Goal: Task Accomplishment & Management: Complete application form

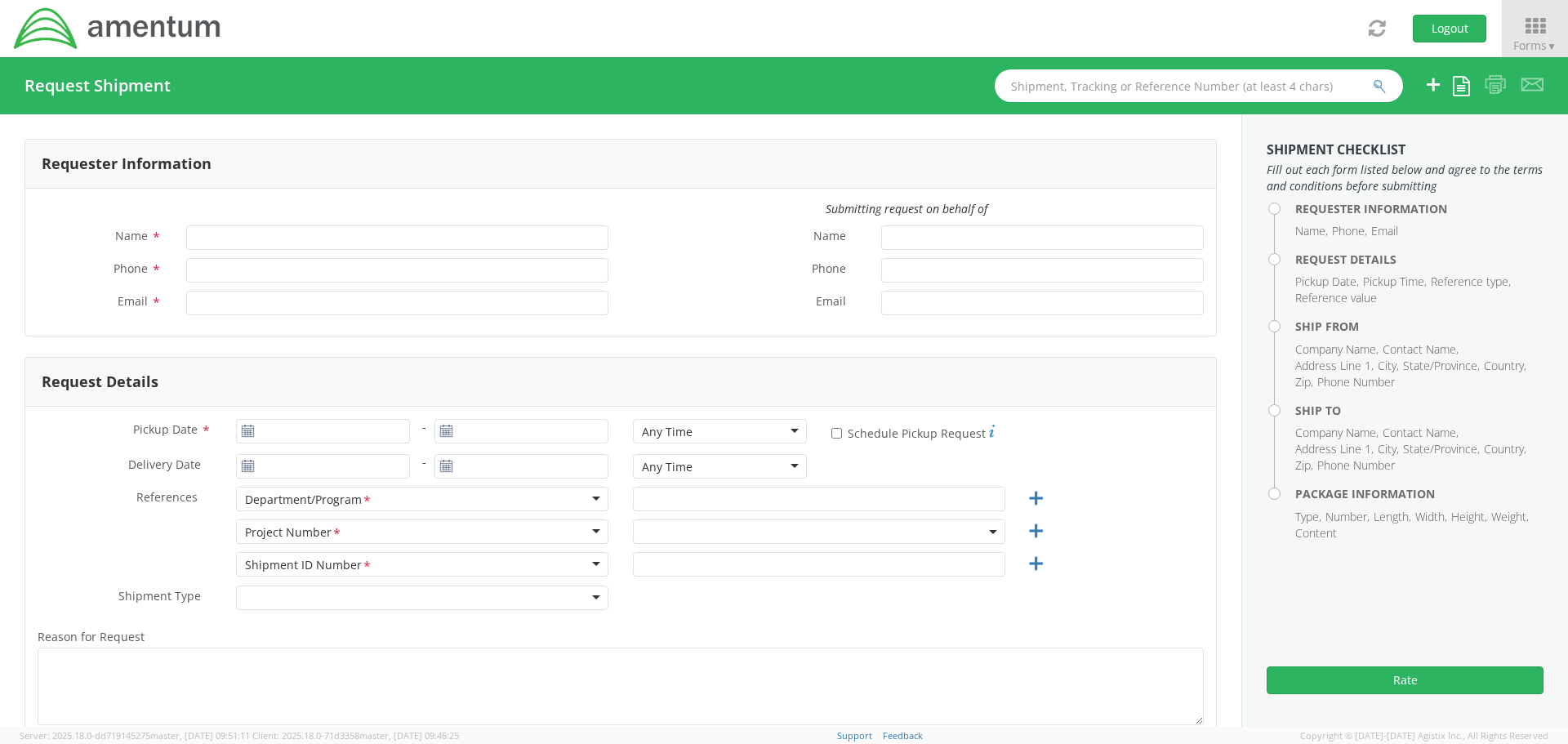
type input "[PERSON_NAME]"
type input "[PHONE_NUMBER]"
type input "[PERSON_NAME][EMAIL_ADDRESS][PERSON_NAME][DOMAIN_NAME]"
select select "ADMN.100123.SVDSK"
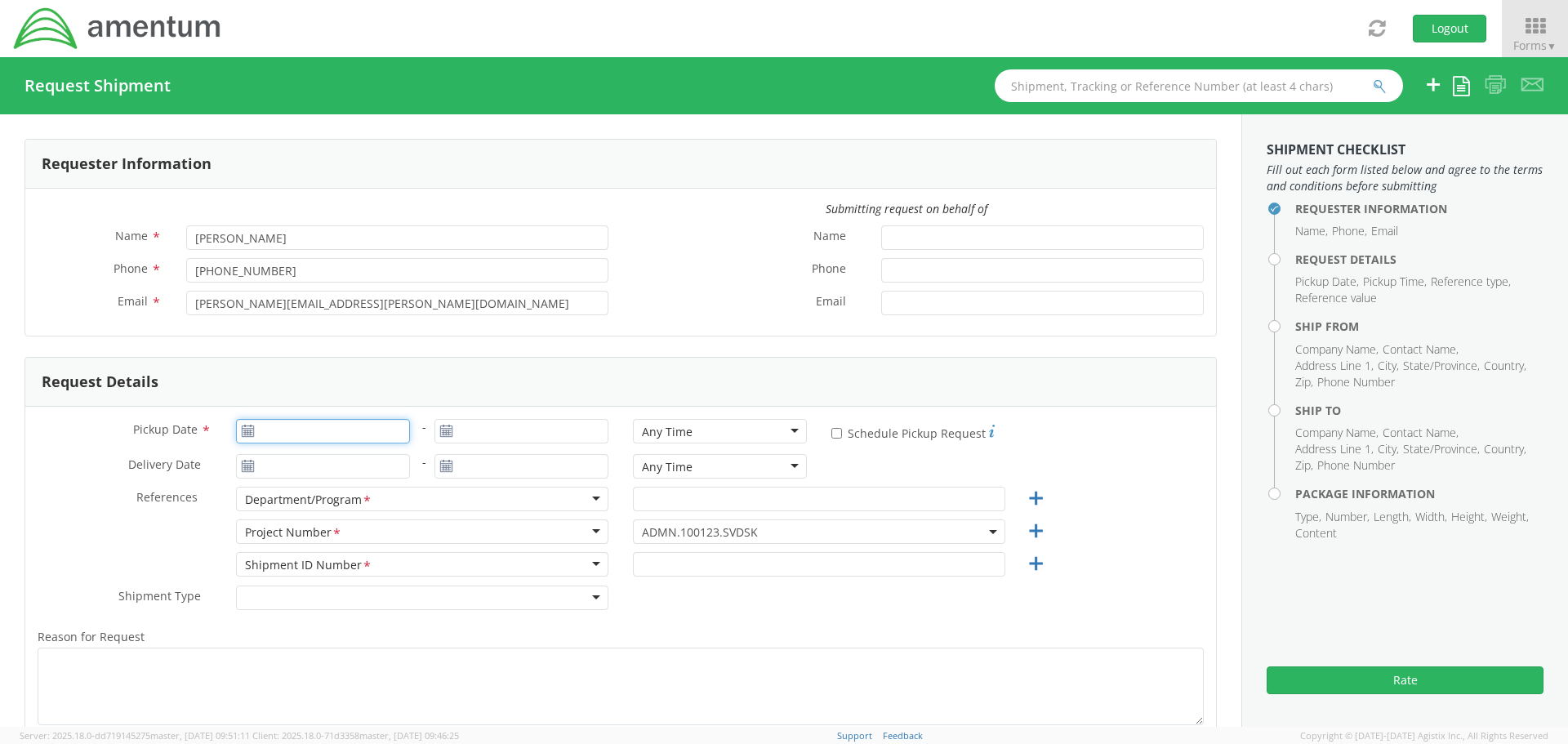
type input "[DATE]"
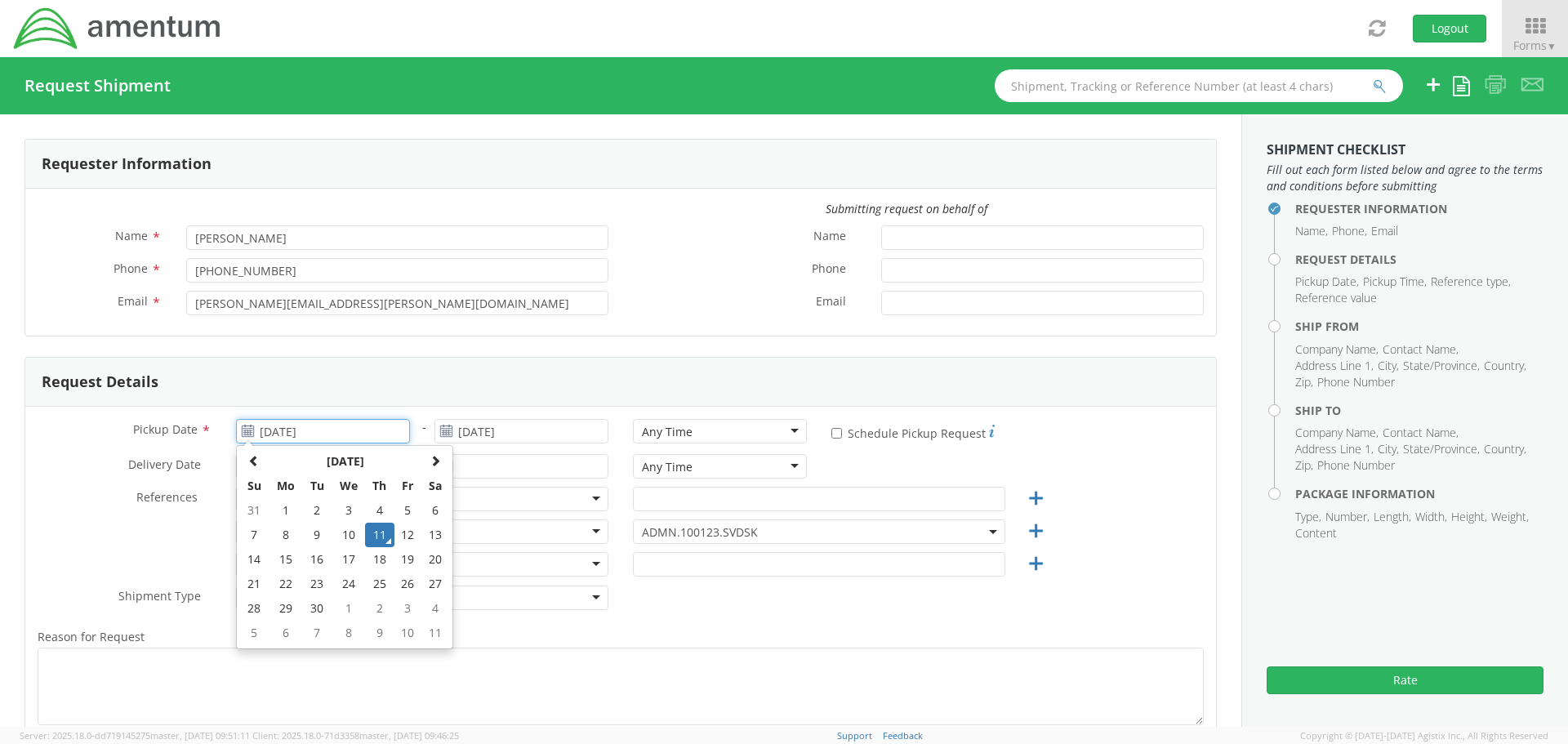
click at [334, 434] on input "[DATE]" at bounding box center [324, 431] width 174 height 24
click at [378, 530] on td "11" at bounding box center [379, 535] width 29 height 24
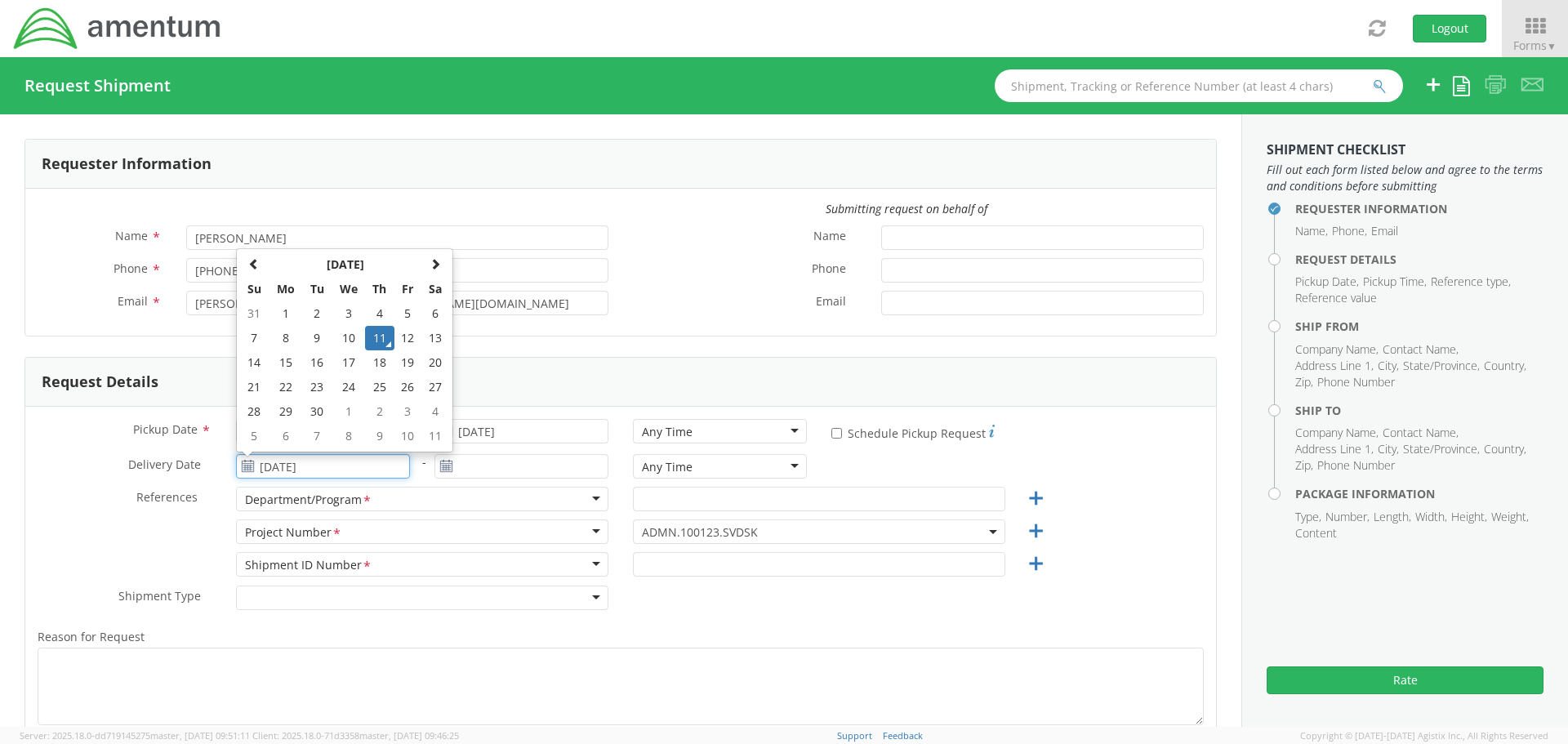
click at [346, 461] on input "[DATE]" at bounding box center [324, 467] width 174 height 24
click at [406, 340] on td "12" at bounding box center [408, 338] width 28 height 24
type input "[DATE]"
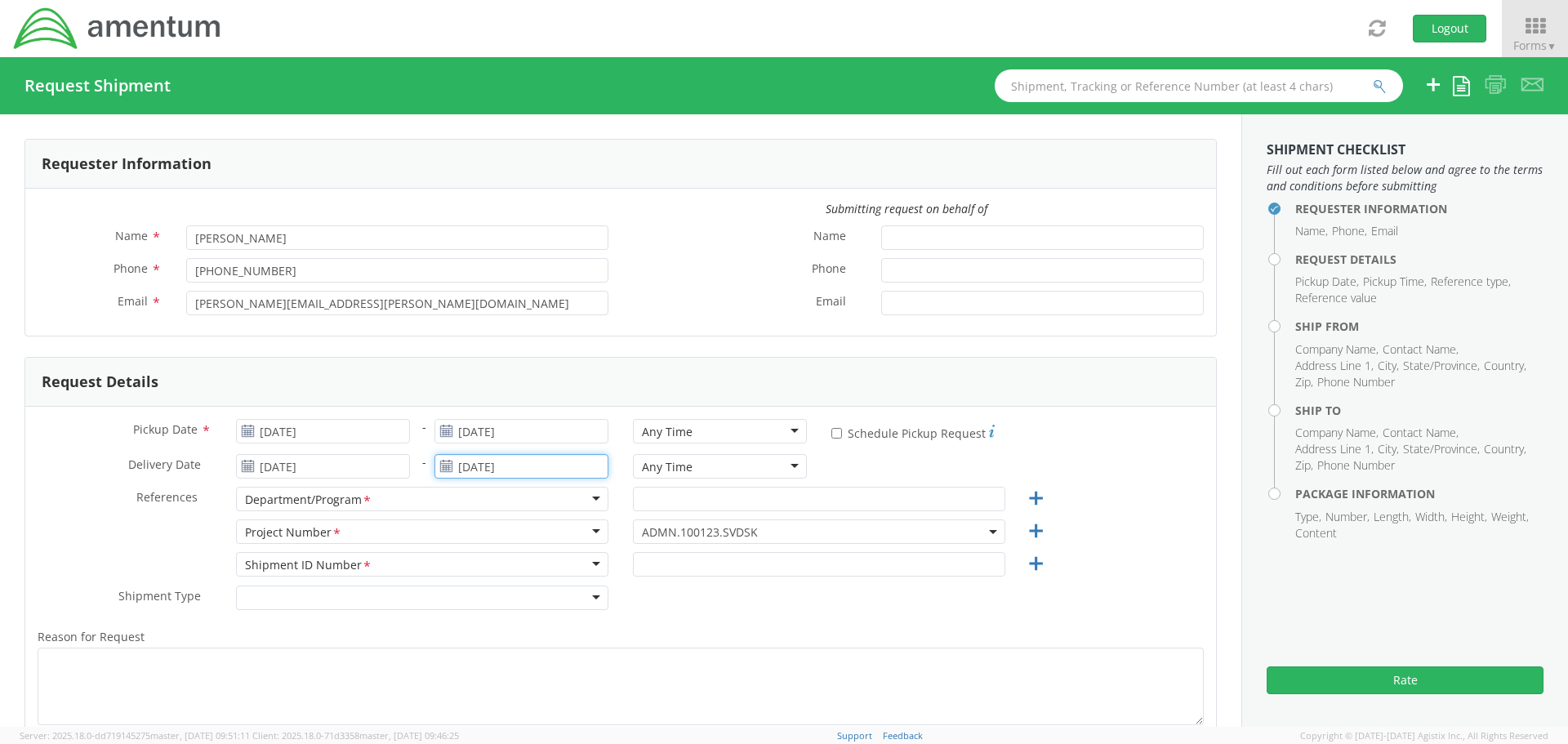
click at [481, 459] on input "[DATE]" at bounding box center [522, 467] width 174 height 24
click at [606, 339] on td "12" at bounding box center [606, 338] width 28 height 24
type input "[DATE]"
click at [669, 503] on input "text" at bounding box center [820, 499] width 373 height 24
type input "Security Design"
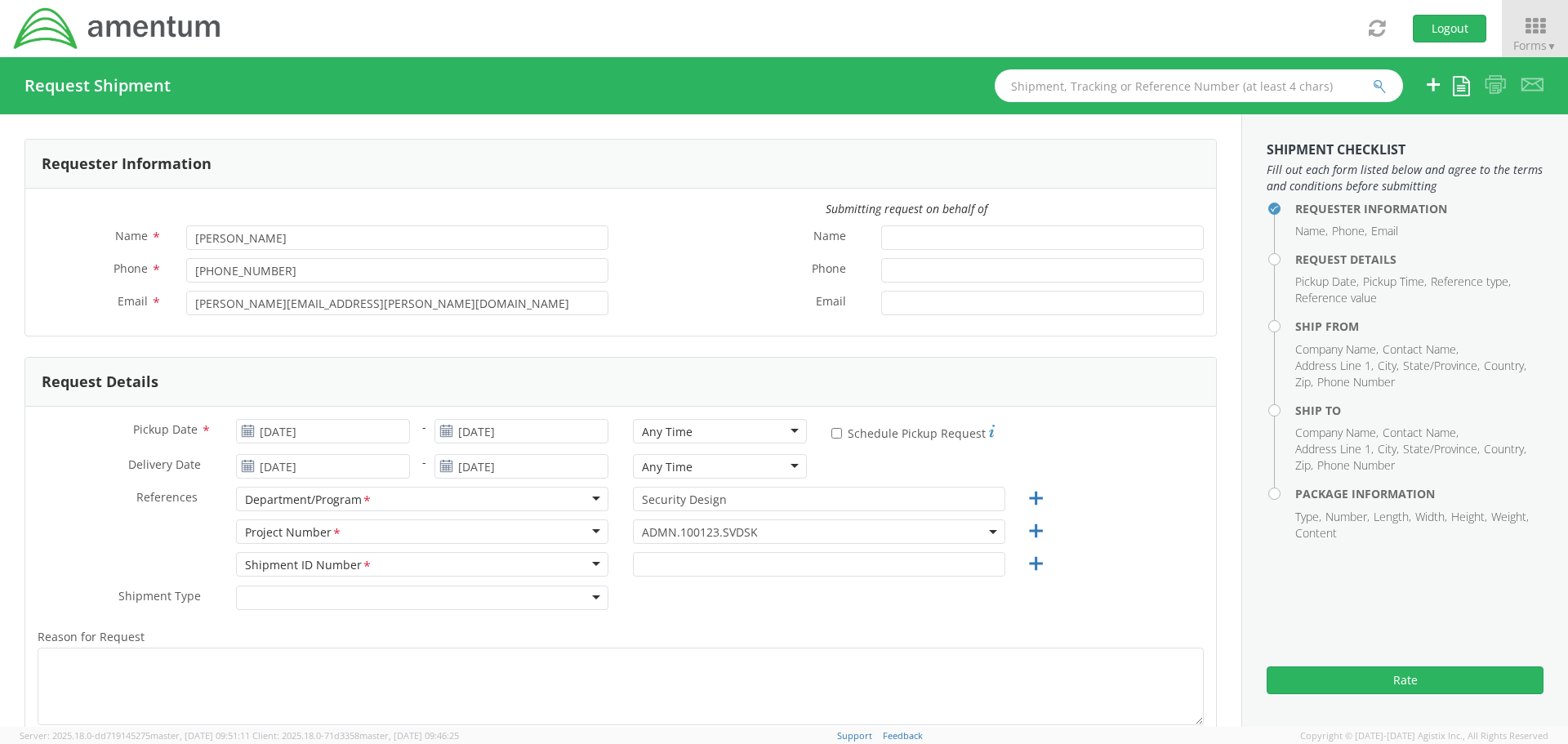
click at [656, 530] on span "ADMN.100123.SVDSK" at bounding box center [819, 532] width 354 height 16
click at [645, 554] on input "search" at bounding box center [817, 558] width 360 height 24
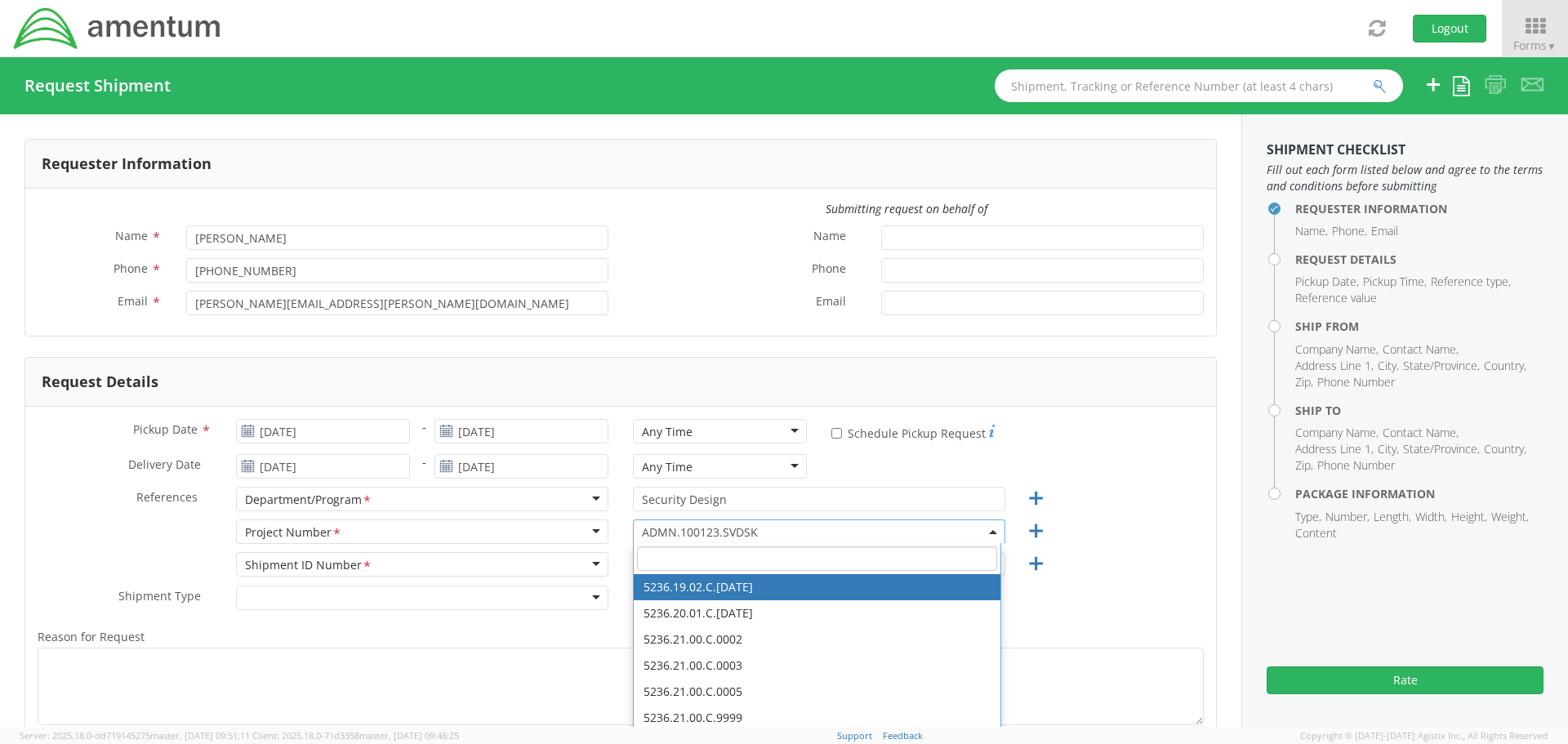
paste input "4858.0001.2.61.91.000.04"
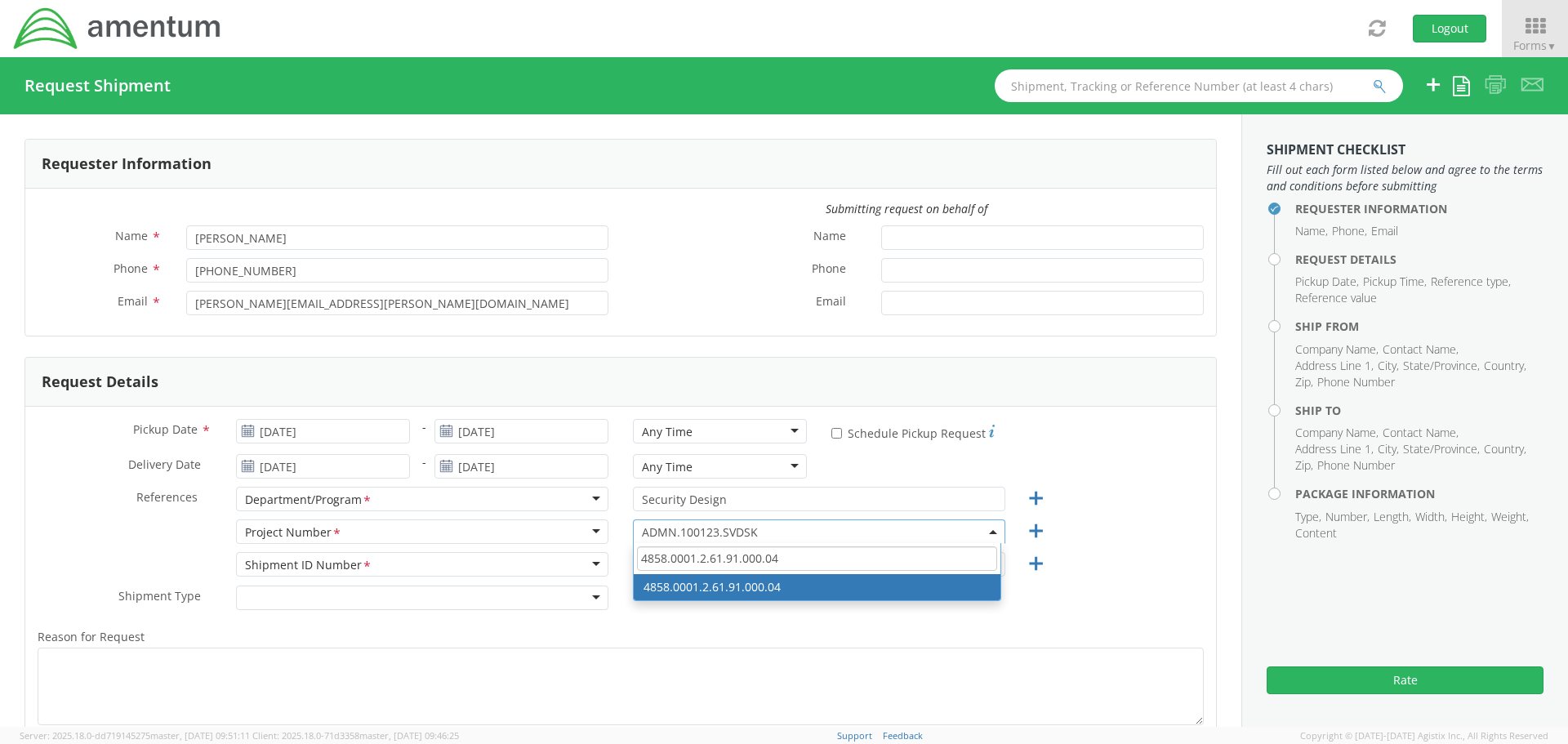
type input "4858.0001.2.61.91.000.04"
select select "4858.0001.2.61.91.000.04"
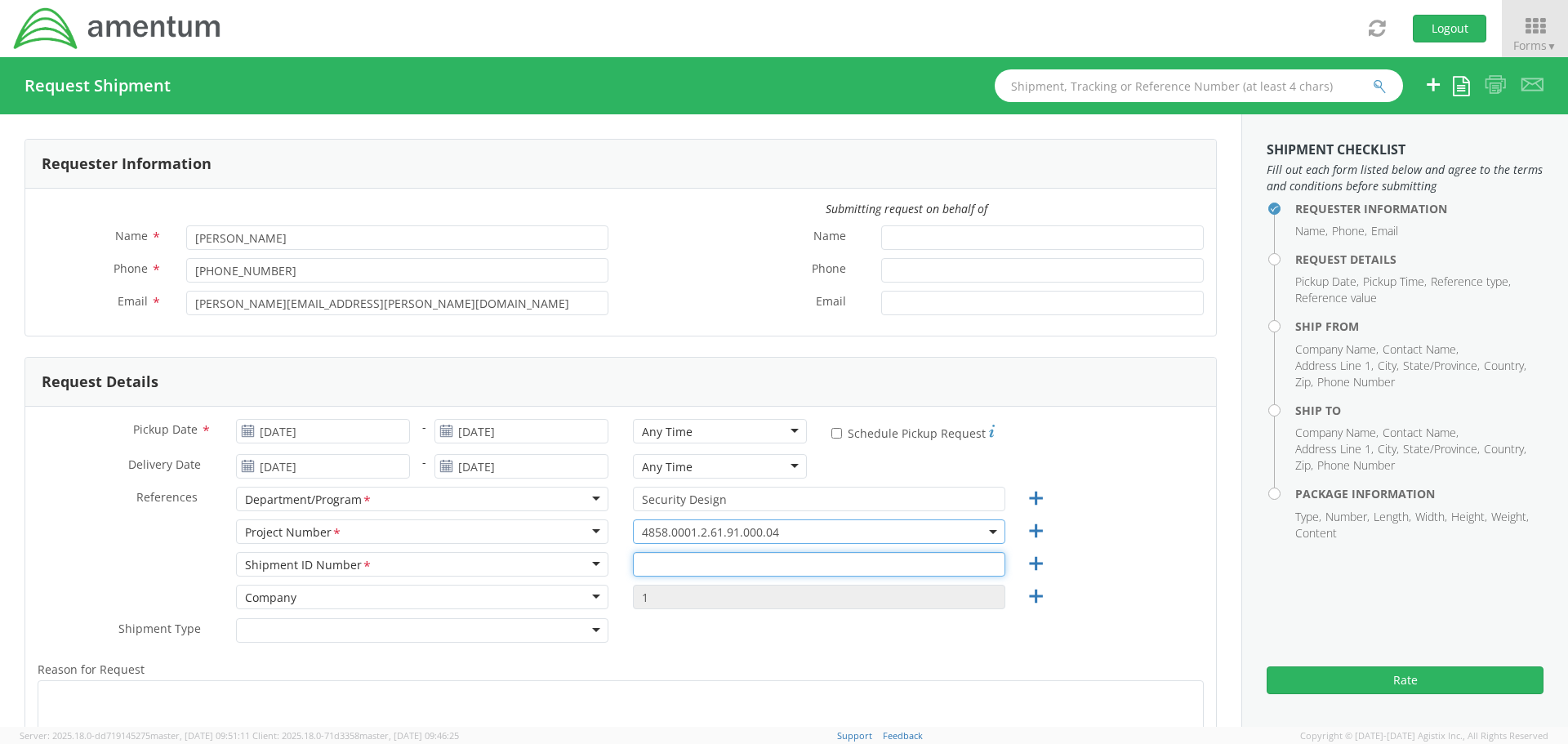
click at [655, 563] on input "text" at bounding box center [820, 564] width 373 height 24
type input "RITM0238109"
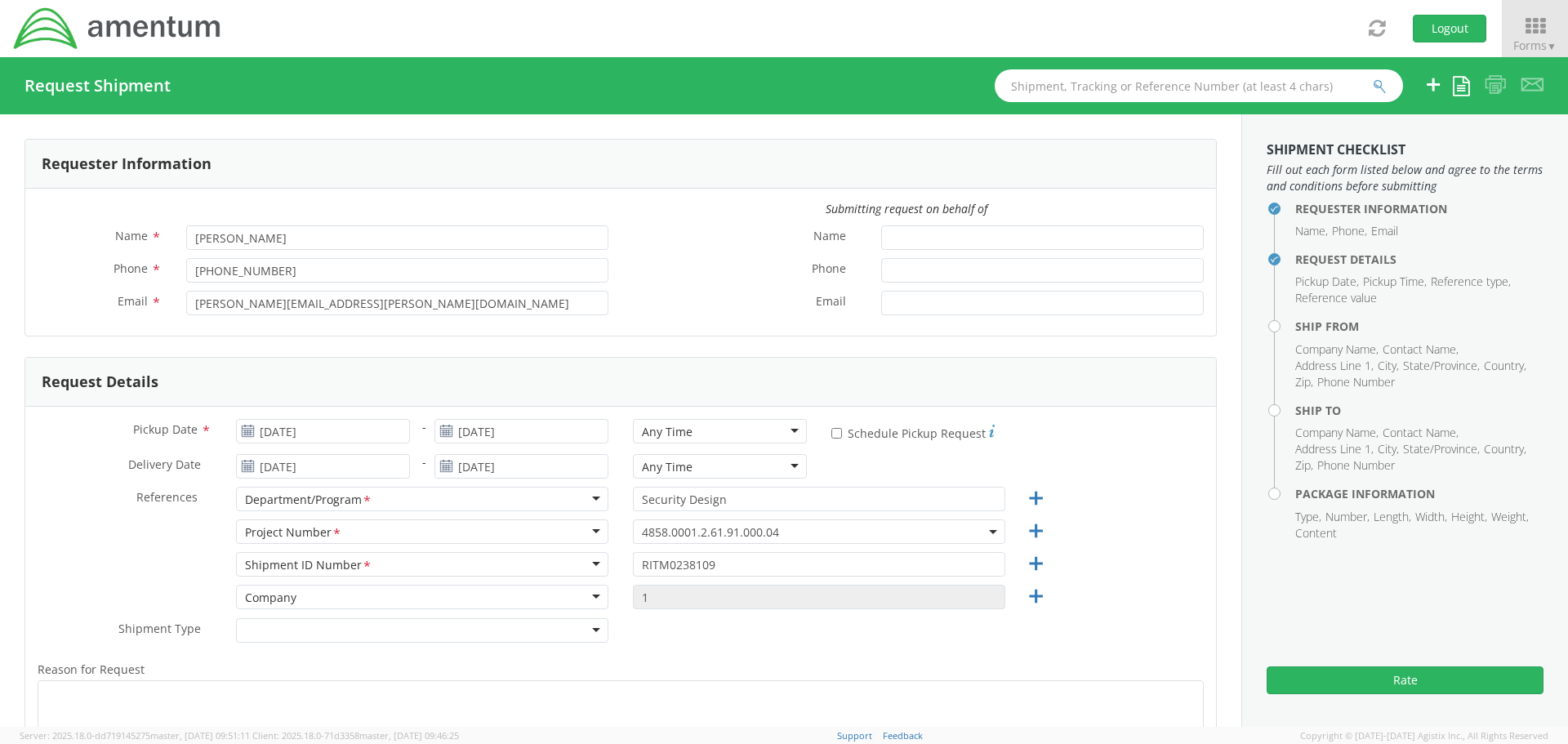
click at [470, 631] on div at bounding box center [423, 631] width 373 height 24
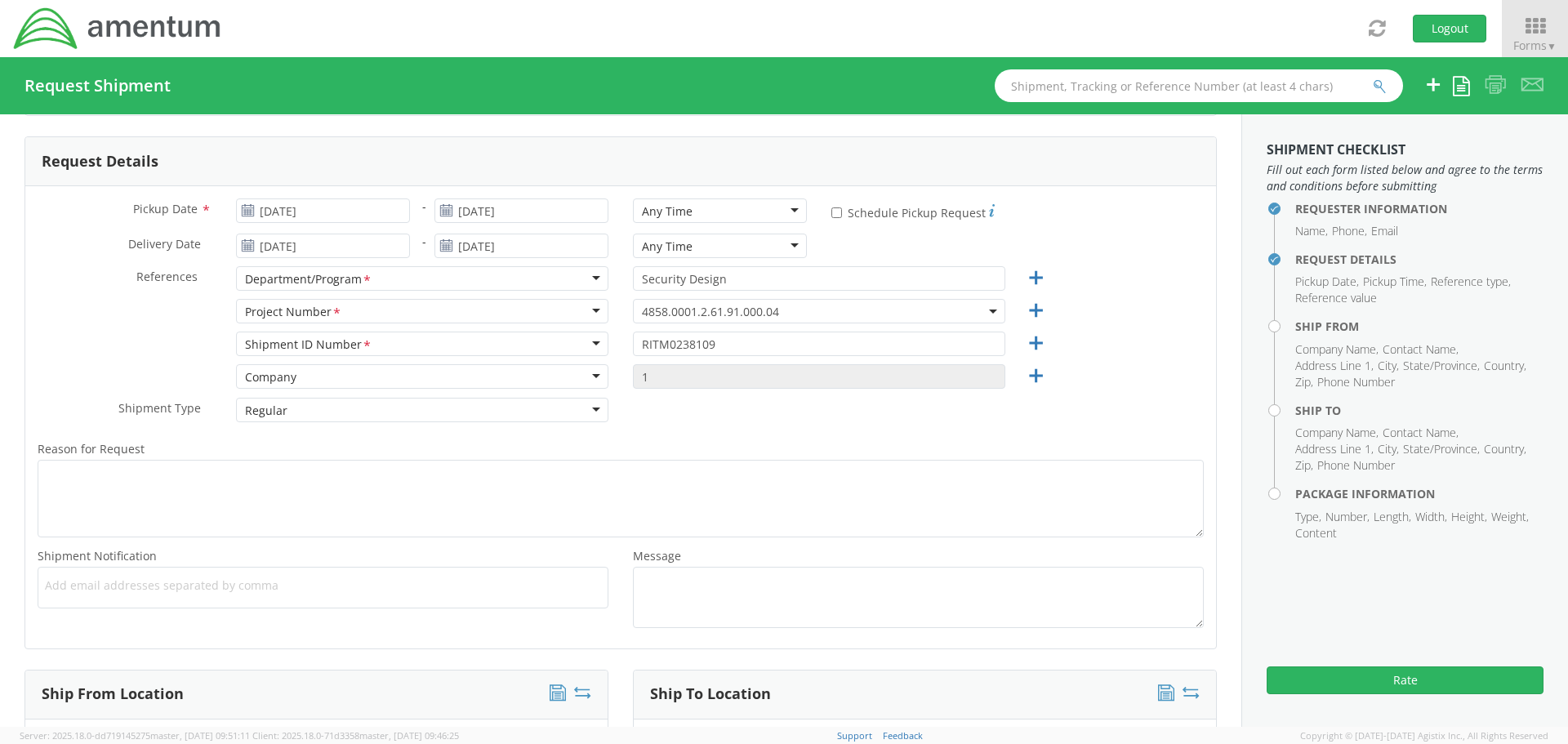
scroll to position [245, 0]
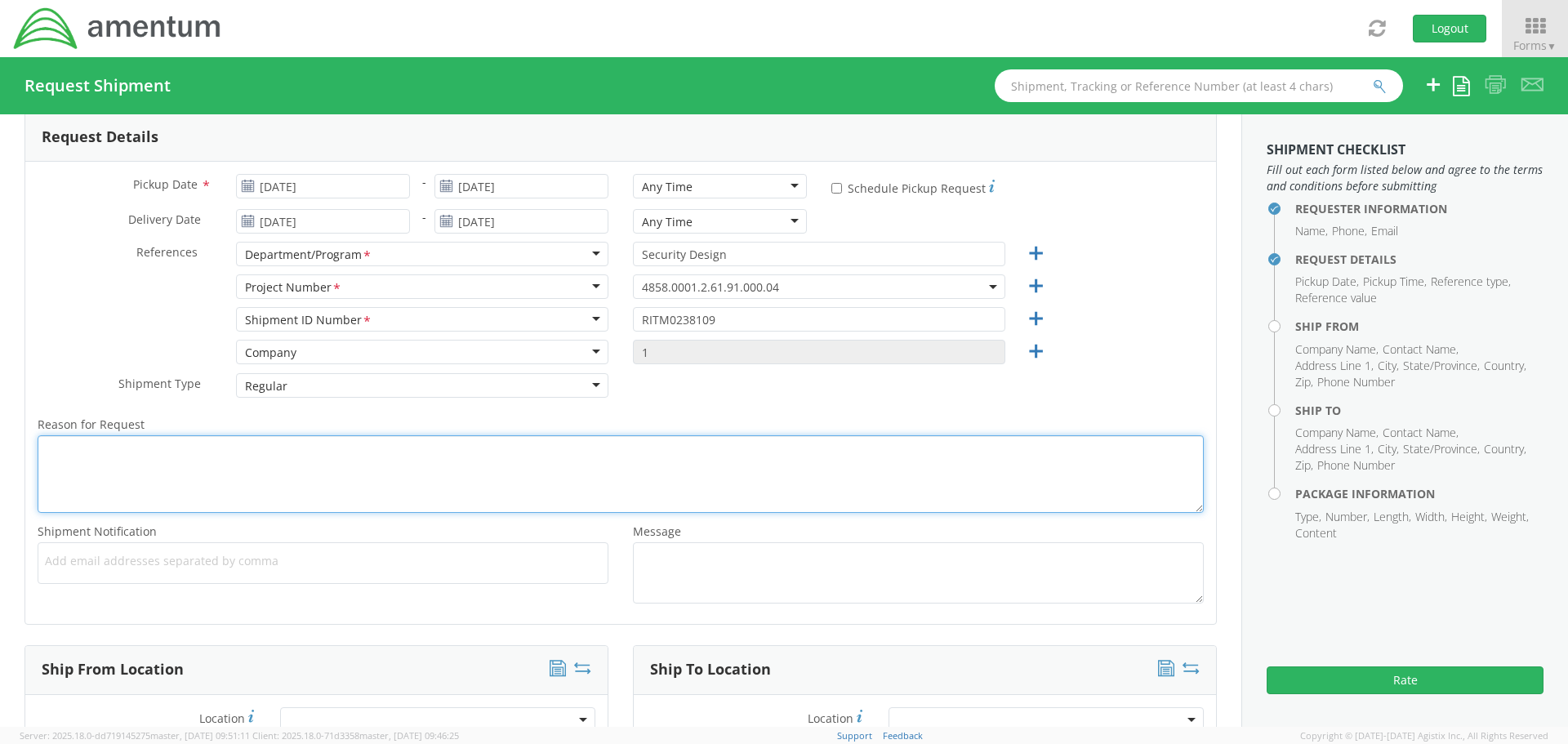
click at [276, 460] on textarea "Reason for Request *" at bounding box center [621, 474] width 1166 height 78
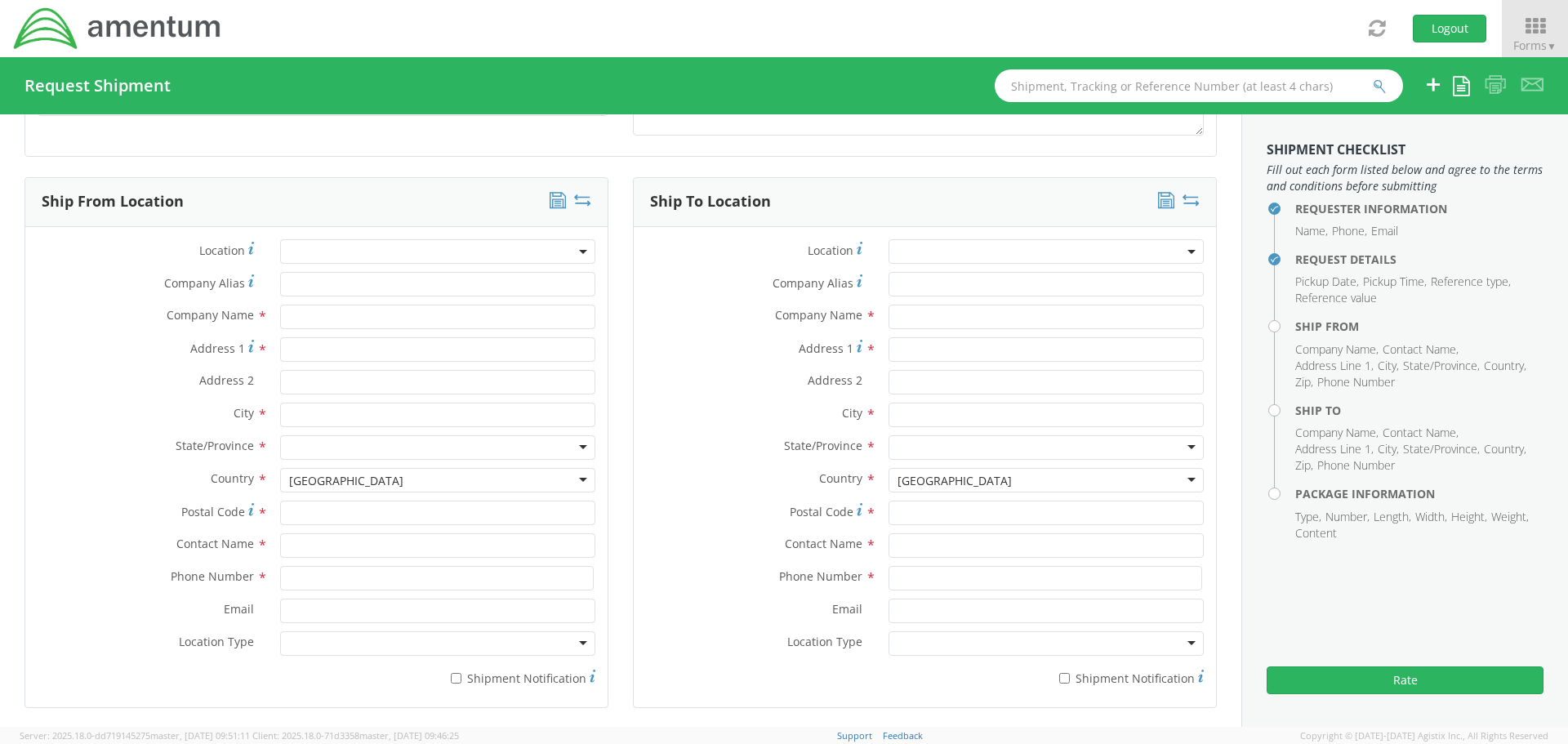
scroll to position [736, 0]
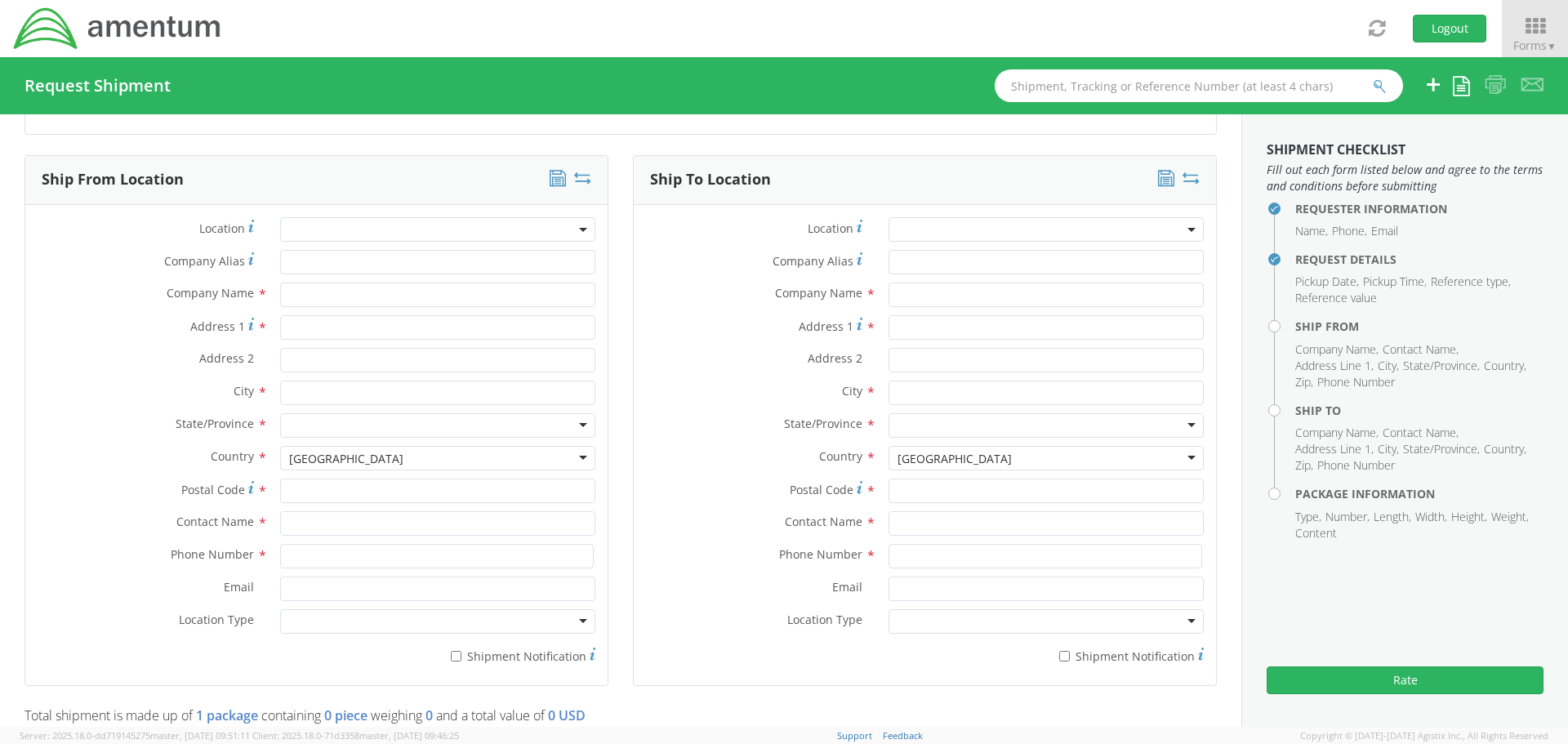
type textarea "iPhone [PERSON_NAME]"
click at [315, 293] on input "text" at bounding box center [438, 295] width 315 height 24
type input "Amentum"
type input "19713 Midas Court"
type input "Gaithersburg"
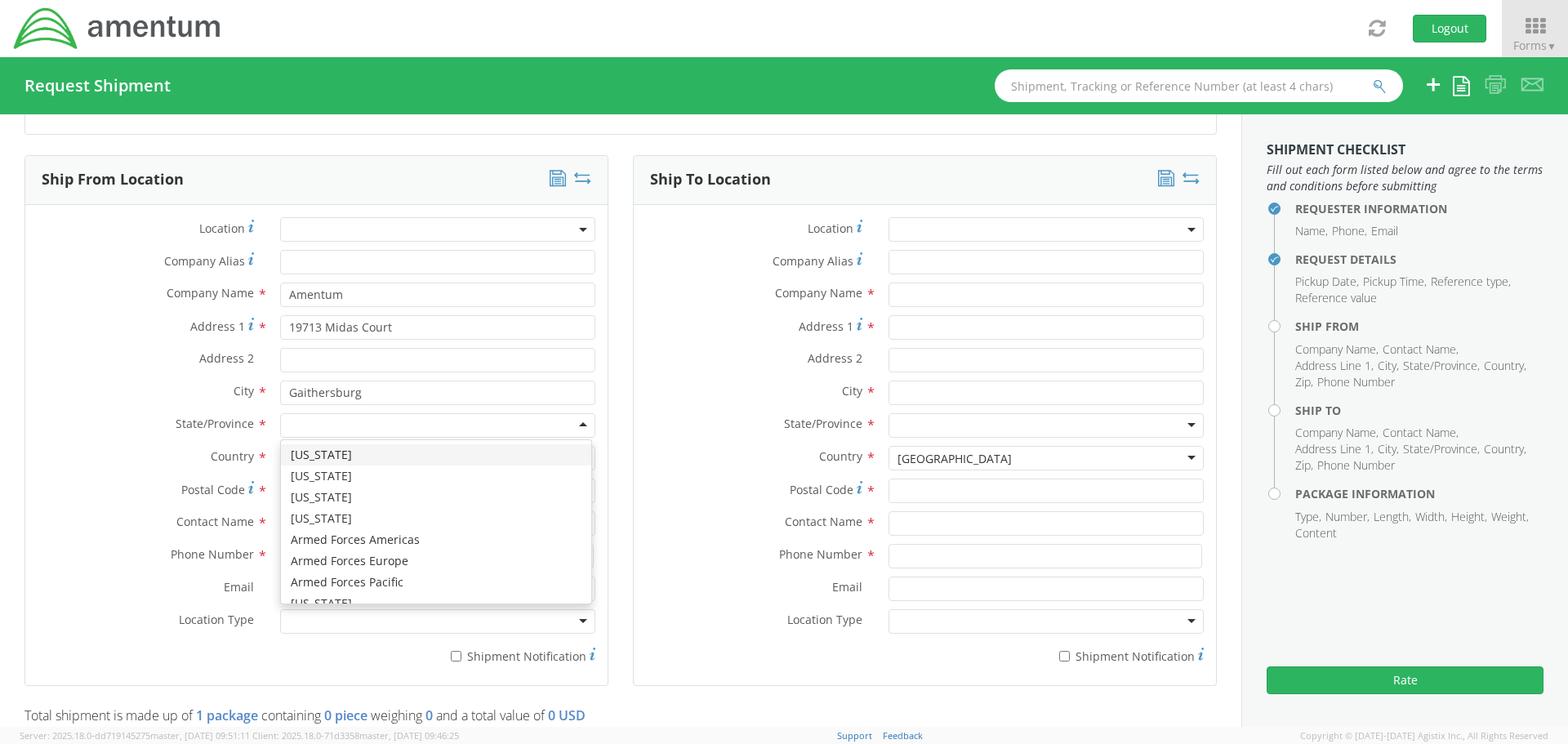
type input "m"
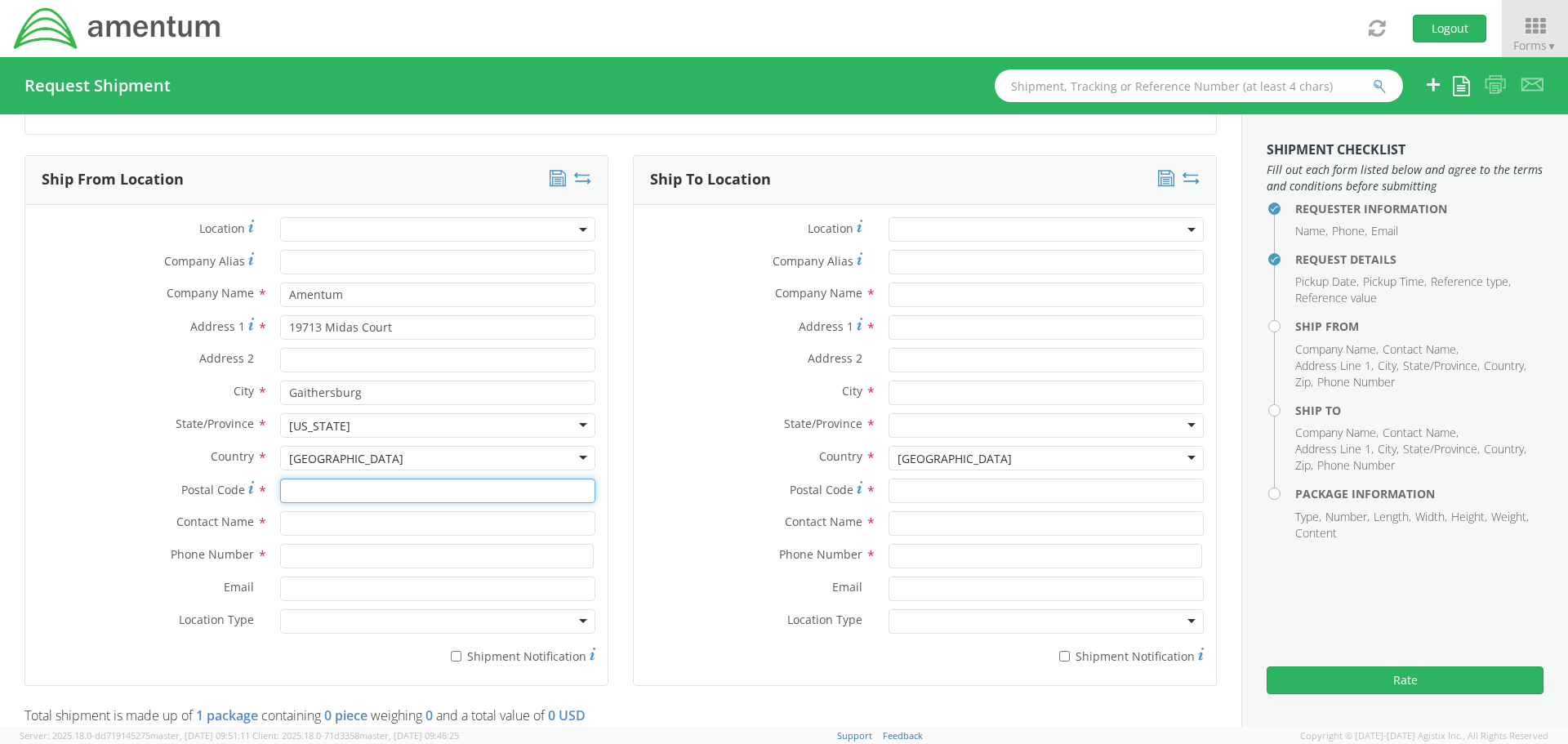
click at [305, 496] on input "Postal Code *" at bounding box center [438, 491] width 315 height 24
type input "20876"
click at [289, 515] on input "text" at bounding box center [438, 523] width 315 height 24
type input "[PERSON_NAME]"
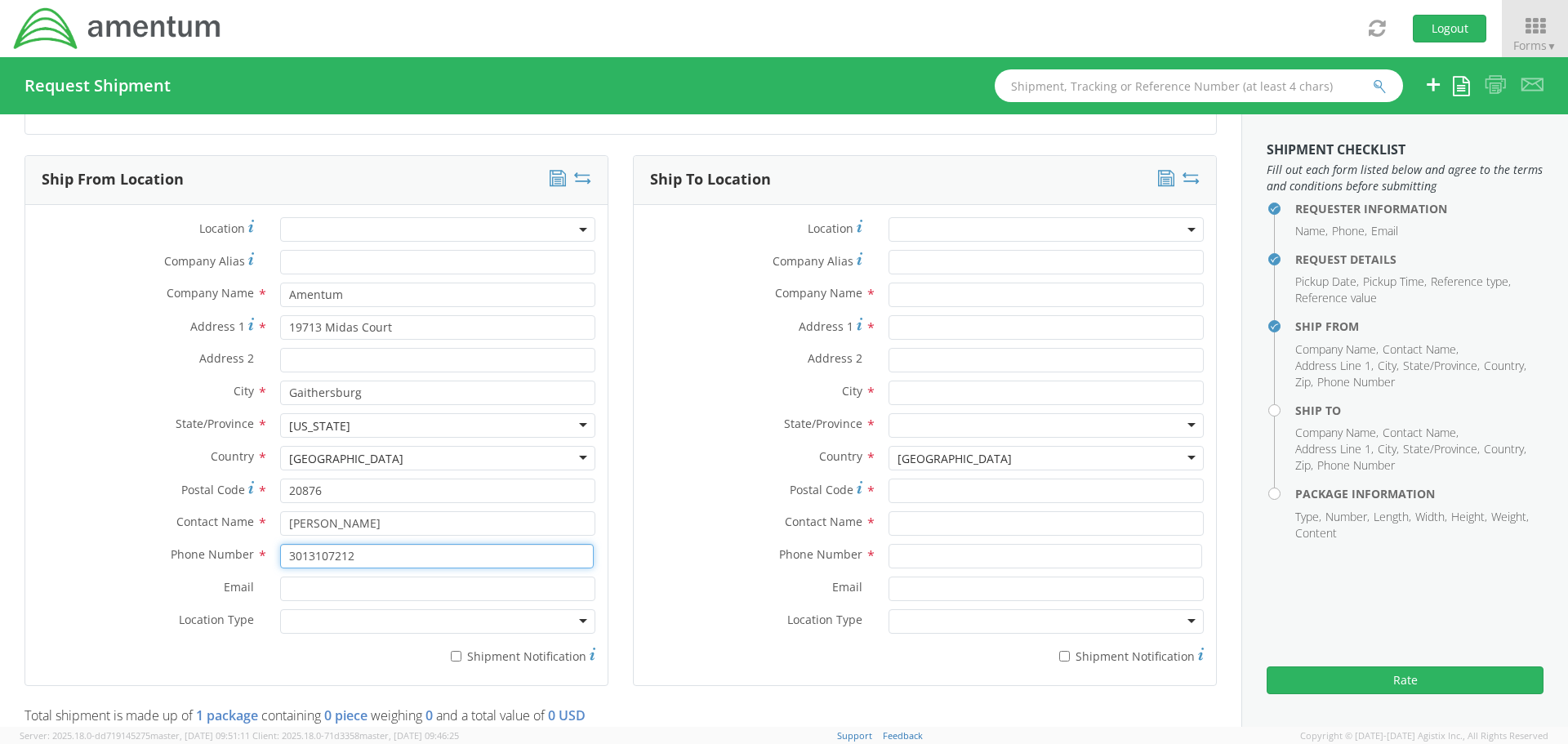
type input "3013107212"
click at [329, 596] on input "Email *" at bounding box center [438, 589] width 315 height 24
type input "[PERSON_NAME][EMAIL_ADDRESS][PERSON_NAME][DOMAIN_NAME]"
click at [320, 621] on div at bounding box center [438, 622] width 315 height 24
click at [453, 648] on label "* Shipment Notification" at bounding box center [438, 655] width 315 height 19
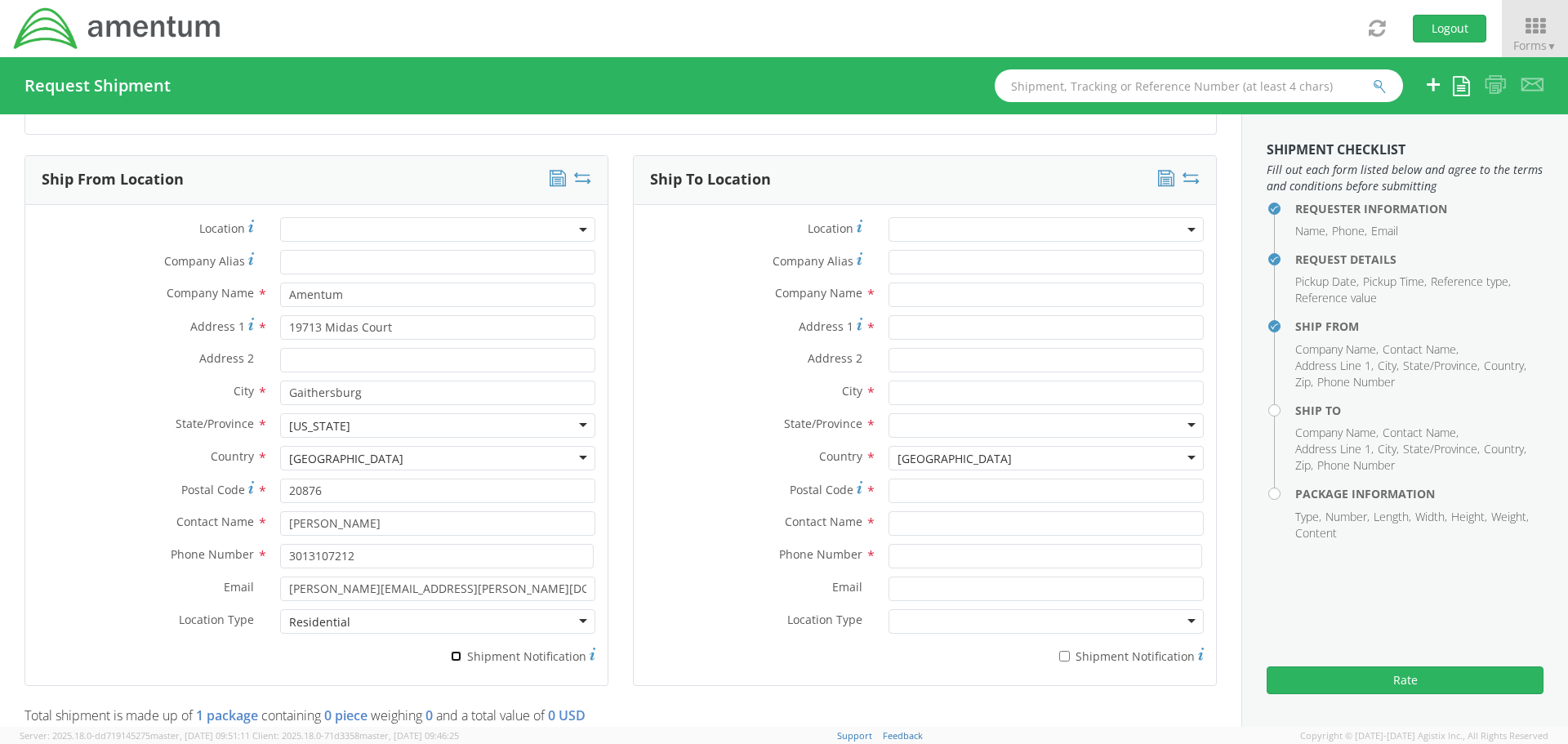
click at [453, 651] on input "* Shipment Notification" at bounding box center [455, 656] width 10 height 10
checkbox input "true"
click at [1059, 652] on input "* Shipment Notification" at bounding box center [1064, 656] width 10 height 10
checkbox input "true"
click at [962, 297] on input "text" at bounding box center [1046, 295] width 315 height 24
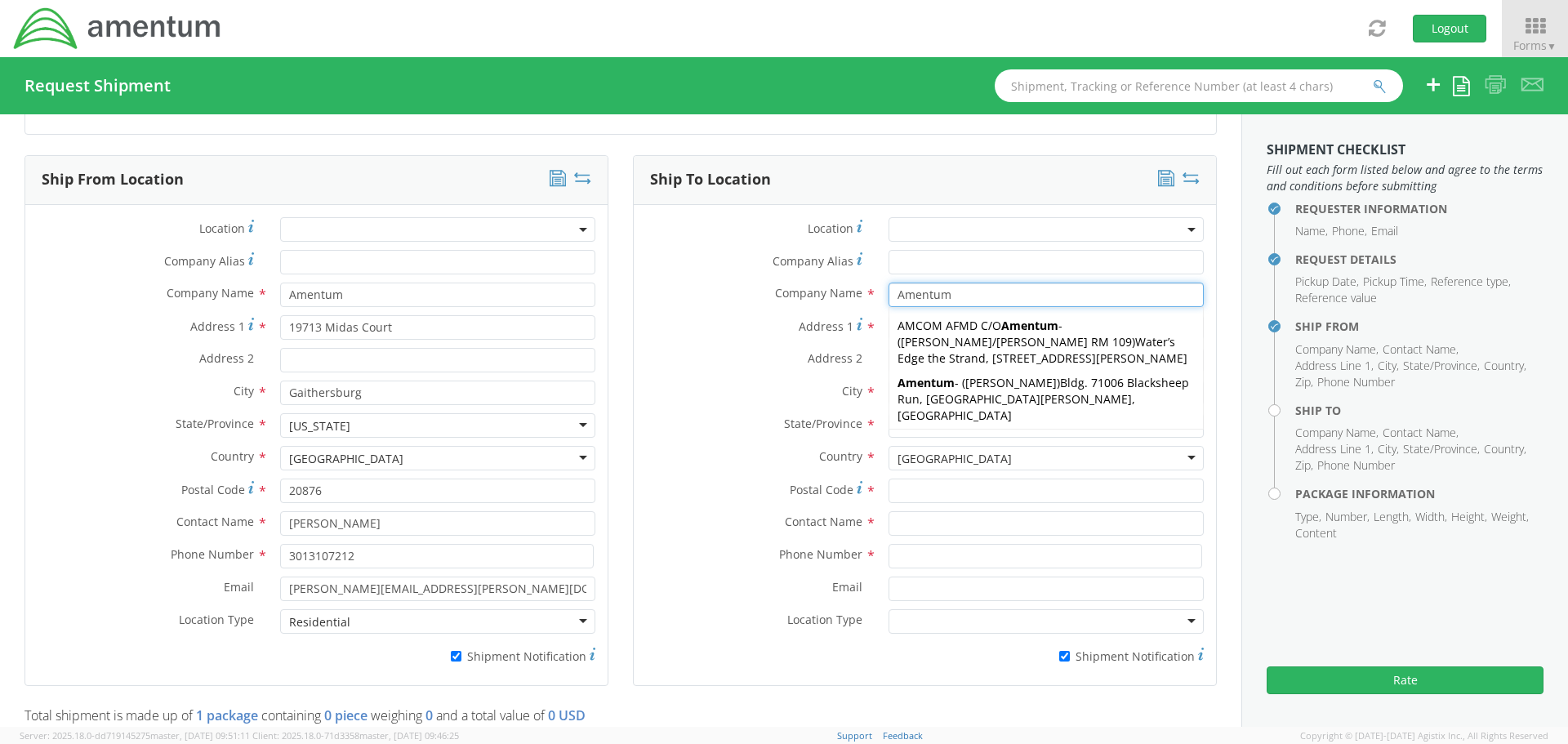
type input "Amentum"
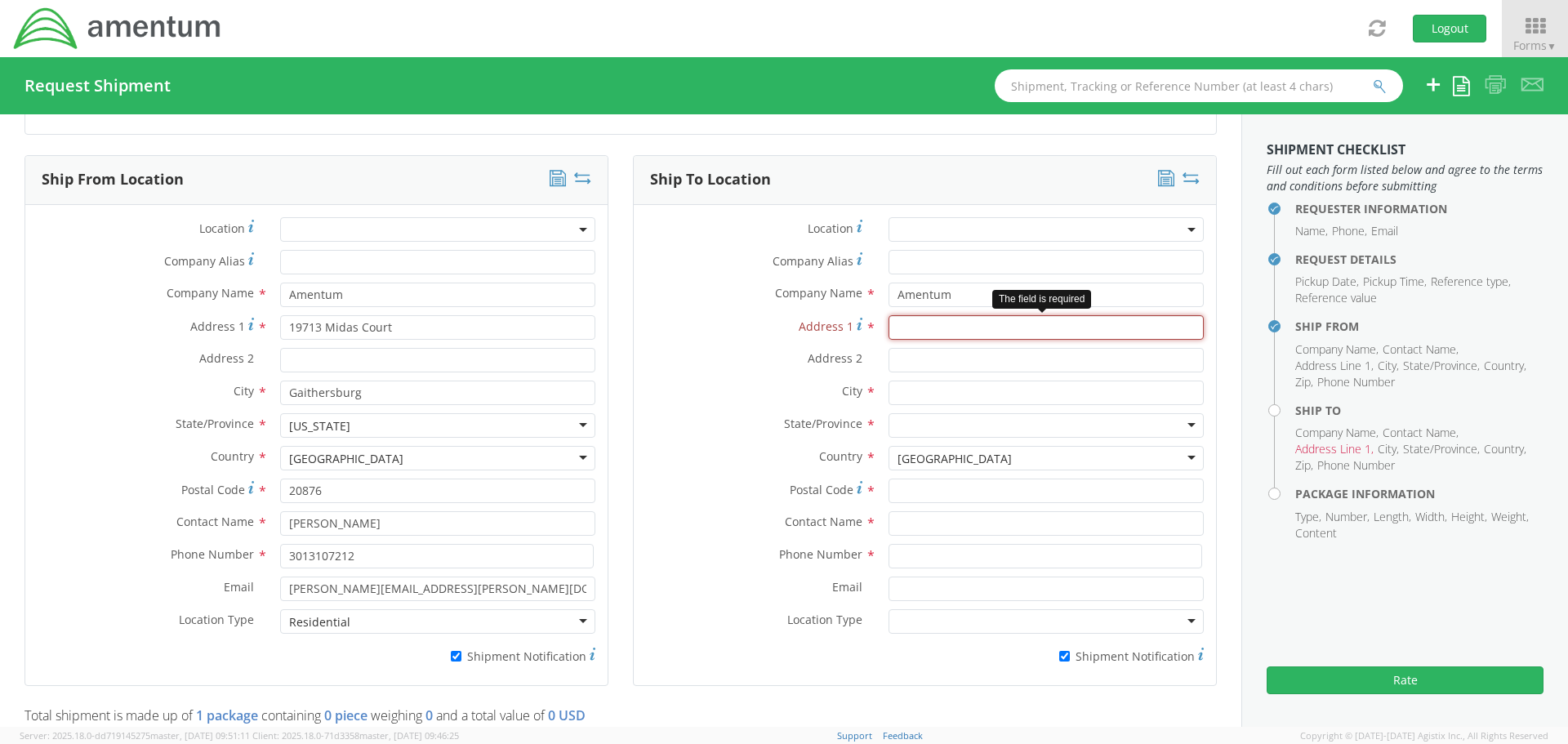
click at [970, 332] on input "Address 1 *" at bounding box center [1046, 327] width 315 height 24
paste input "[STREET_ADDRESS],"
type input "[STREET_ADDRESS],"
click at [948, 356] on input "Address 2 *" at bounding box center [1046, 360] width 315 height 24
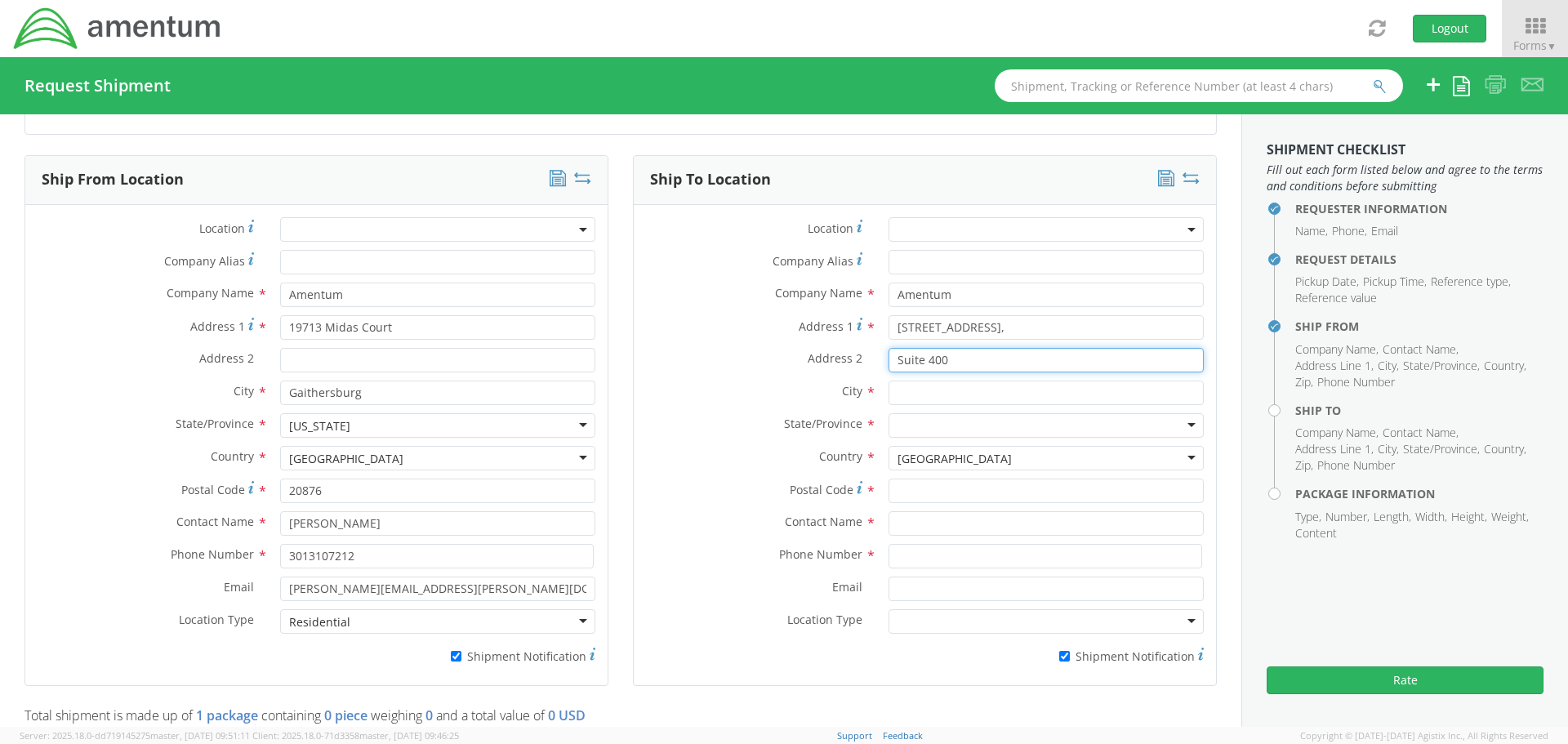
type input "Suite 400"
click at [938, 390] on input "text" at bounding box center [1046, 392] width 315 height 24
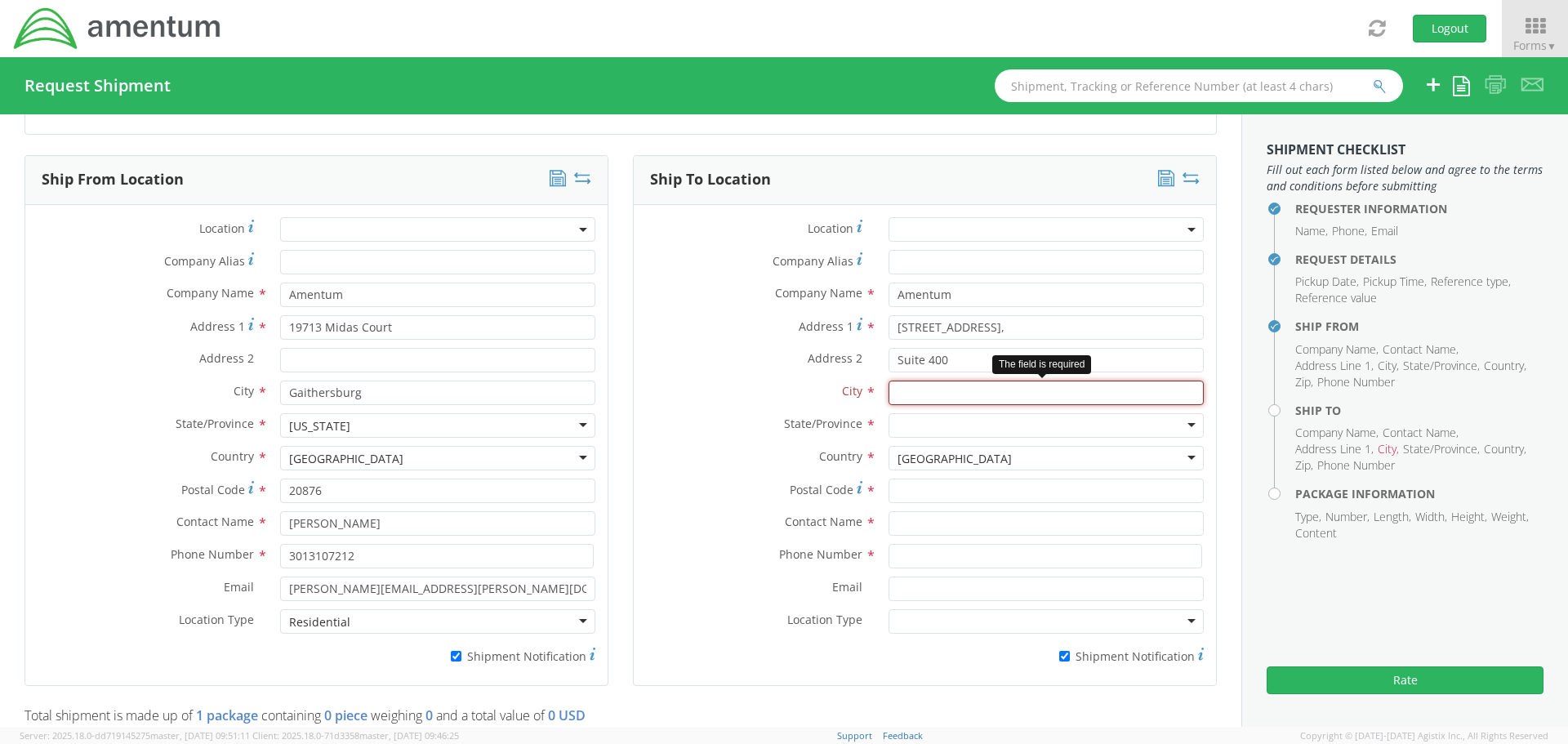
click at [901, 393] on input "text" at bounding box center [1046, 392] width 315 height 24
paste input "[GEOGRAPHIC_DATA]"
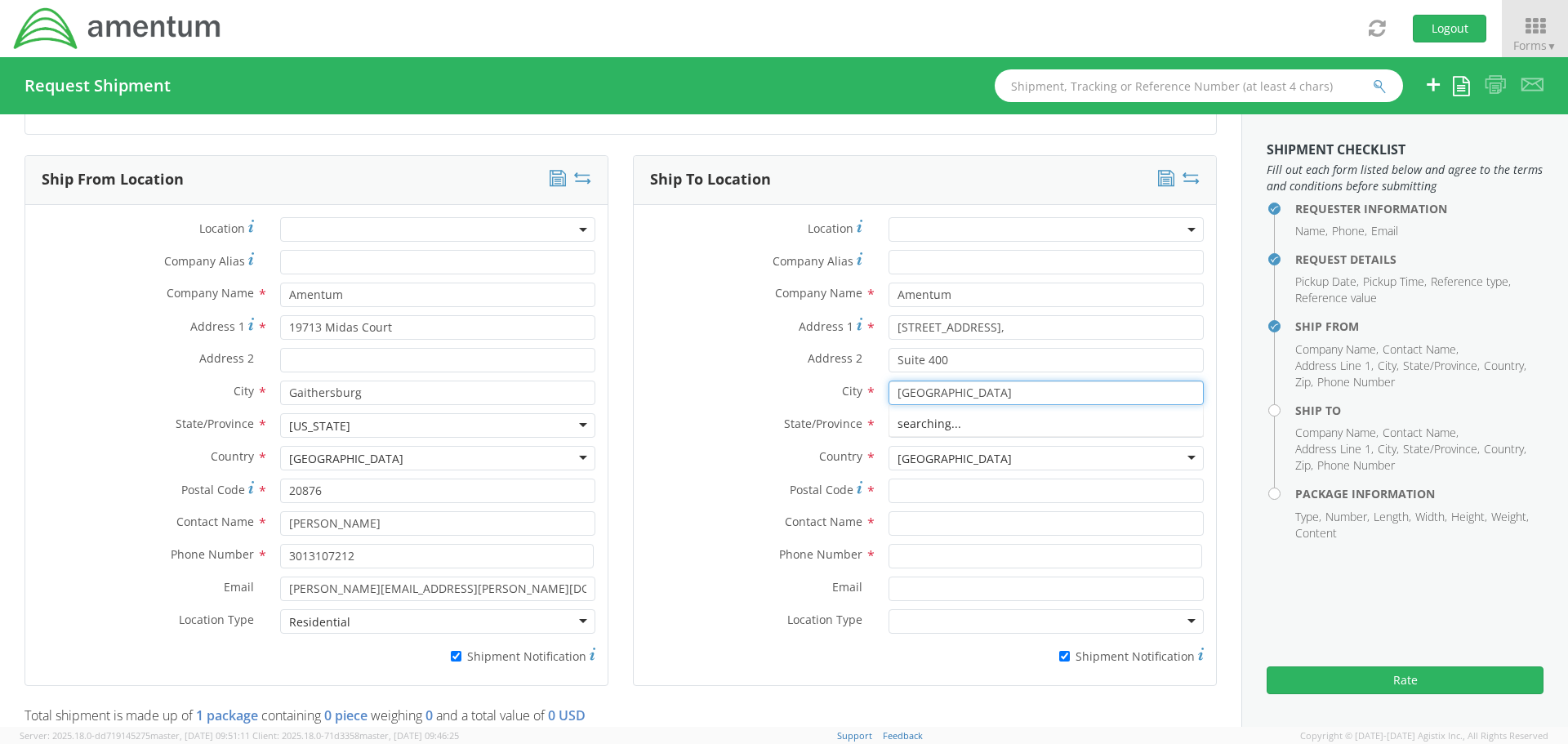
click at [895, 428] on div "searching..." at bounding box center [1046, 424] width 313 height 24
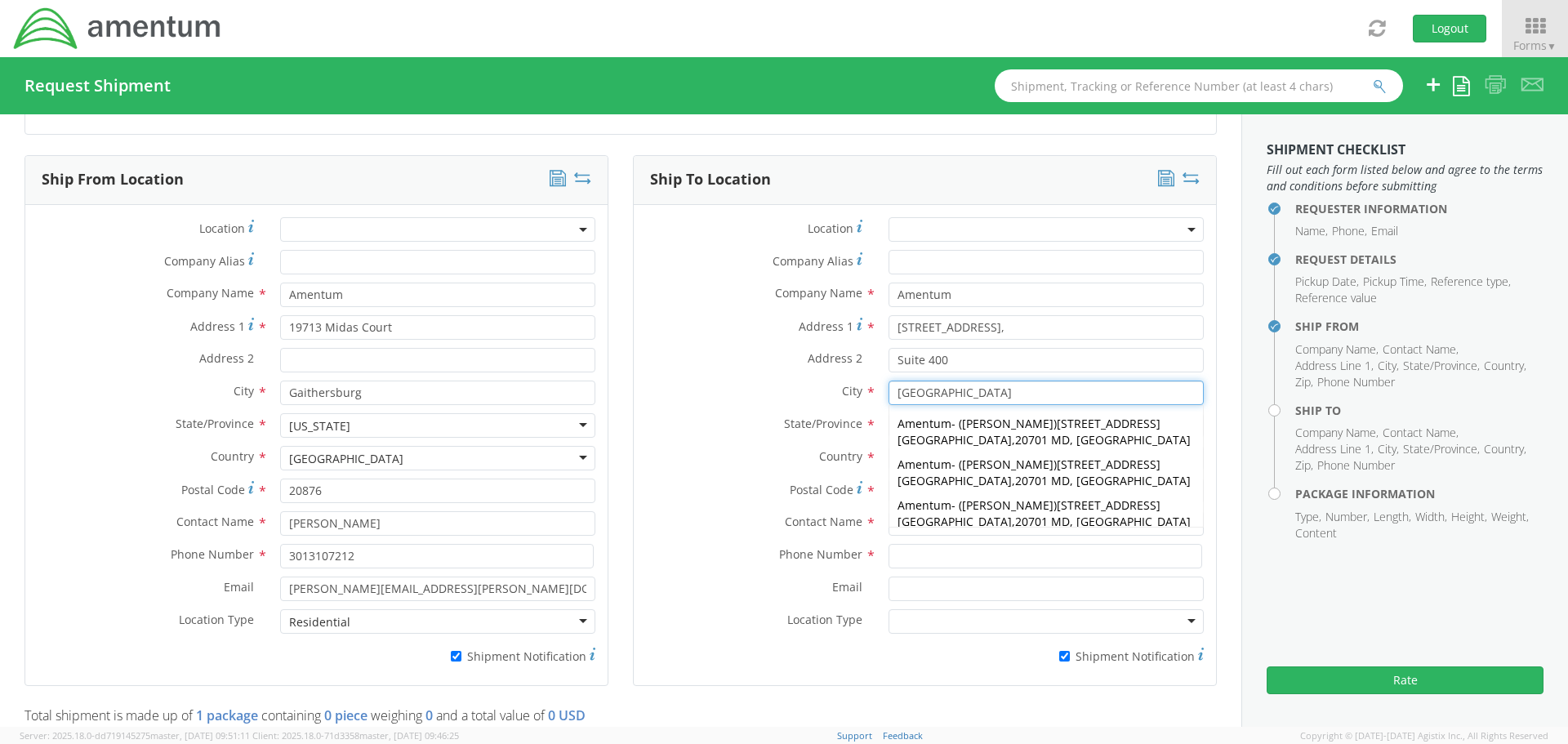
type input "[GEOGRAPHIC_DATA]"
click at [771, 411] on div "City * [GEOGRAPHIC_DATA] [GEOGRAPHIC_DATA] [GEOGRAPHIC_DATA] - ( [PERSON_NAME] …" at bounding box center [925, 396] width 582 height 32
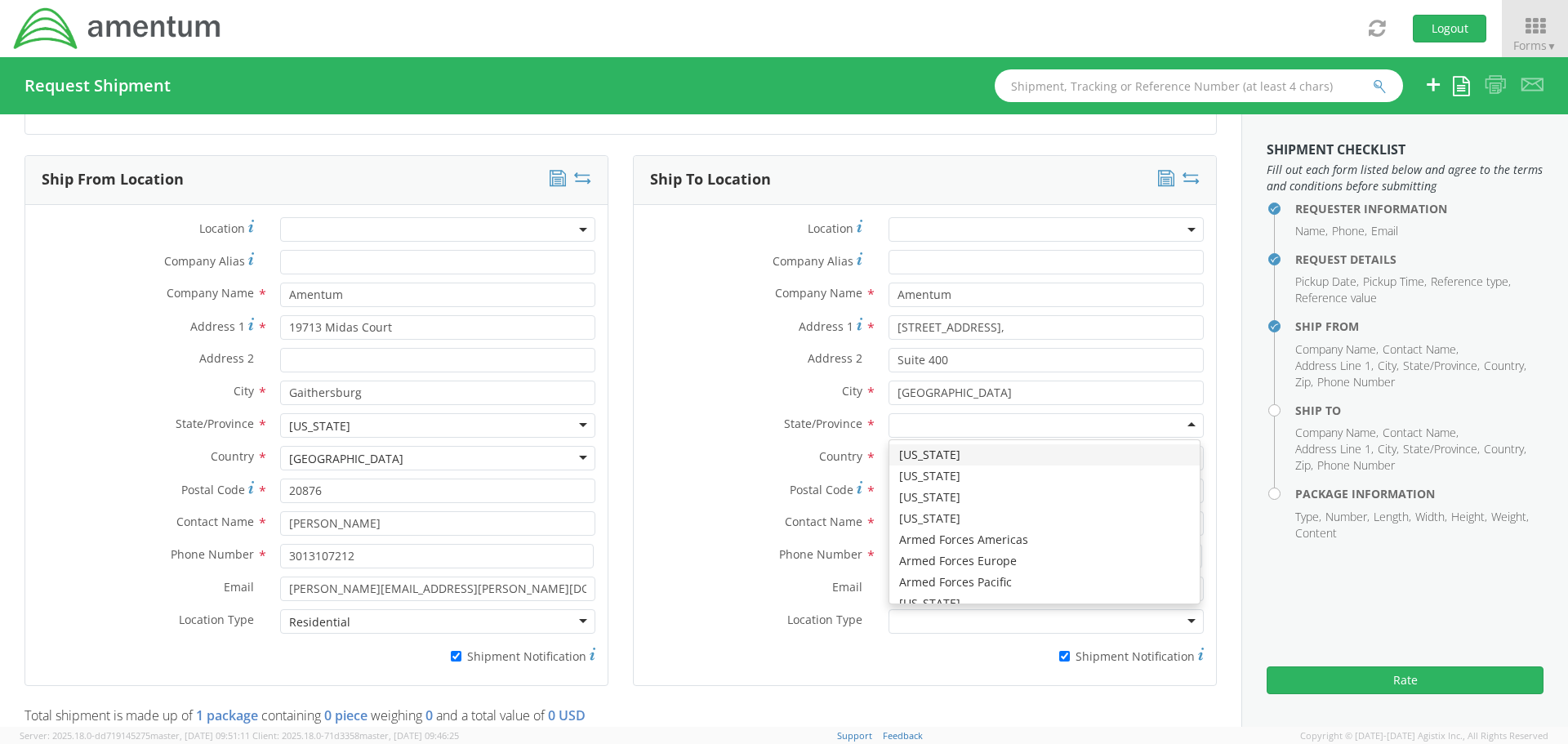
click at [919, 429] on div at bounding box center [1046, 426] width 315 height 24
type input "m"
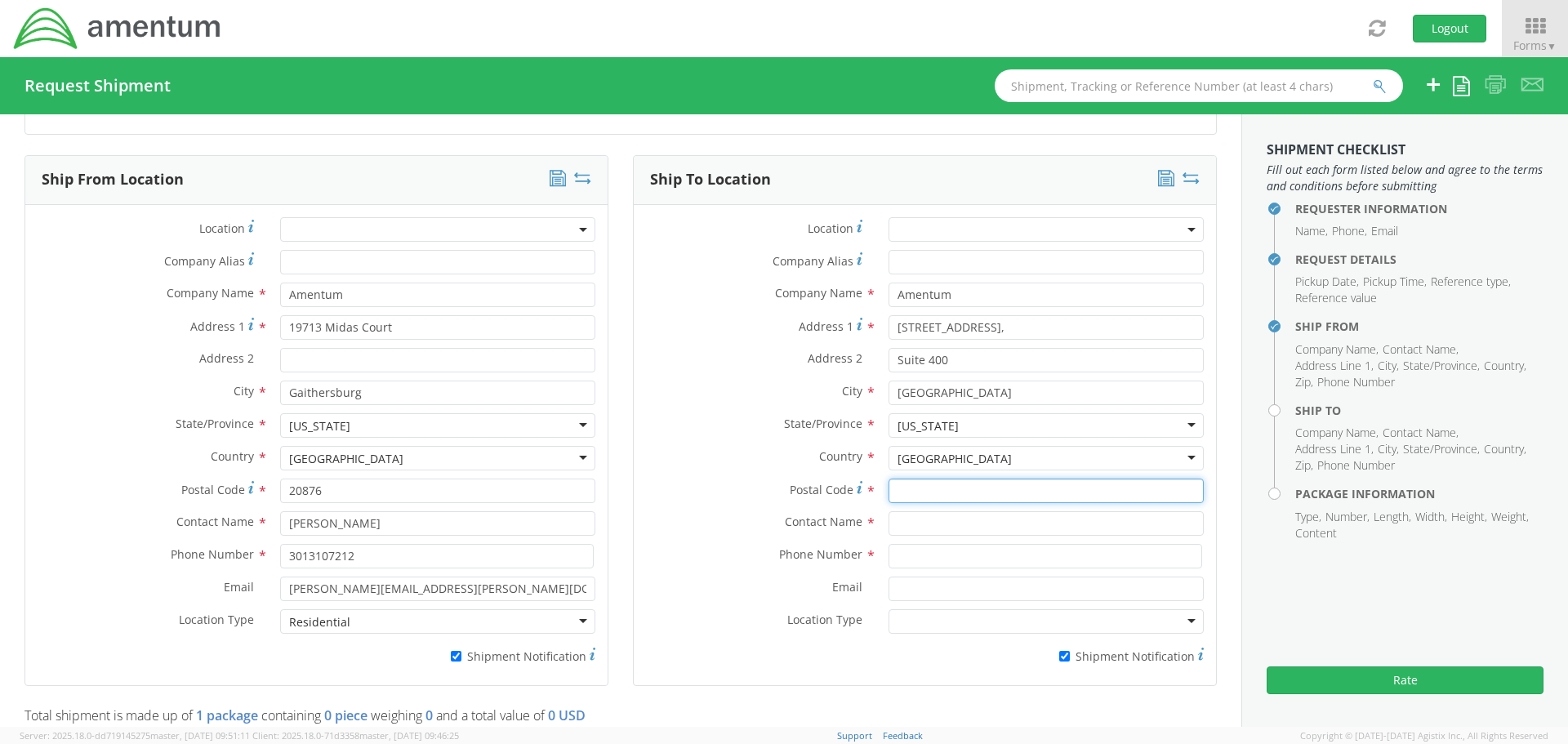
click at [901, 491] on input "Postal Code *" at bounding box center [1046, 491] width 315 height 24
type input "20701"
click at [895, 518] on input "text" at bounding box center [1046, 523] width 315 height 24
type input "[PERSON_NAME]"
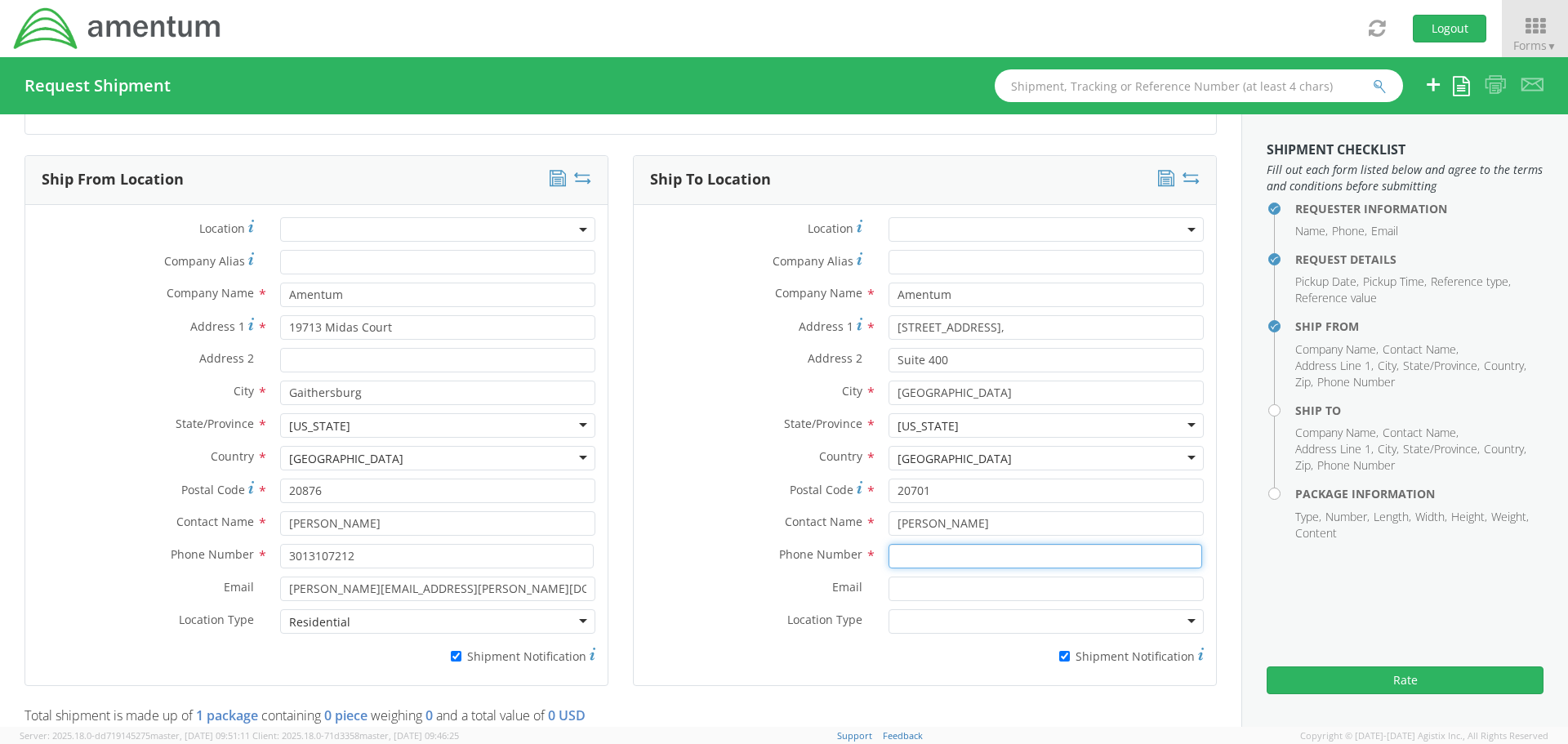
click at [894, 554] on input at bounding box center [1045, 557] width 313 height 24
type input "4437371314"
click at [942, 584] on input "Email *" at bounding box center [1046, 589] width 315 height 24
paste input "[PERSON_NAME][EMAIL_ADDRESS][PERSON_NAME][DOMAIN_NAME]"
type input "[PERSON_NAME][EMAIL_ADDRESS][PERSON_NAME][DOMAIN_NAME]"
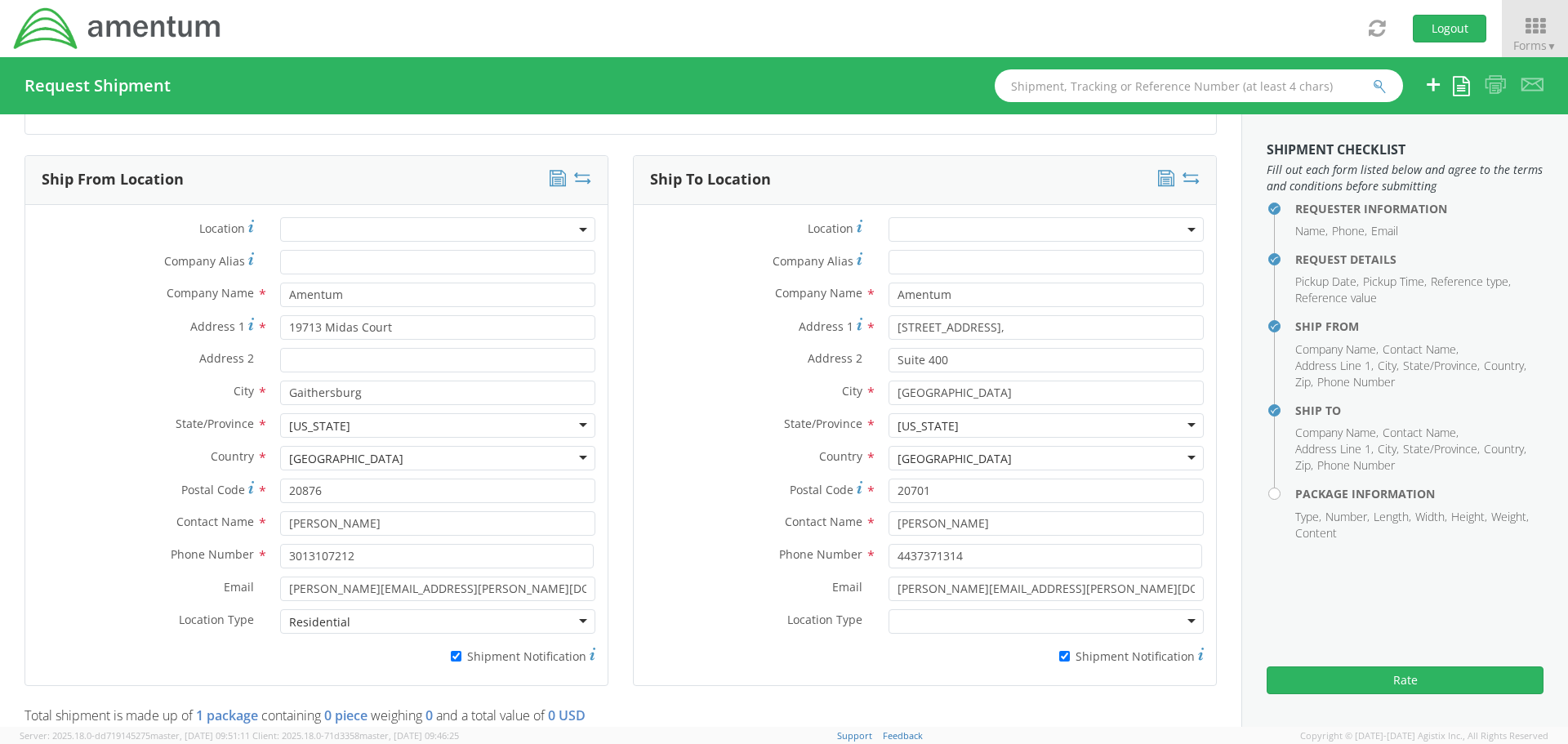
click at [912, 627] on div at bounding box center [1046, 622] width 315 height 24
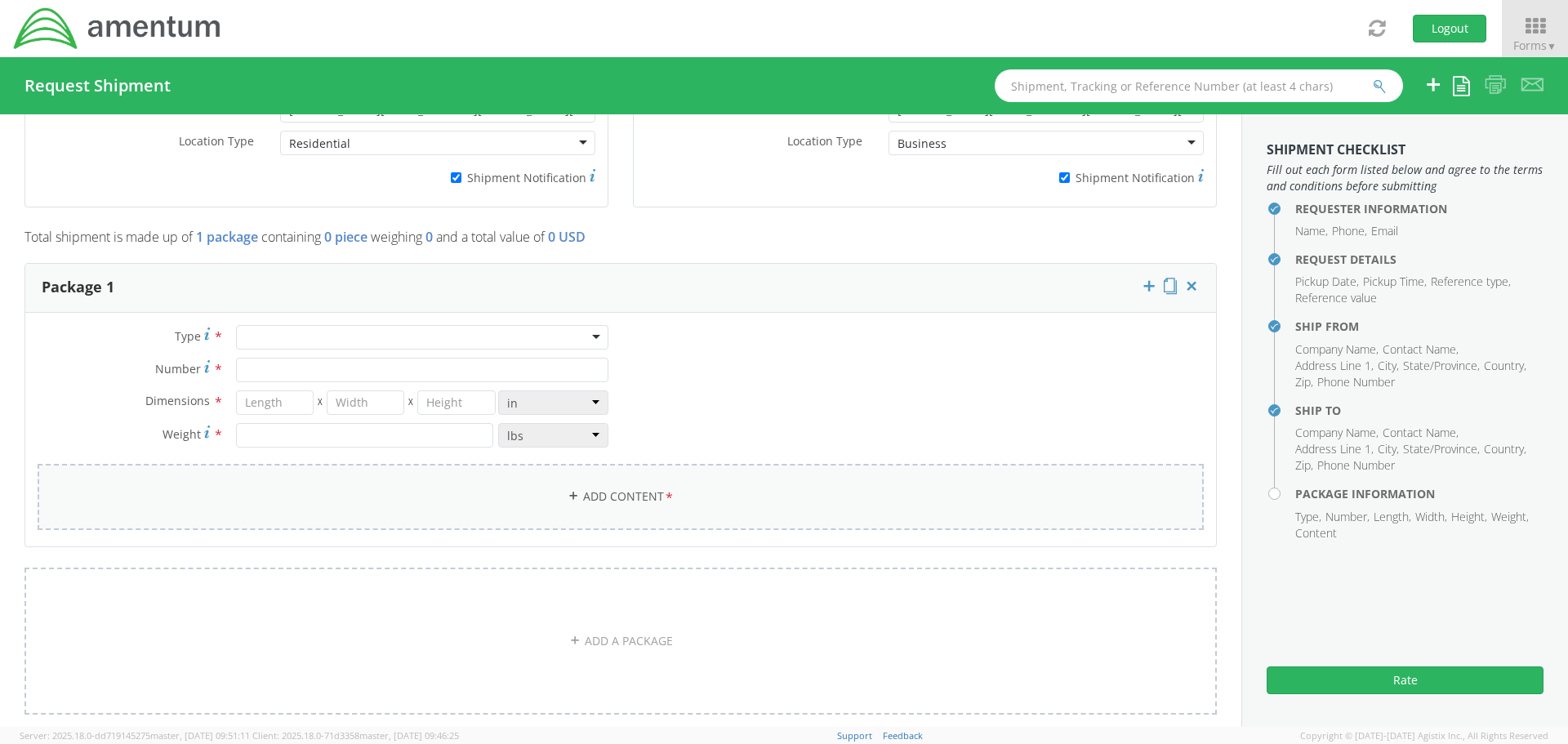
scroll to position [1225, 0]
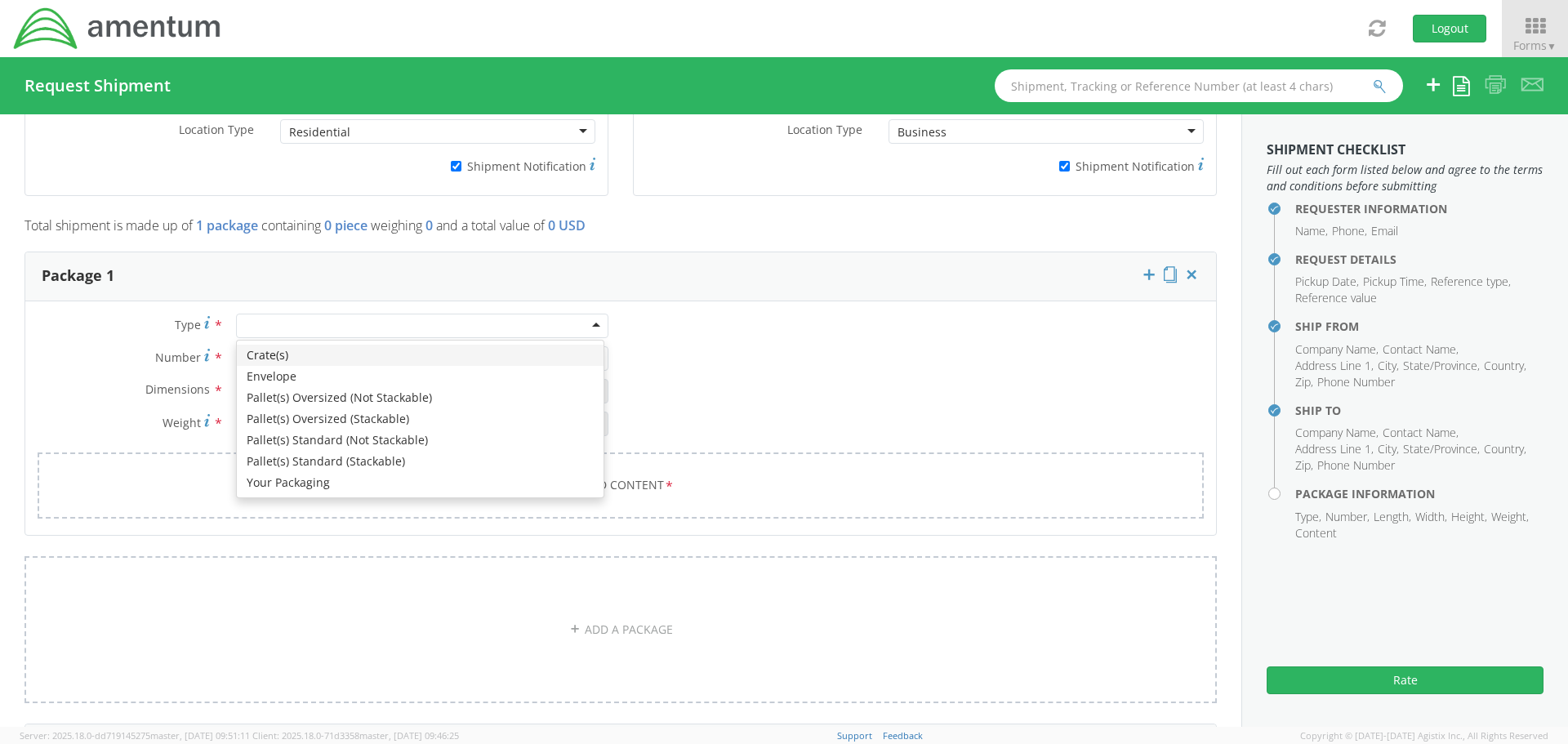
click at [347, 328] on div at bounding box center [423, 326] width 373 height 24
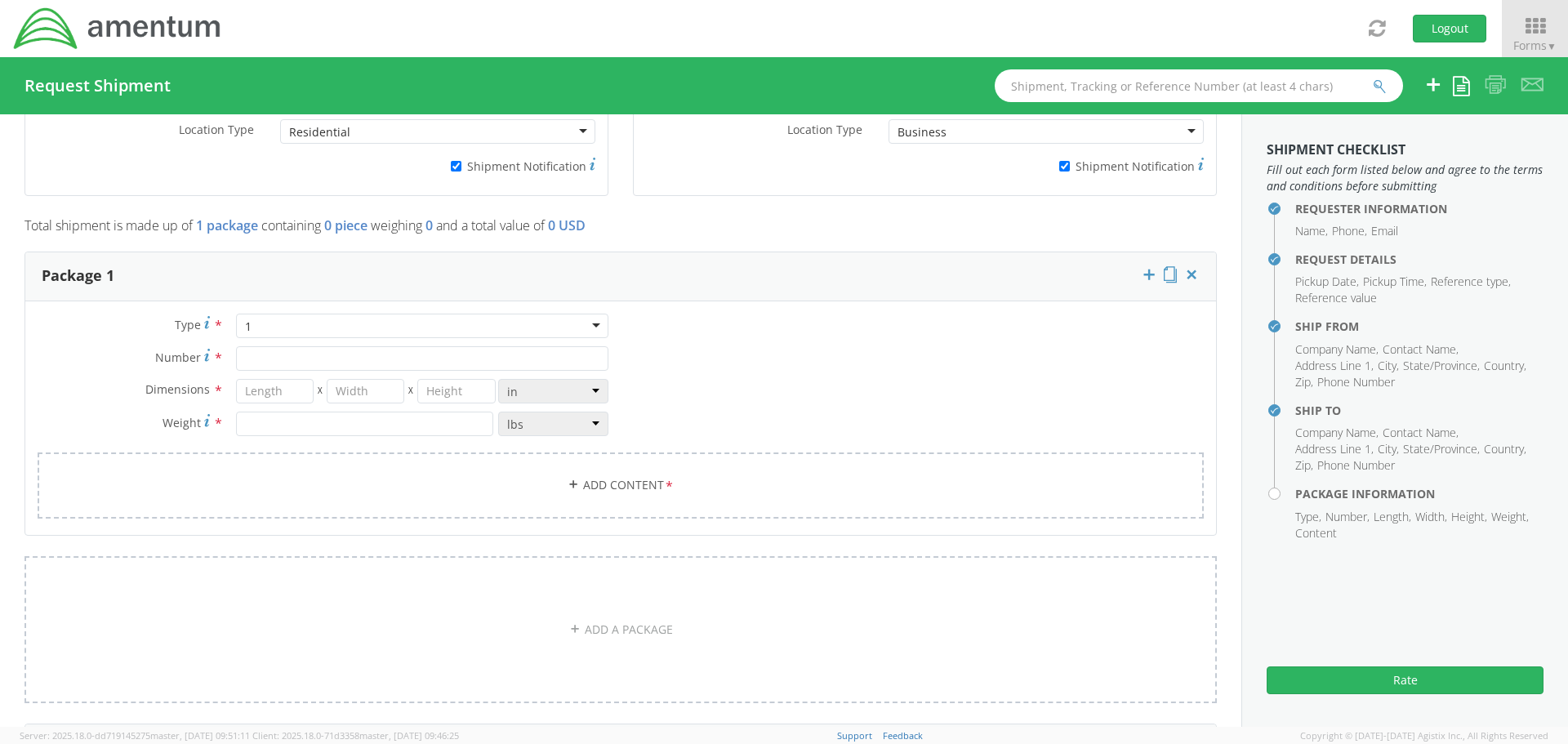
type input "1"
click at [328, 352] on input "Number *" at bounding box center [423, 358] width 373 height 24
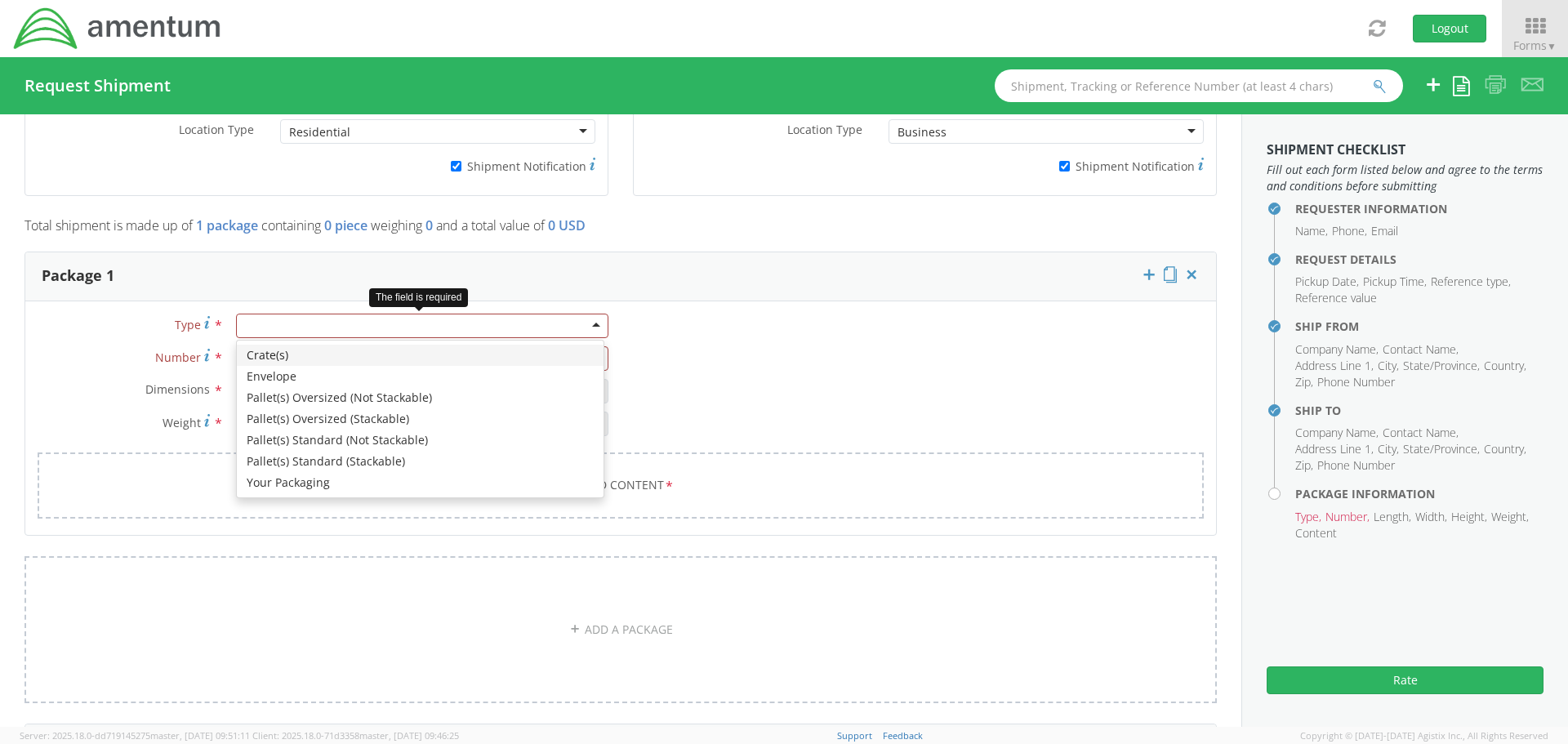
click at [319, 321] on div at bounding box center [423, 326] width 373 height 24
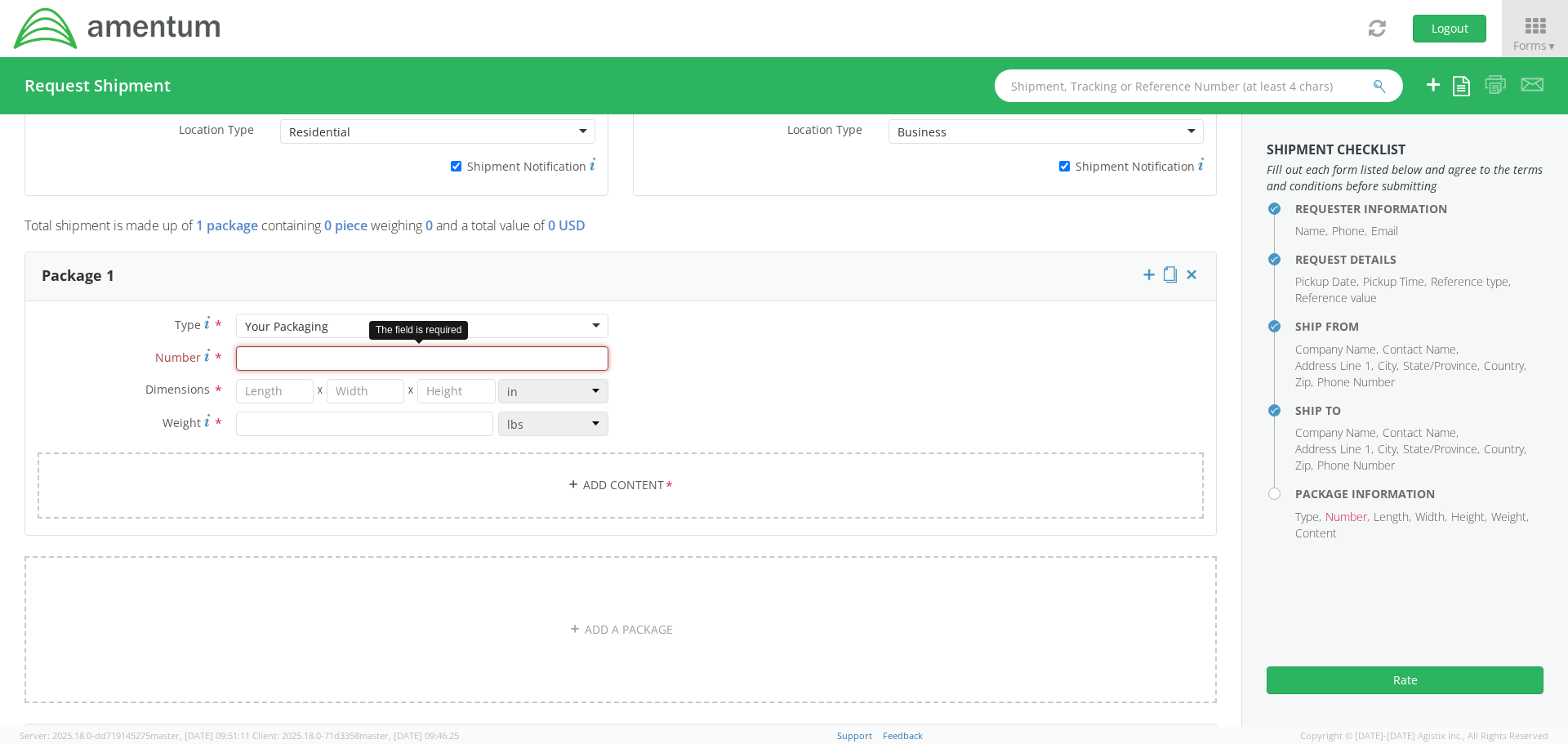
click at [306, 363] on input "Number *" at bounding box center [423, 358] width 373 height 24
type input "1"
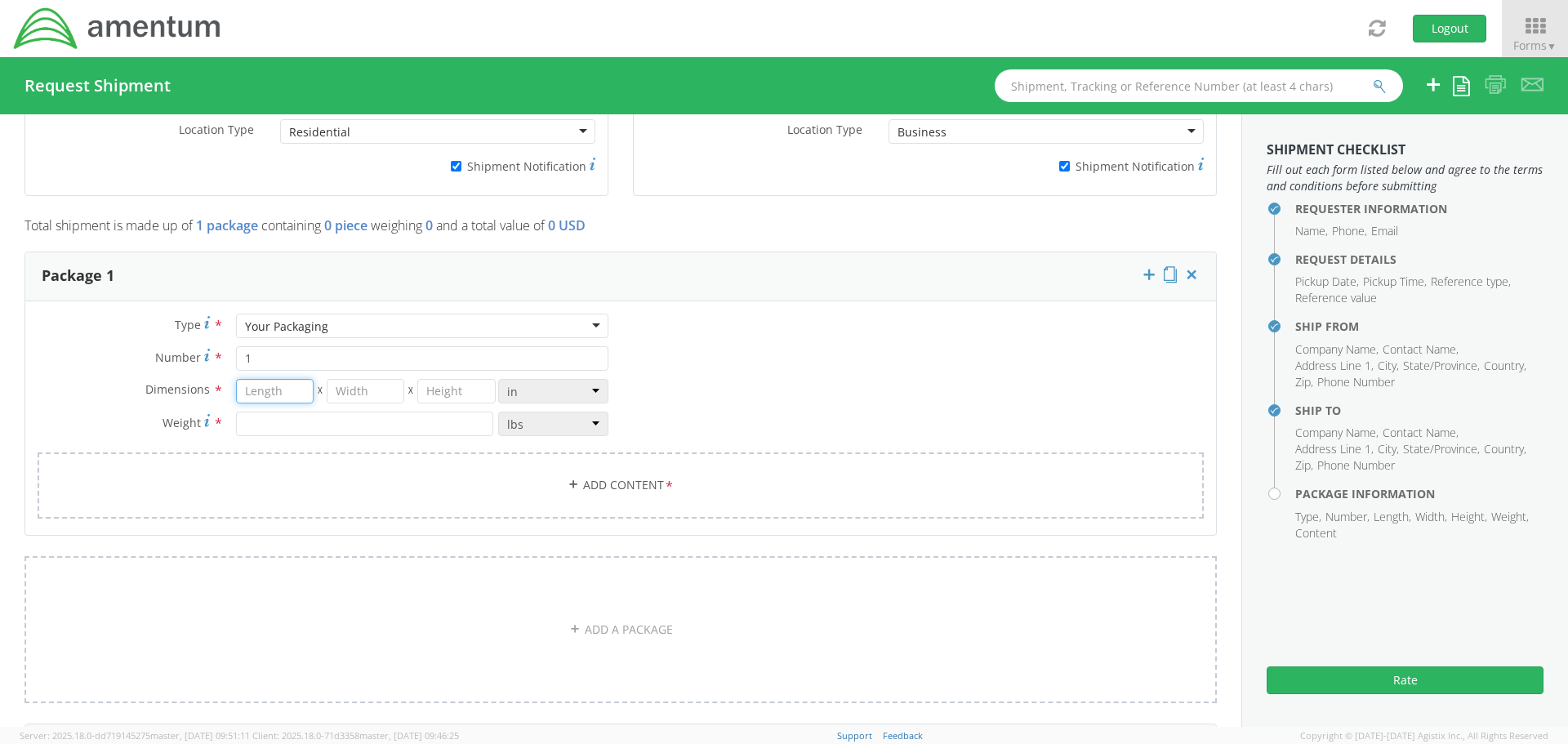
click at [281, 381] on input "number" at bounding box center [275, 391] width 78 height 24
type input "9"
type input "6"
type input "4"
click at [277, 429] on input "number" at bounding box center [364, 424] width 257 height 24
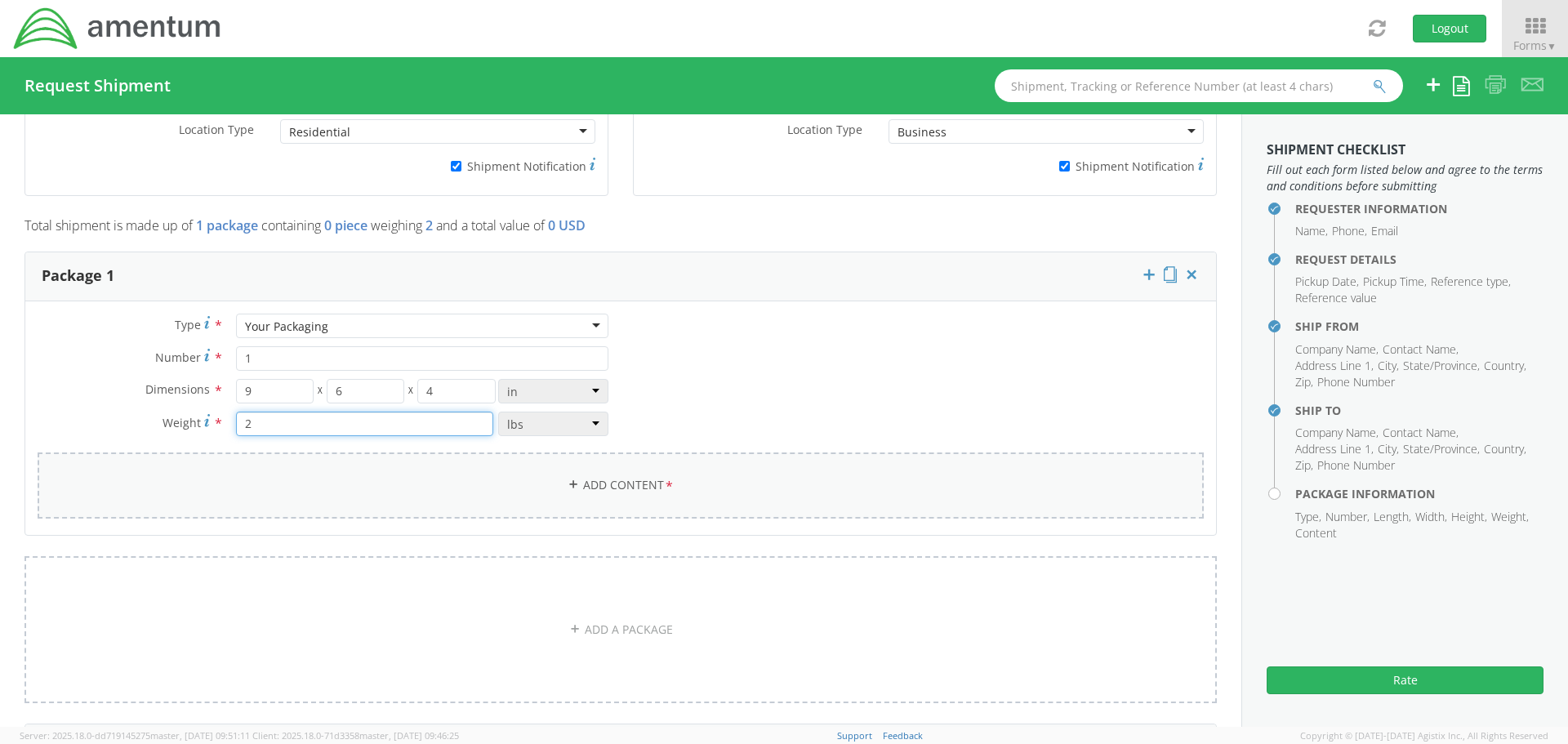
type input "2"
click at [556, 480] on link "Add Content *" at bounding box center [621, 485] width 1166 height 66
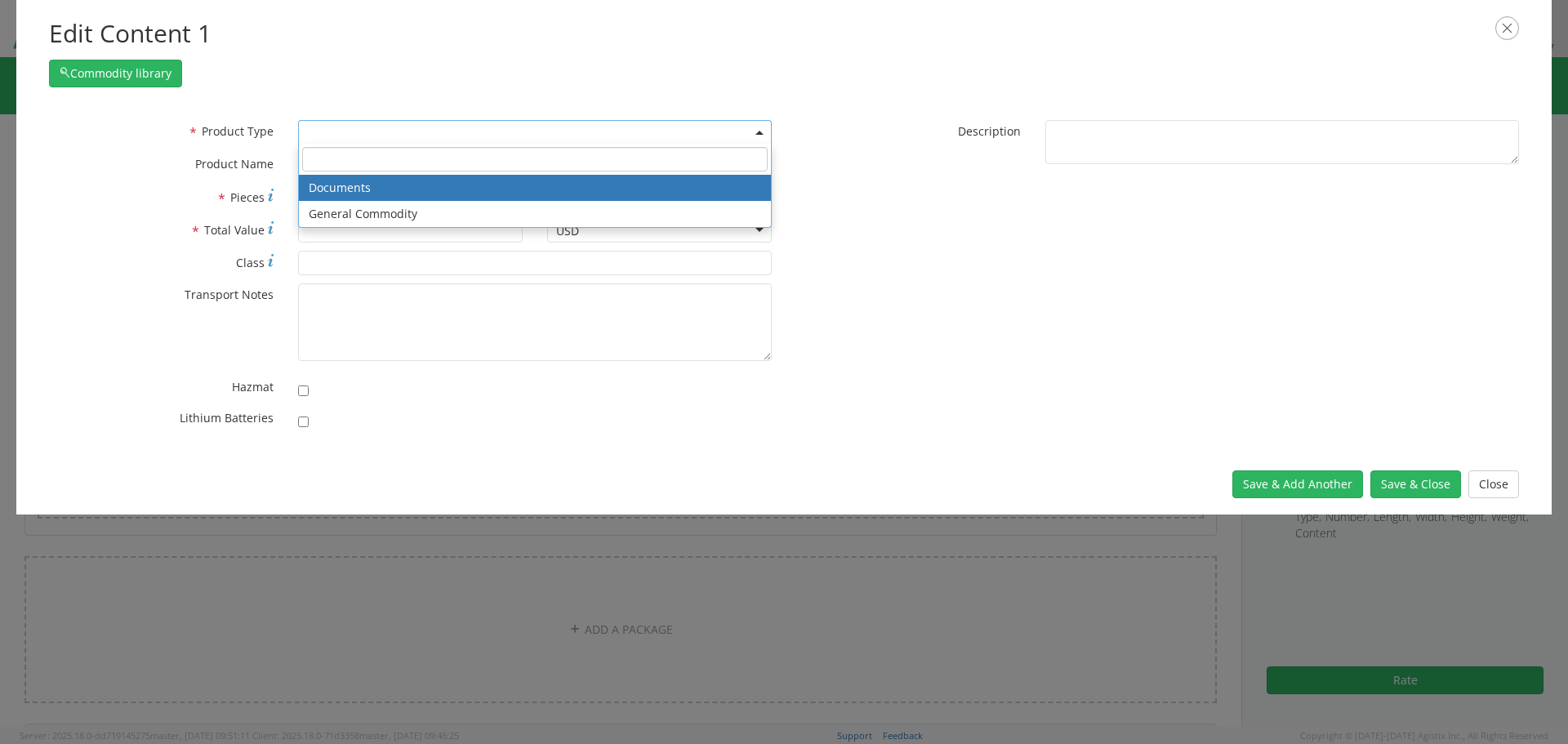
click at [381, 135] on span at bounding box center [534, 132] width 474 height 24
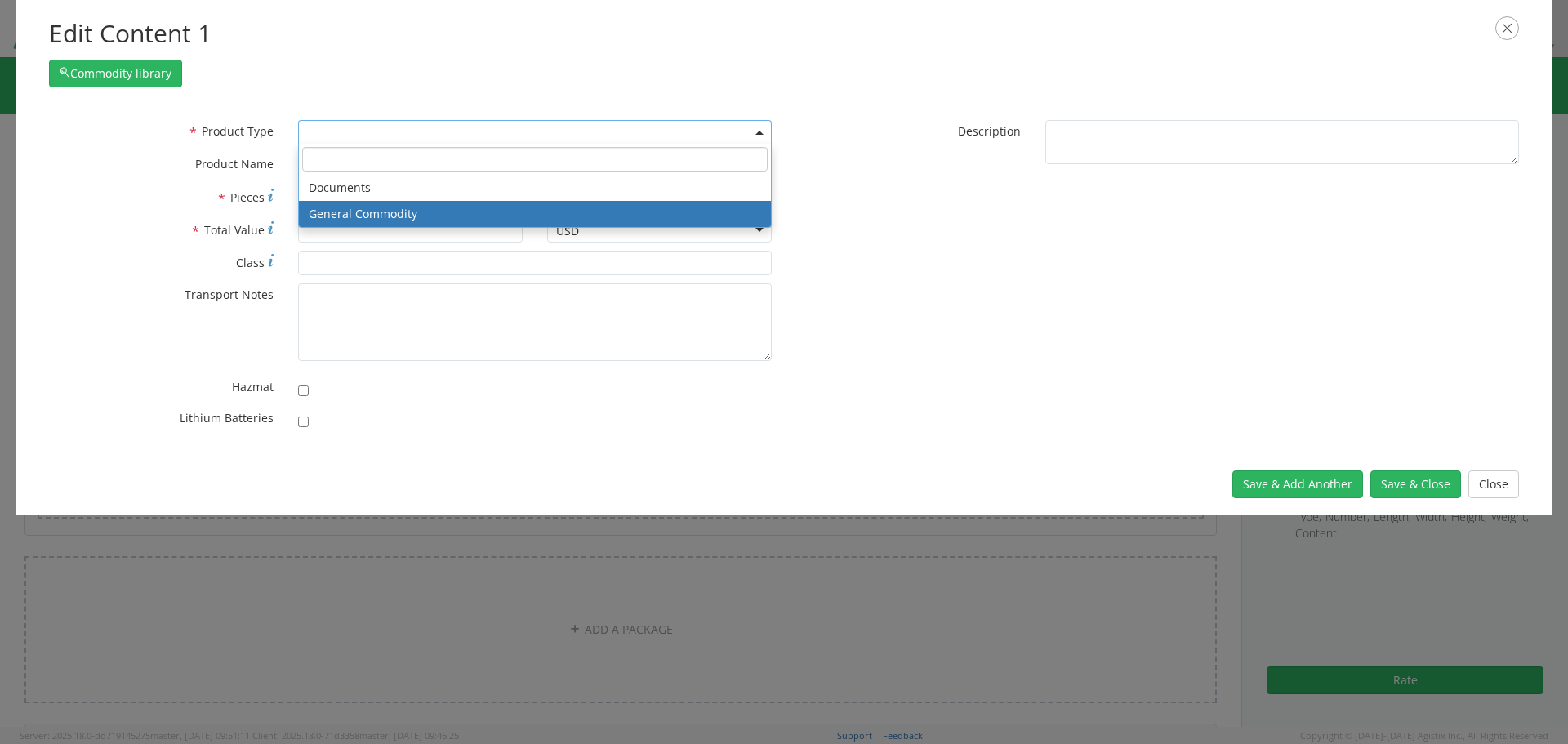
select select "COMMODITY"
type input "General Commodity"
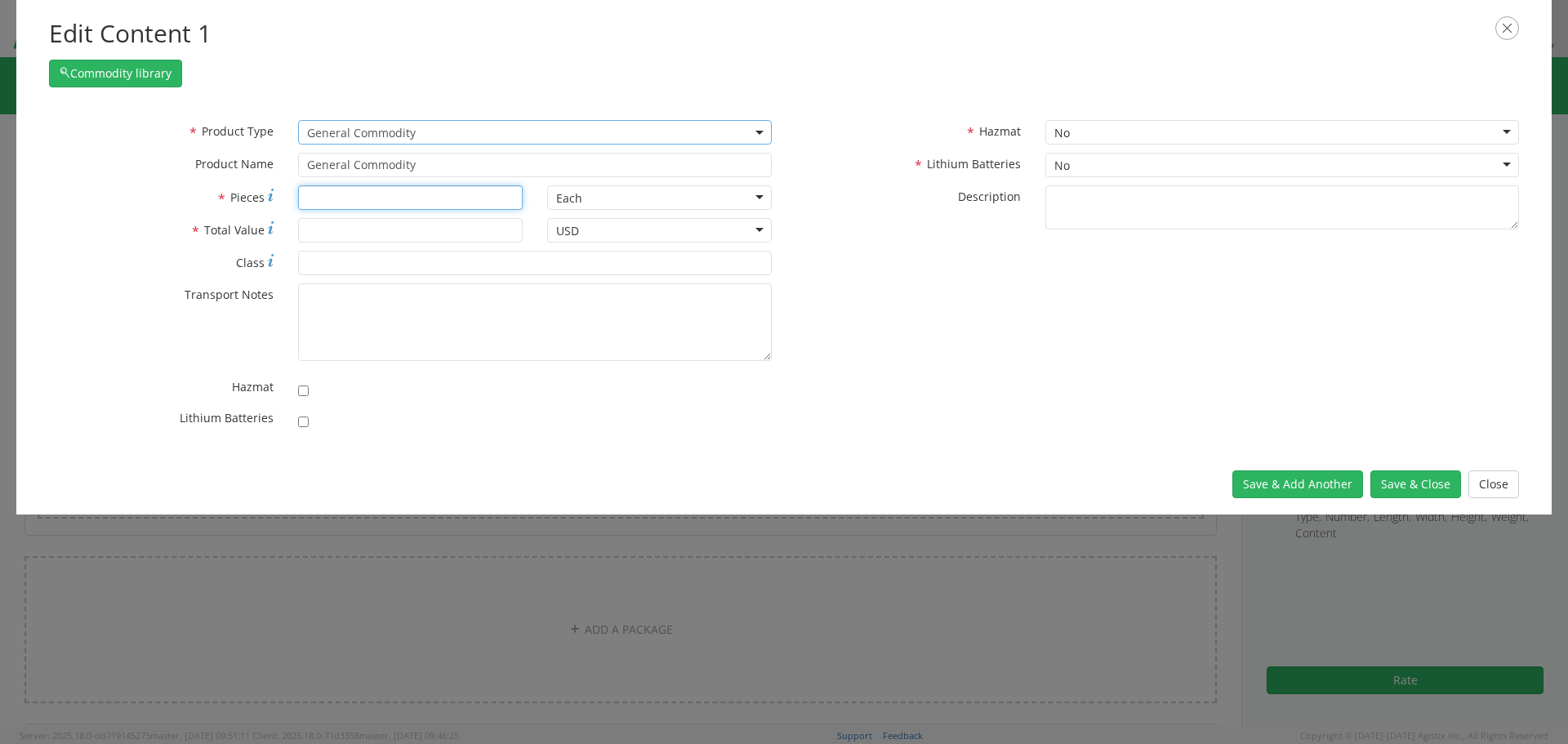
click at [335, 199] on input "* Pieces" at bounding box center [410, 198] width 224 height 24
type input "1"
click at [345, 229] on input "* Total Value" at bounding box center [410, 230] width 224 height 24
type input "350"
click at [366, 259] on input "* Class" at bounding box center [534, 263] width 474 height 24
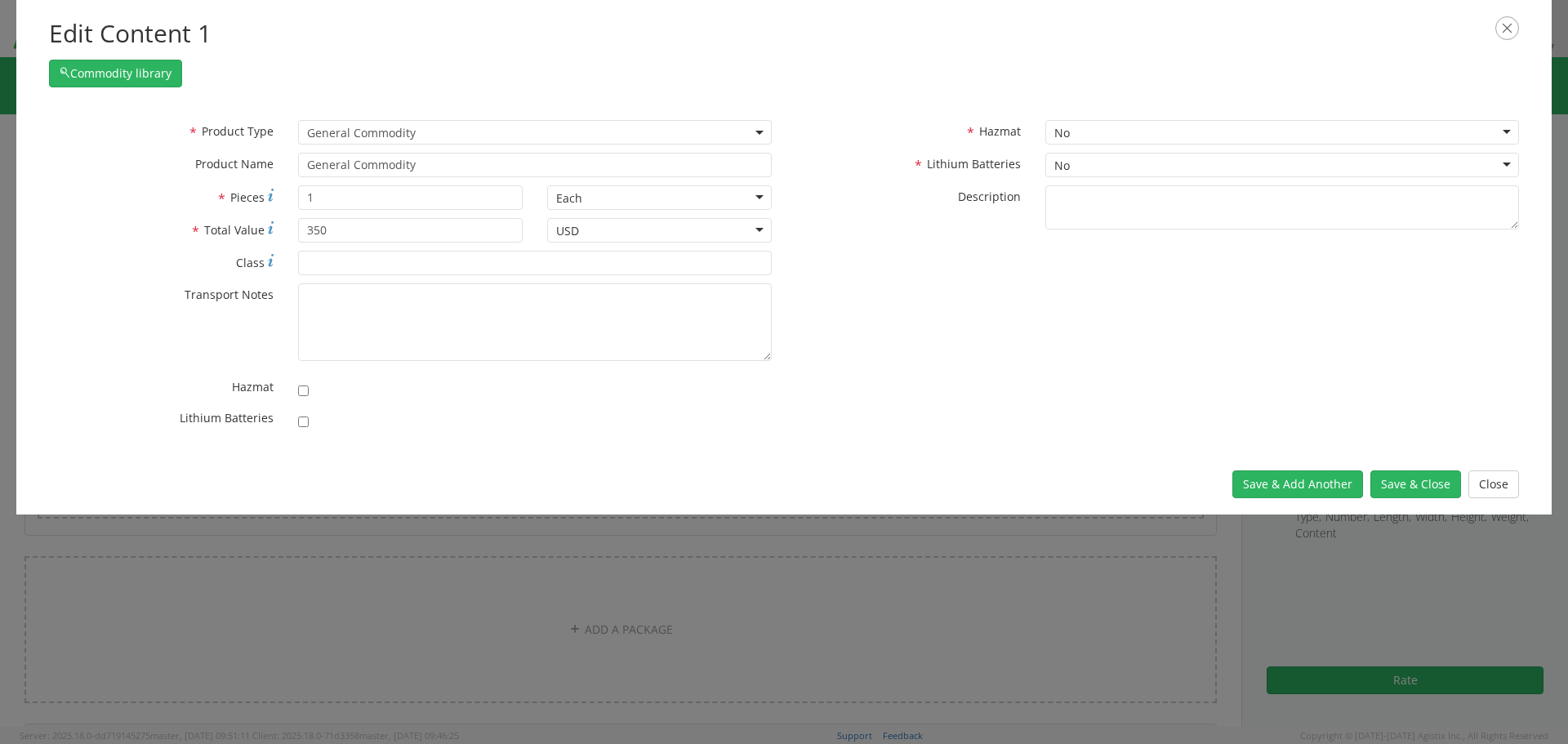
click at [1068, 167] on div "No" at bounding box center [1062, 166] width 16 height 17
checkbox input "true"
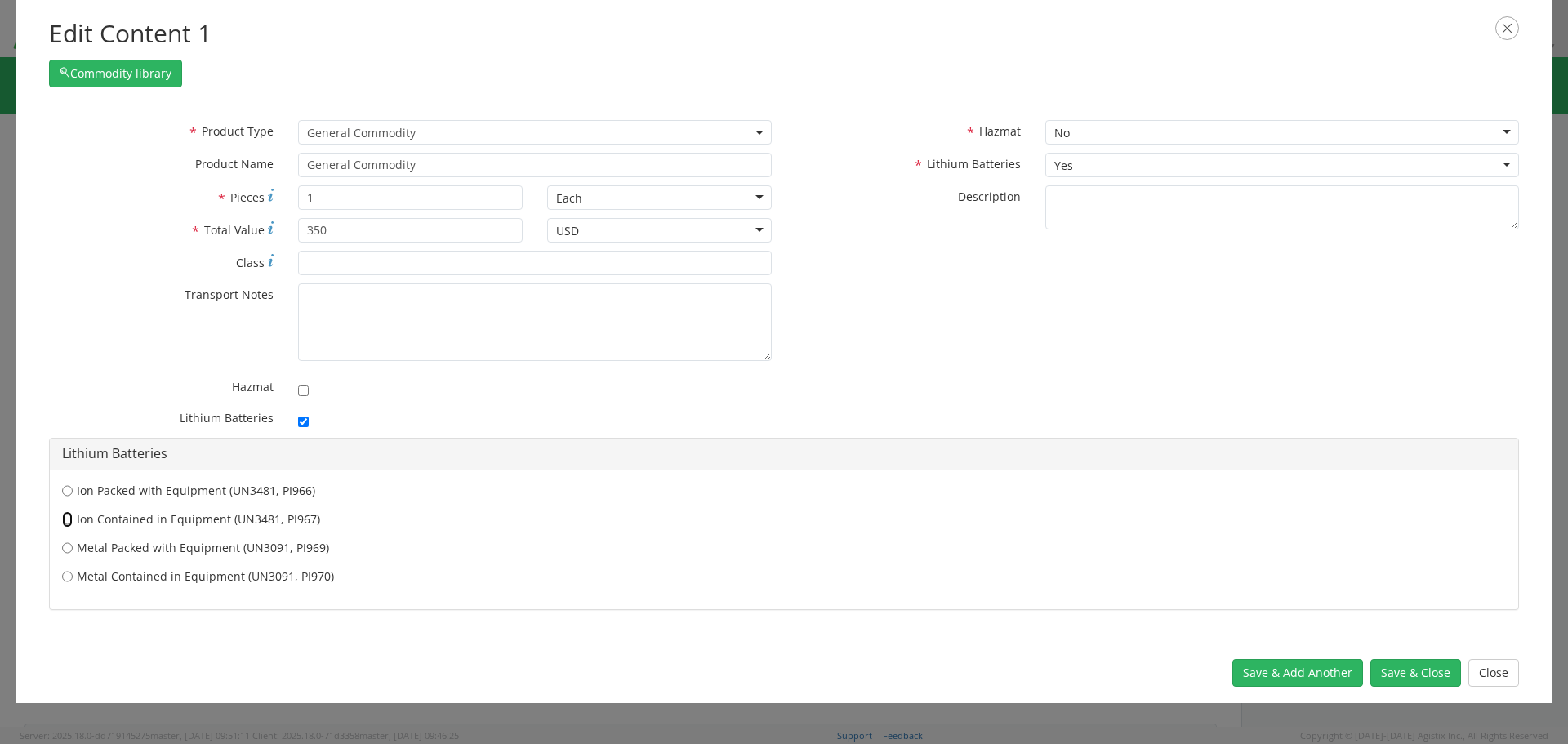
click at [72, 520] on input "Ion Contained in Equipment (UN3481, PI967)" at bounding box center [67, 520] width 10 height 17
radio input "true"
click at [1422, 674] on button "Save & Close" at bounding box center [1416, 673] width 91 height 28
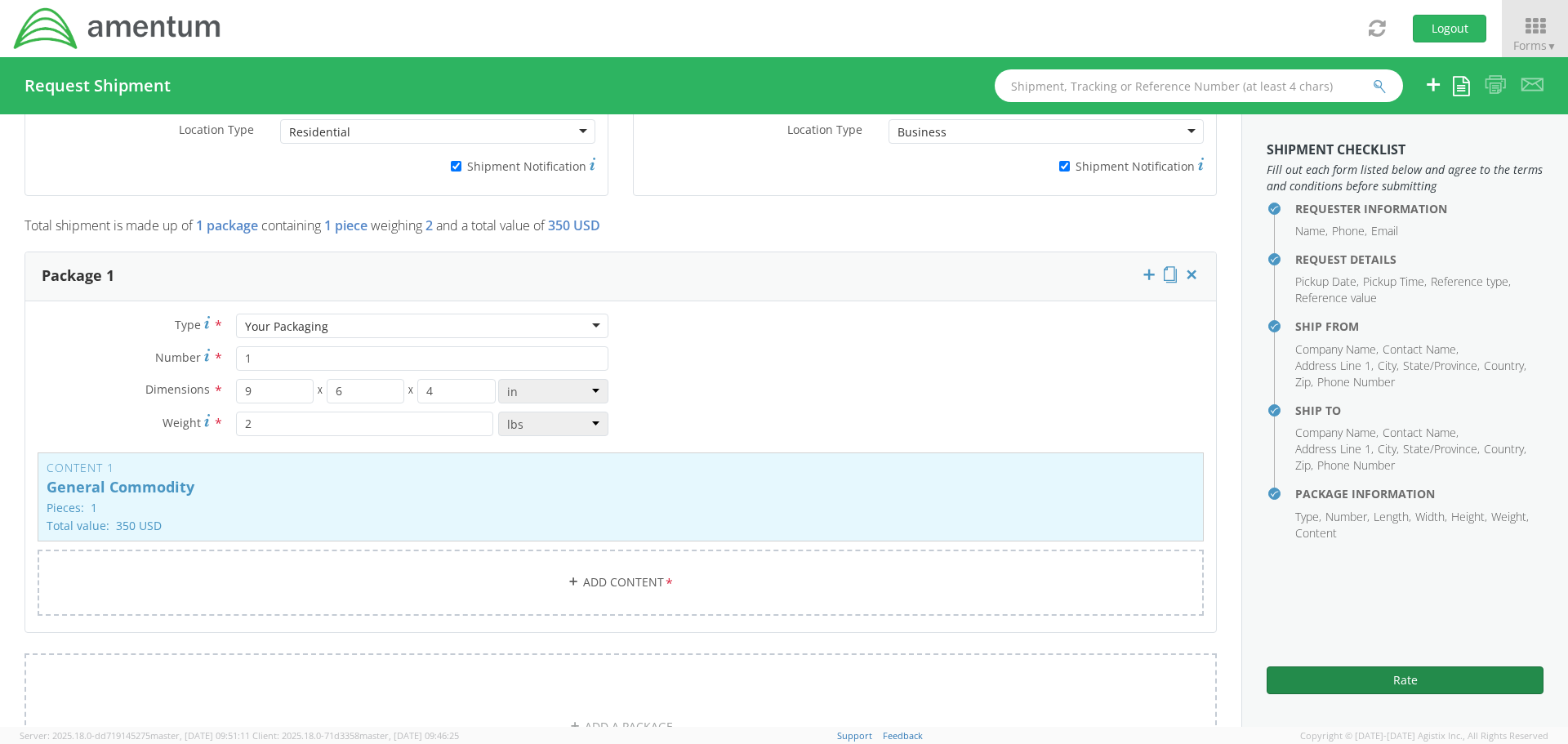
click at [1415, 672] on button "Rate" at bounding box center [1405, 681] width 277 height 28
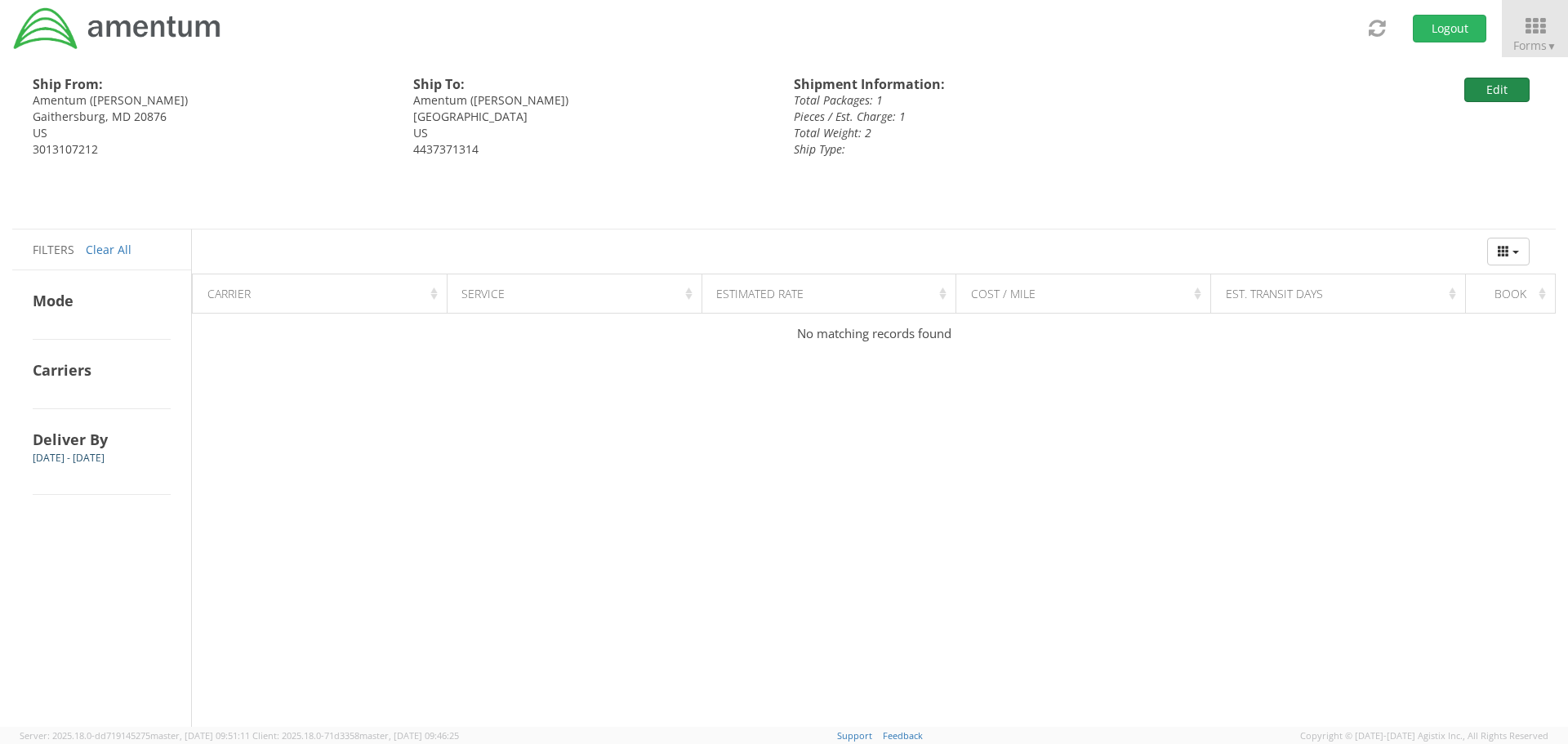
click at [1491, 85] on button "Edit" at bounding box center [1497, 90] width 65 height 24
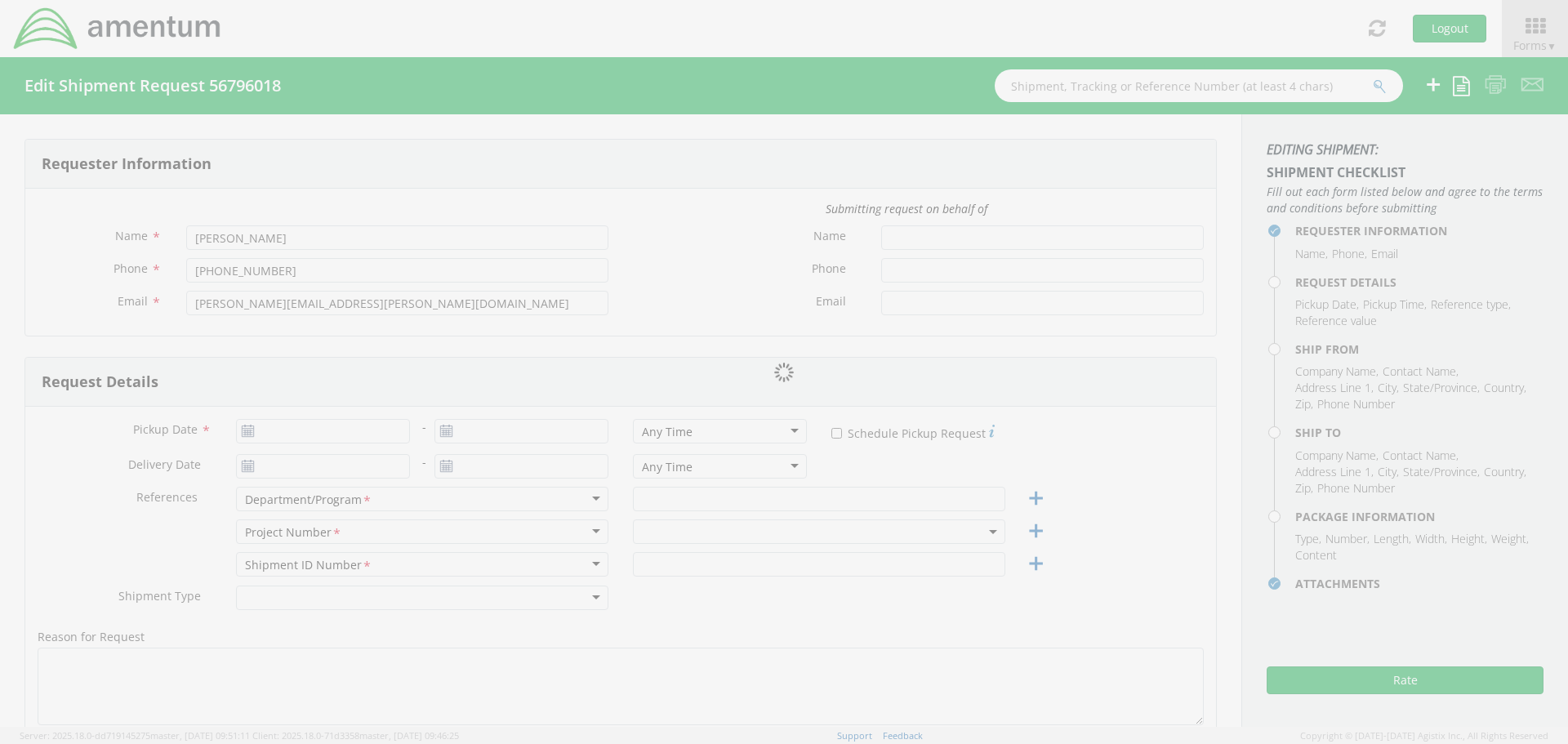
type input "[DATE]"
type input "Security Design"
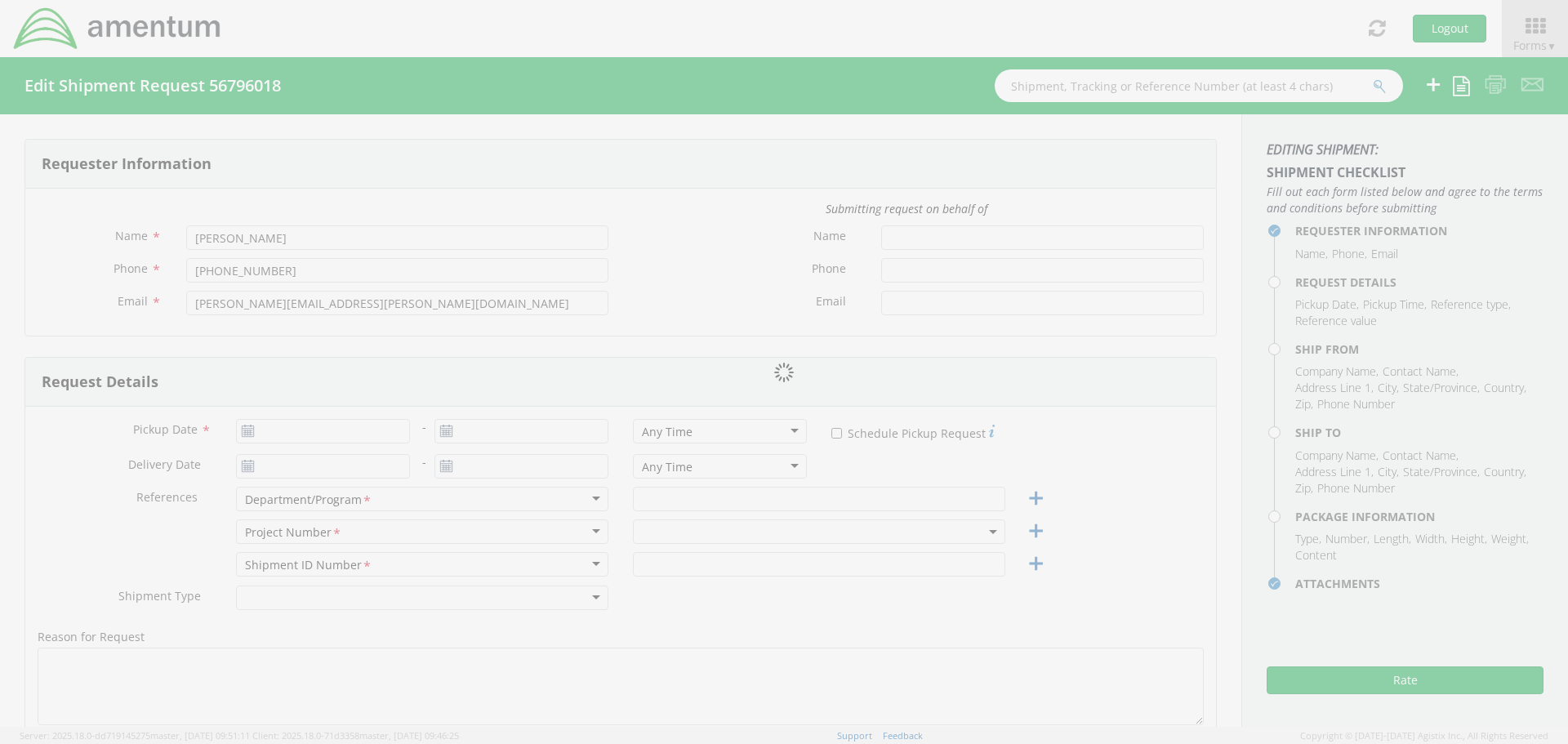
type input "Regular"
type textarea "iPhone [PERSON_NAME]"
select select
type input "Amentum"
type input "19713 Midas Court"
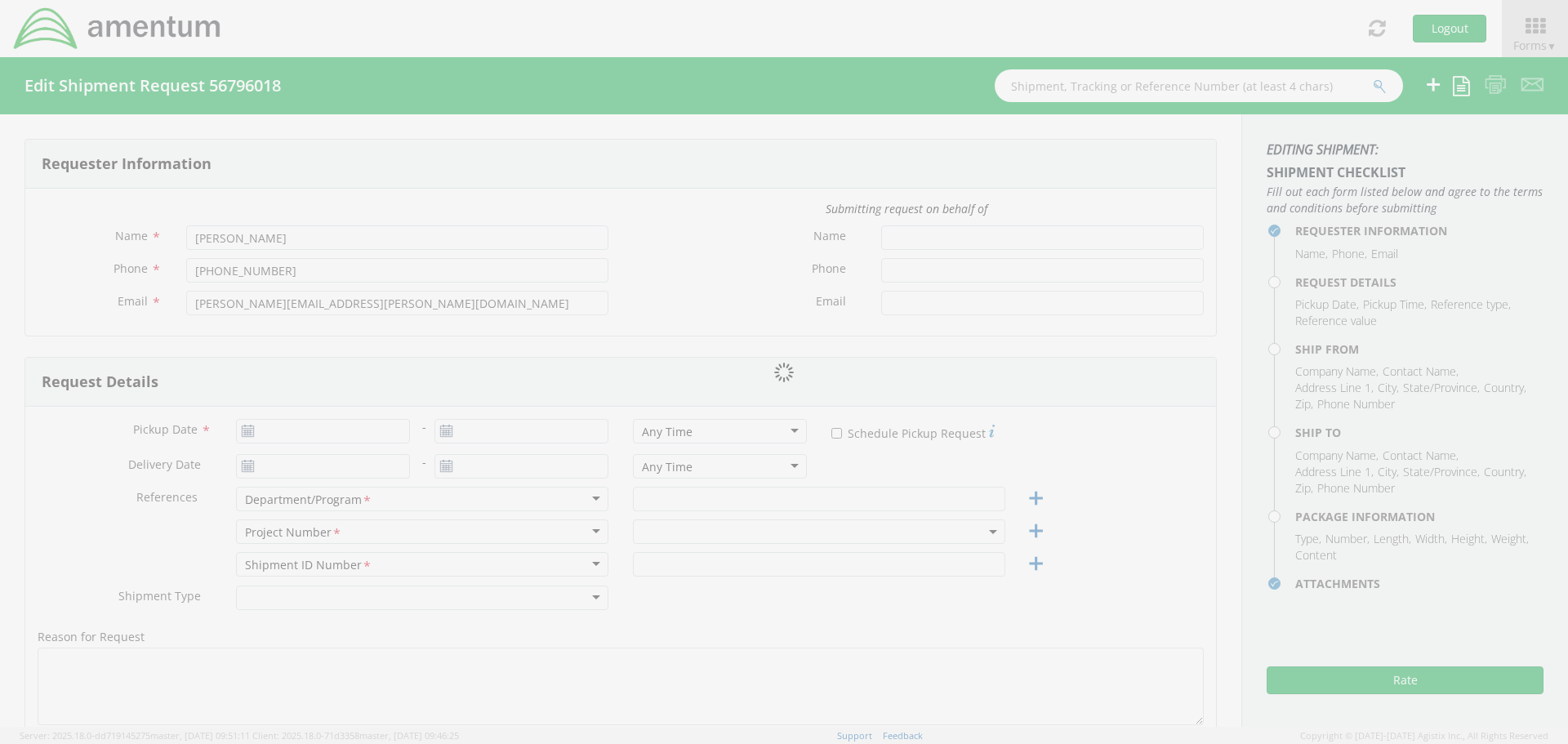
type input "Gaithersburg"
type input "20876"
type input "[PERSON_NAME]"
type input "3013107212"
type input "[PERSON_NAME][EMAIL_ADDRESS][PERSON_NAME][DOMAIN_NAME]"
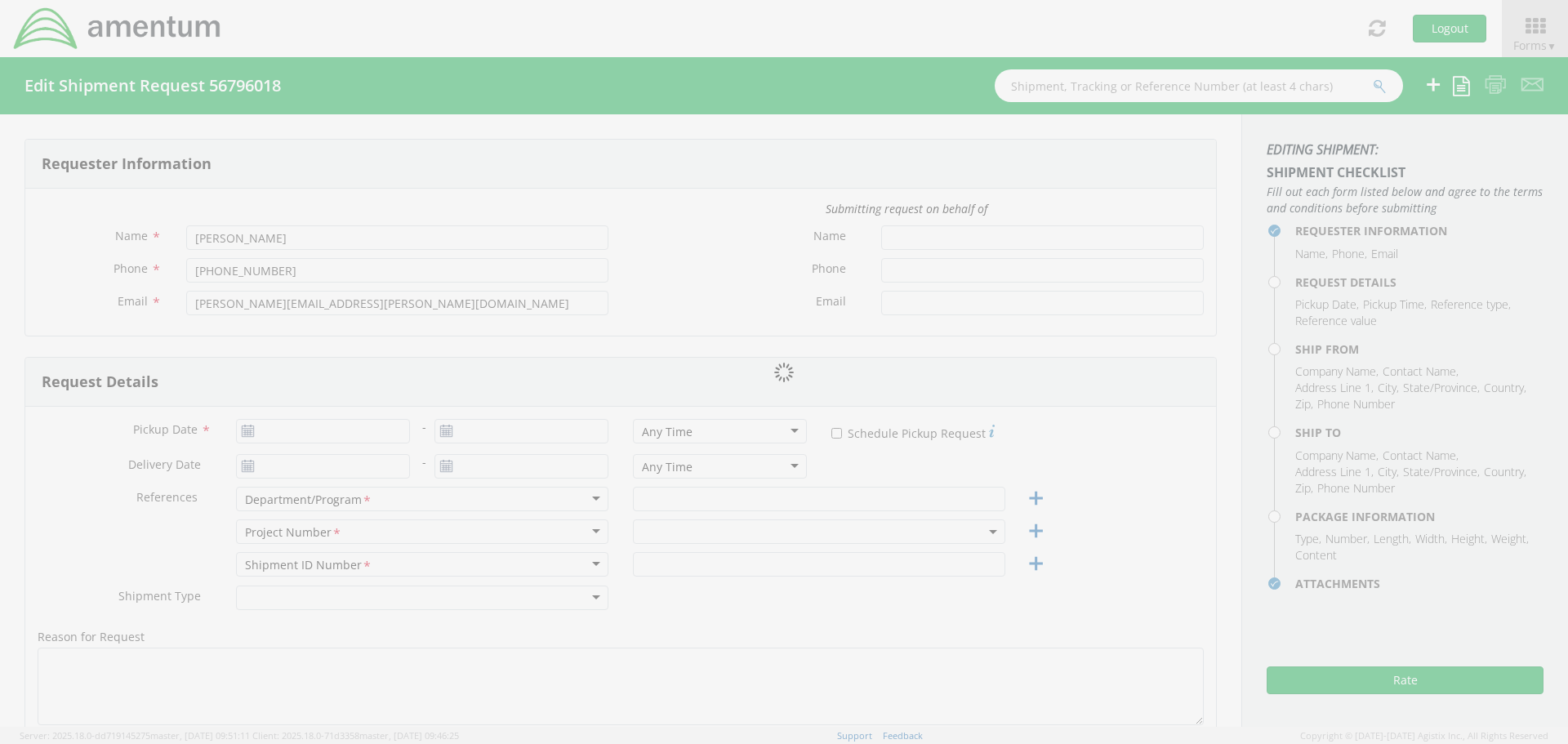
checkbox input "true"
select select
type input "Amentum"
type input "[STREET_ADDRESS],"
type input "Suite 400"
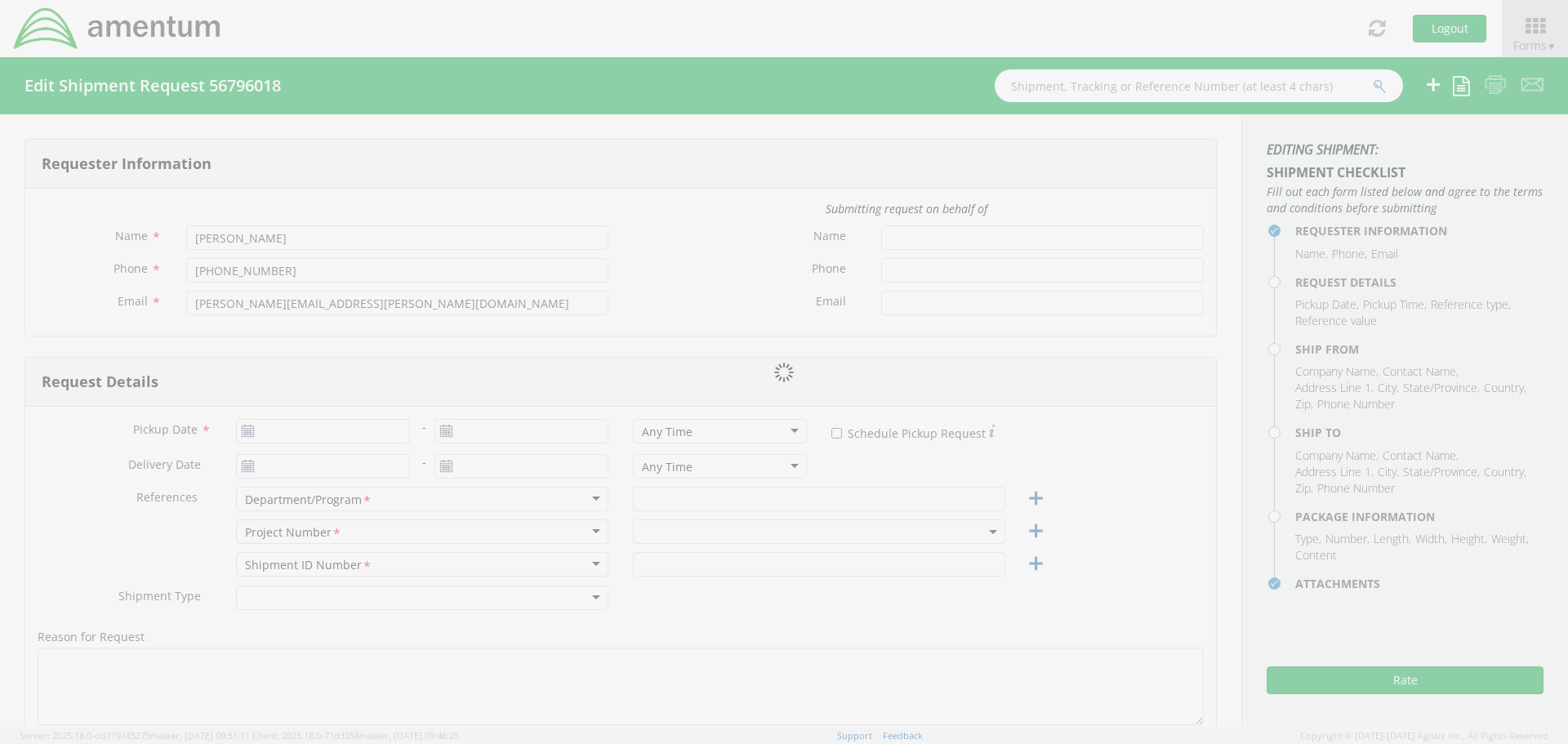
type input "[GEOGRAPHIC_DATA]"
type input "20701"
type input "[PERSON_NAME]"
type input "4437371314"
type input "[PERSON_NAME][EMAIL_ADDRESS][PERSON_NAME][DOMAIN_NAME]"
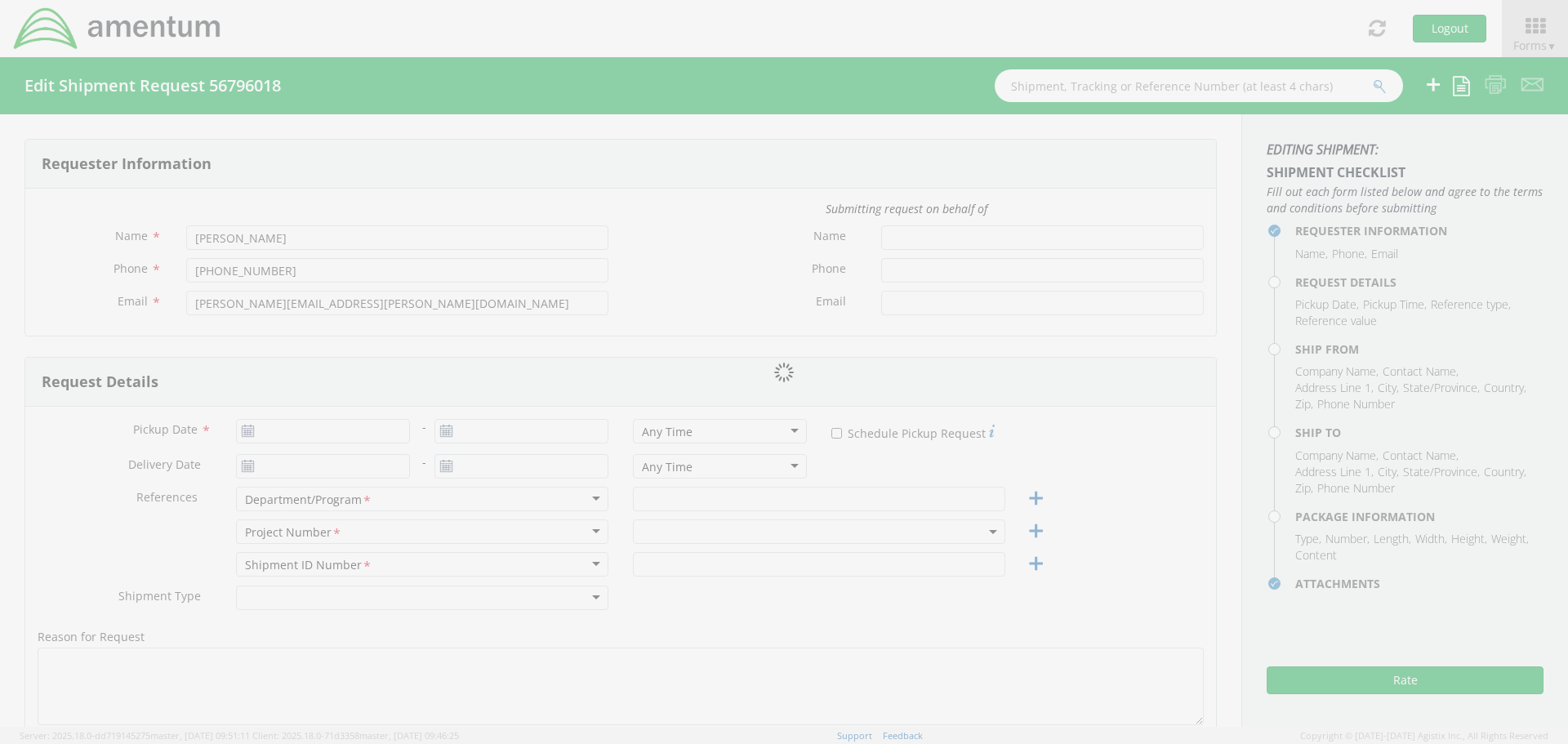
checkbox input "true"
type input "1"
type input "9"
type input "6"
type input "4"
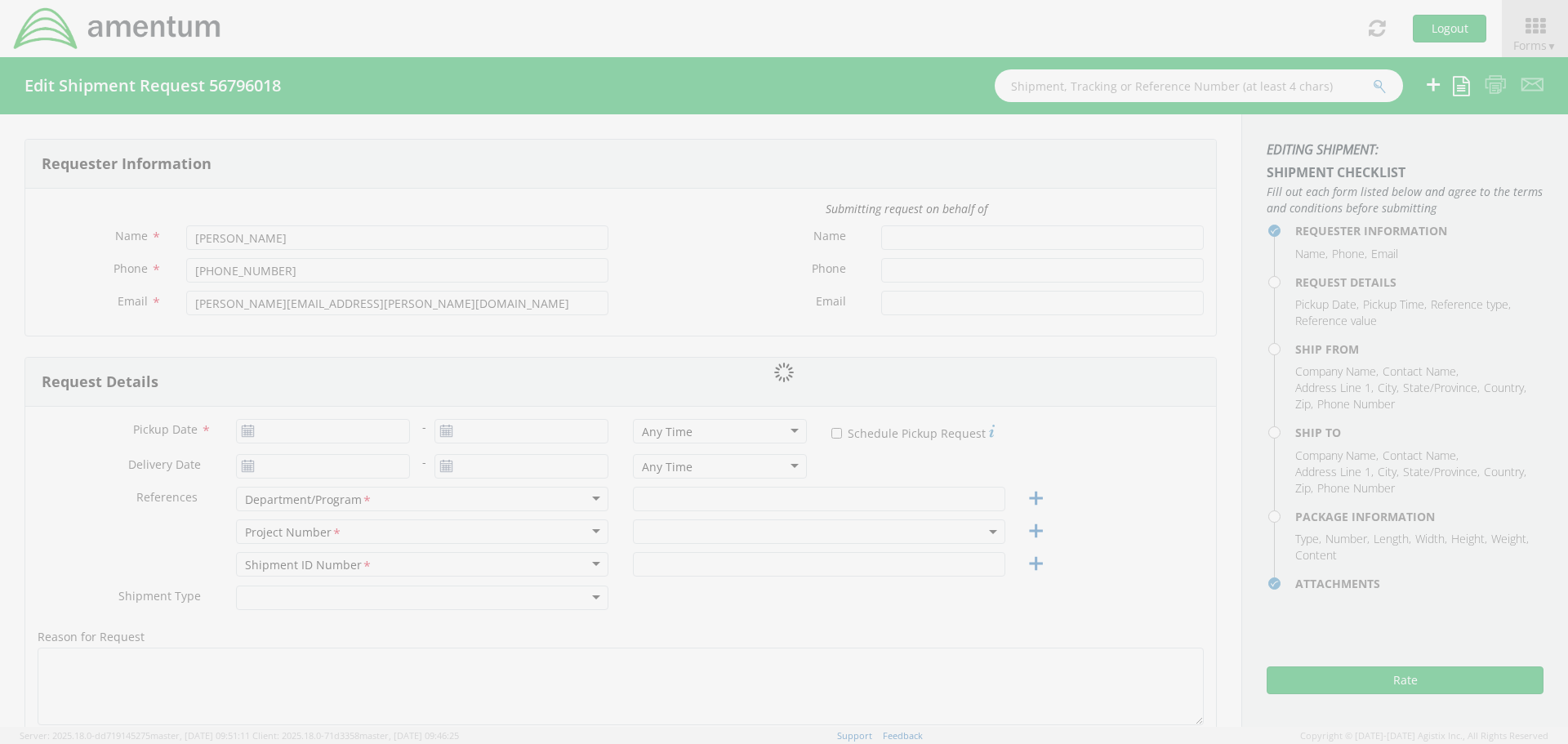
type input "2"
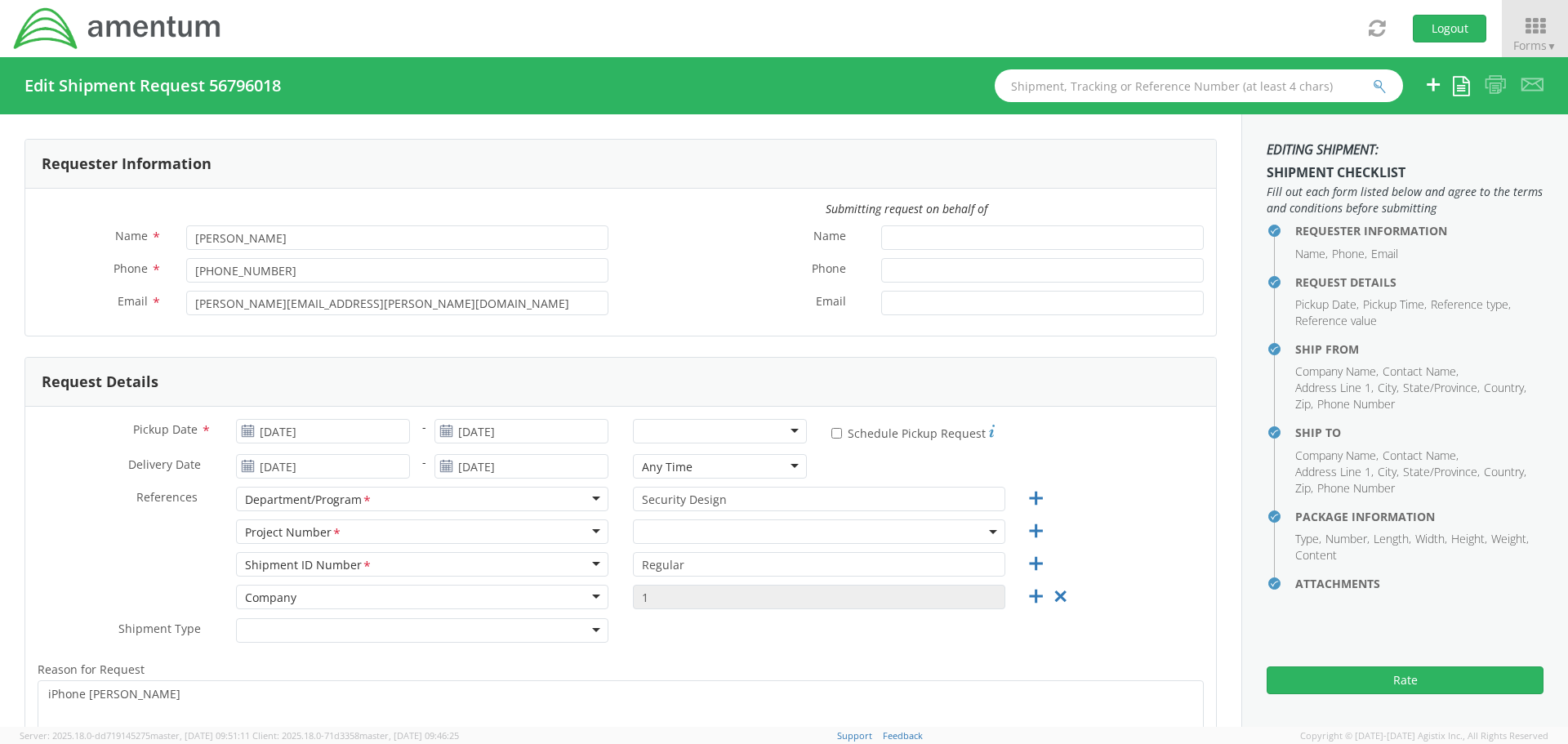
select select "4858.0001.2.61.91.000.04"
click at [679, 435] on div at bounding box center [720, 431] width 174 height 24
click at [649, 459] on div "Any Time" at bounding box center [667, 468] width 51 height 17
click at [723, 362] on div "Request Details" at bounding box center [620, 382] width 1191 height 49
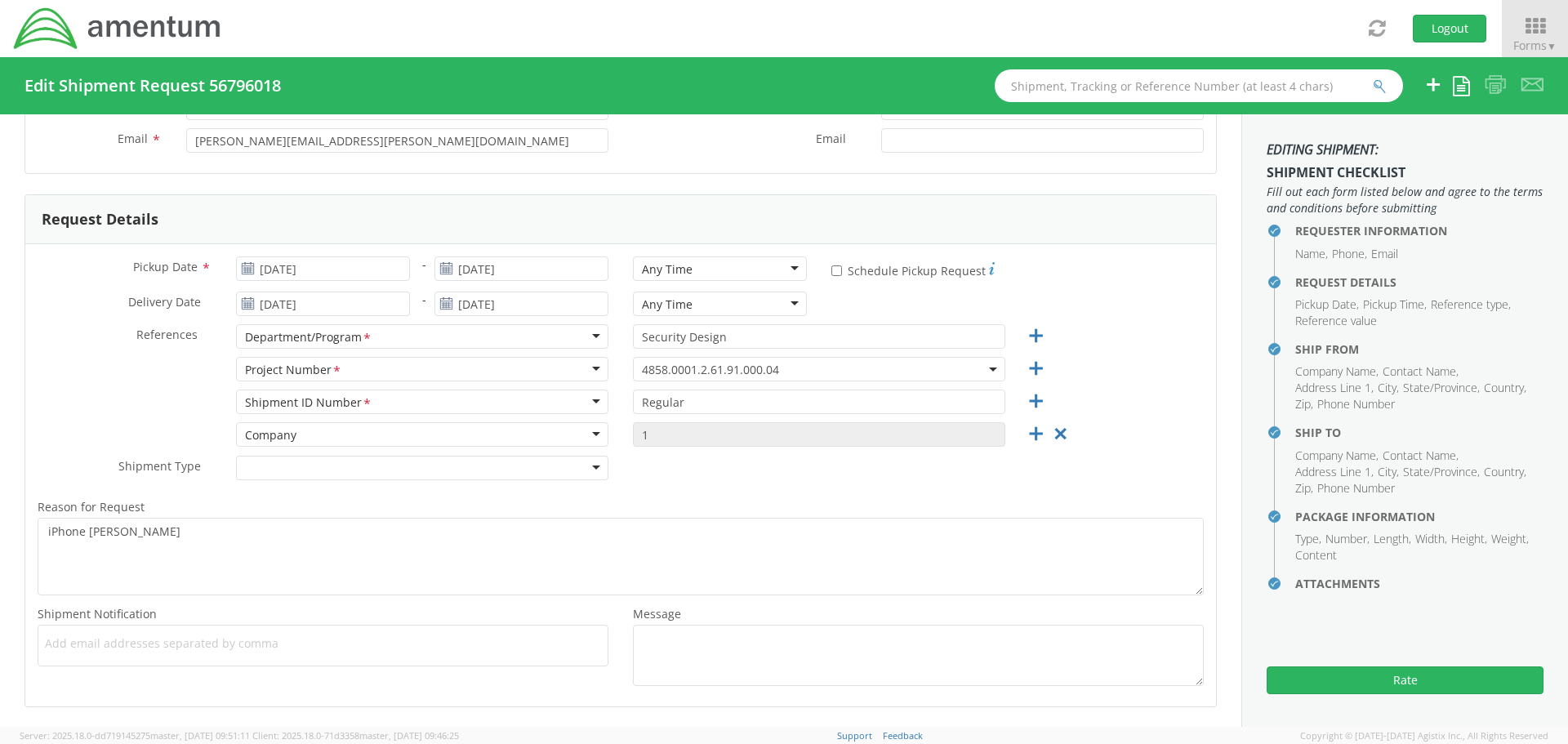
scroll to position [163, 0]
click at [586, 467] on div at bounding box center [423, 468] width 373 height 24
click at [1392, 680] on button "Rate" at bounding box center [1405, 681] width 277 height 28
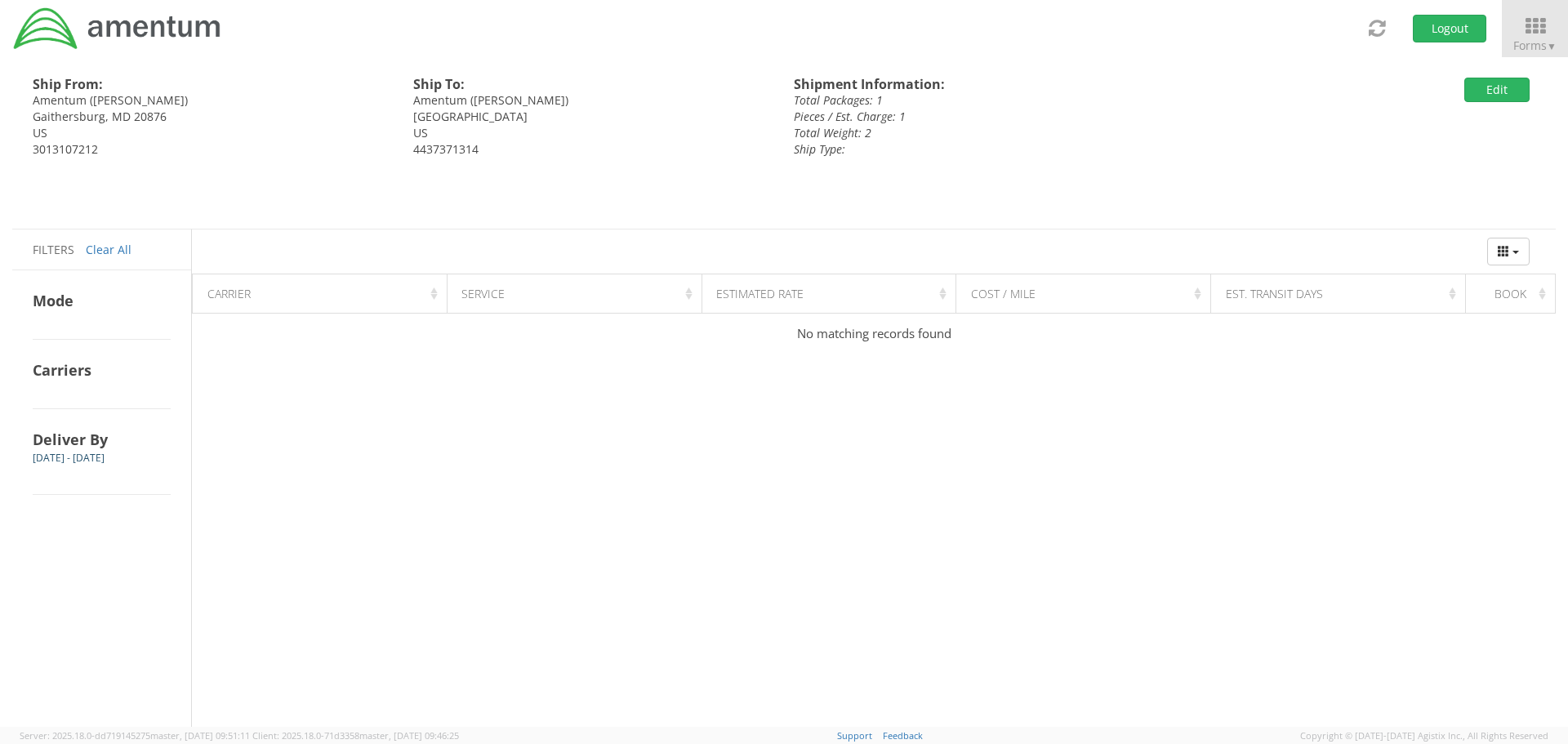
click at [1488, 75] on div "Ship From: Amentum ([PERSON_NAME]) [GEOGRAPHIC_DATA] US 3013107212 Ship To: Ame…" at bounding box center [778, 143] width 1556 height 172
click at [1488, 85] on button "Edit" at bounding box center [1497, 90] width 65 height 24
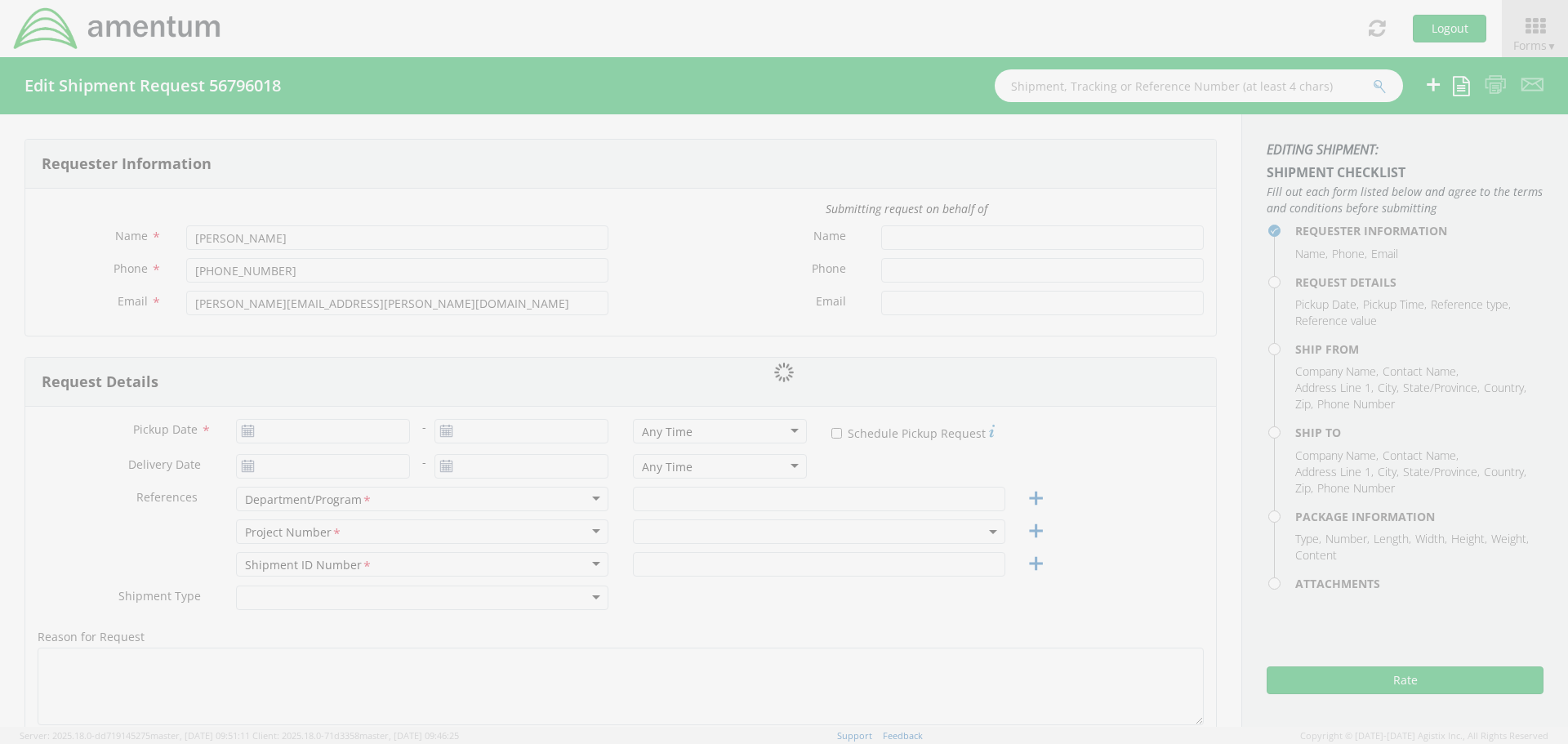
type input "[DATE]"
type input "Security Design"
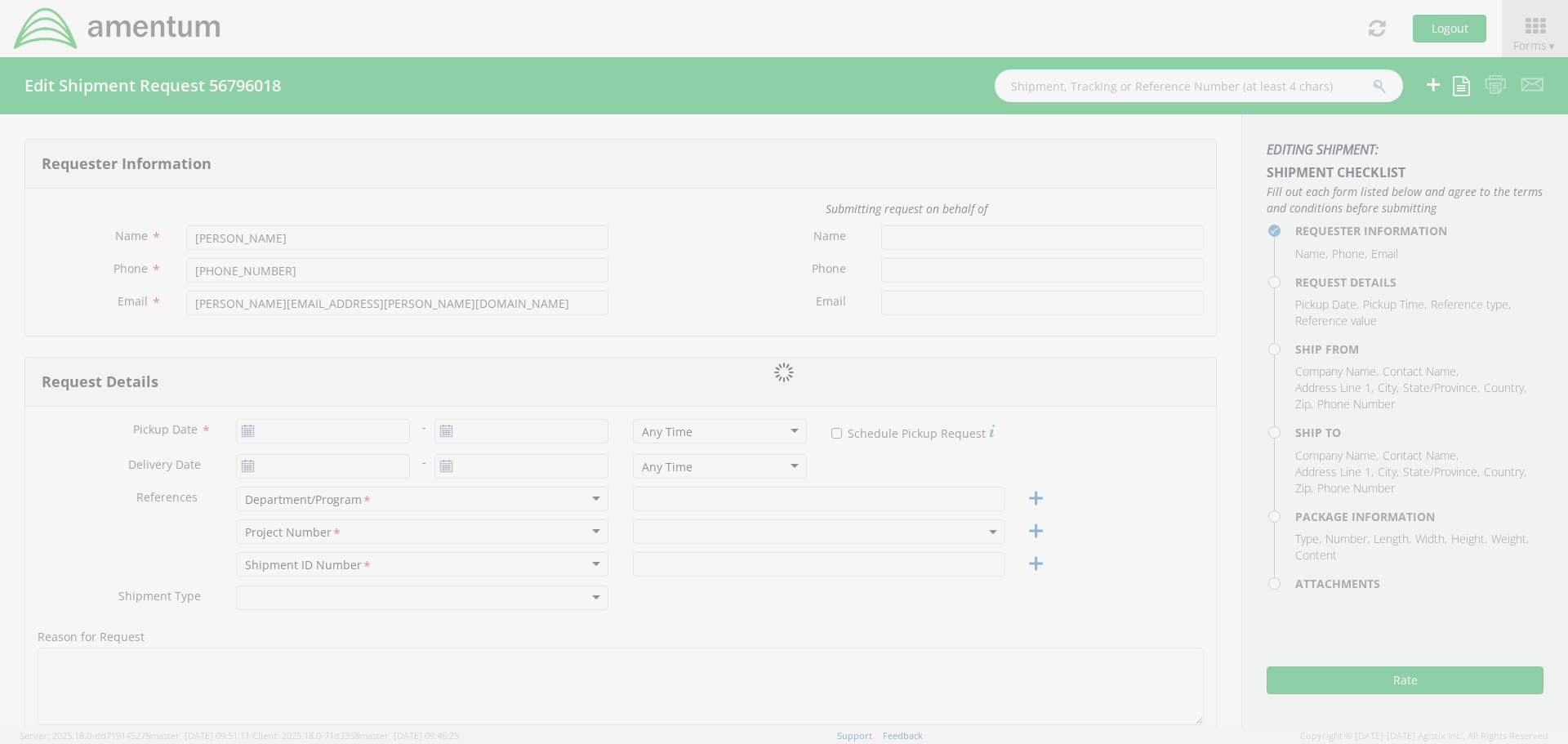
type input "Regular"
type textarea "iPhone [PERSON_NAME]"
select select
type input "Amentum"
type input "19713 Midas Court"
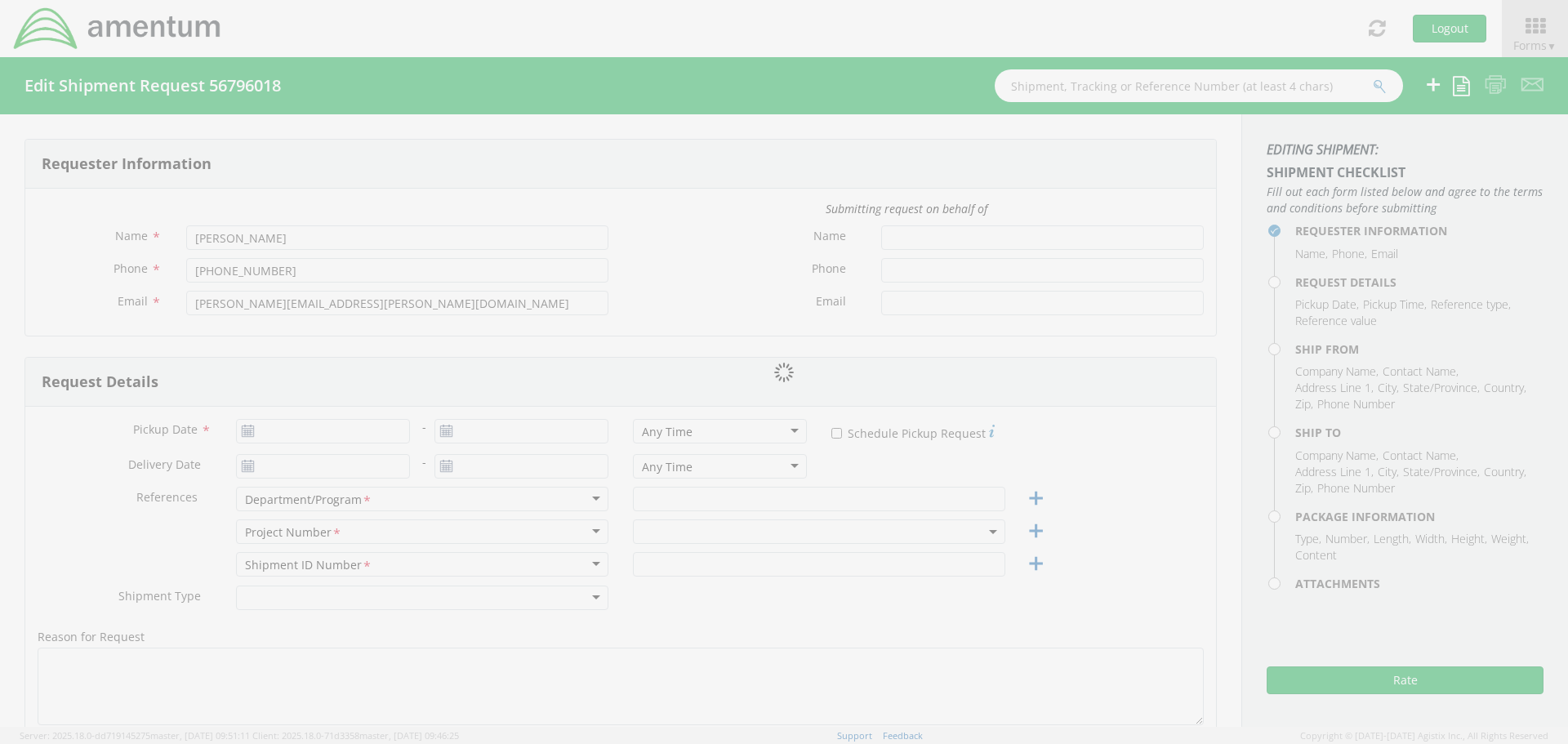
type input "Gaithersburg"
type input "20876"
type input "[PERSON_NAME]"
type input "3013107212"
type input "[PERSON_NAME][EMAIL_ADDRESS][PERSON_NAME][DOMAIN_NAME]"
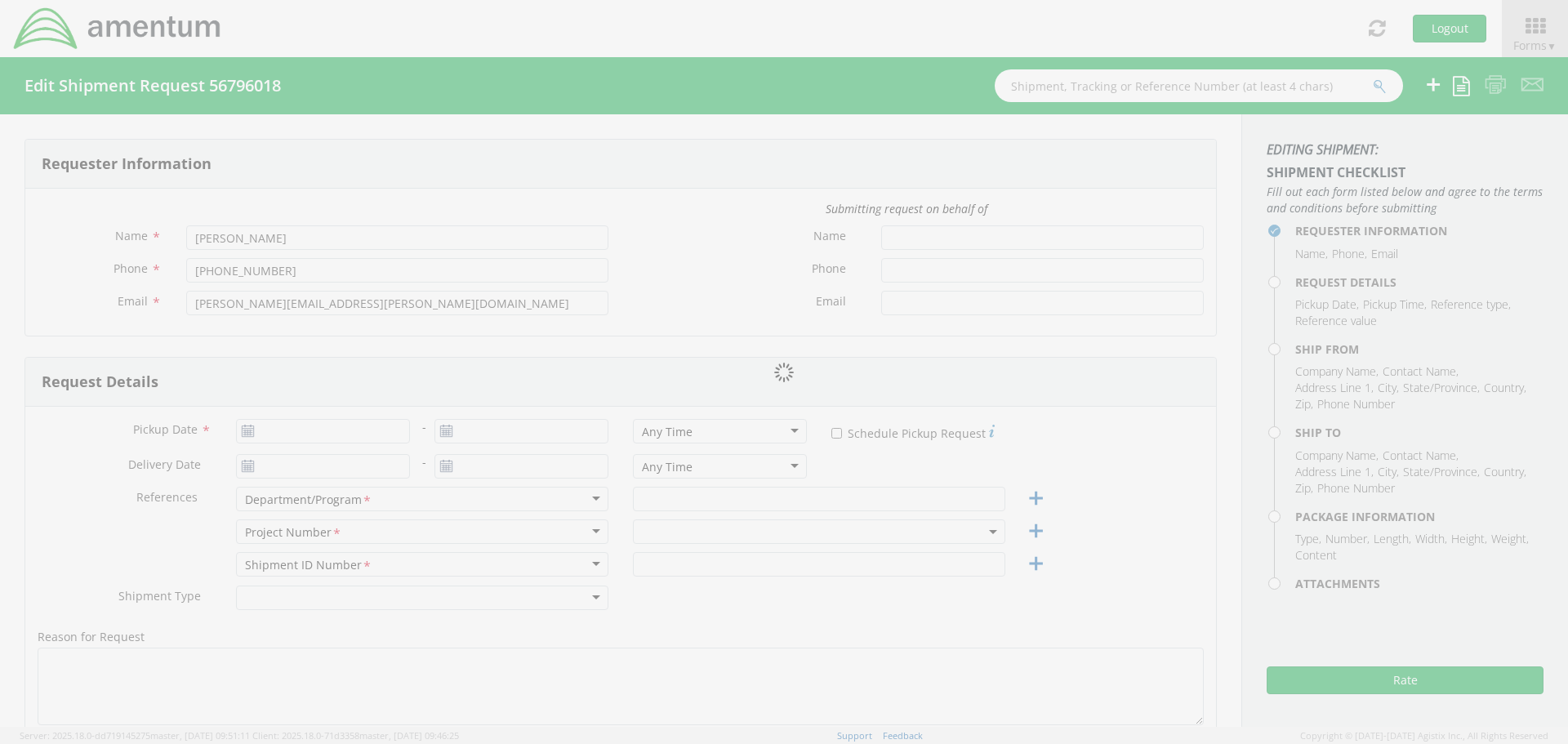
checkbox input "true"
select select
type input "Amentum"
type input "[STREET_ADDRESS],"
type input "Suite 400"
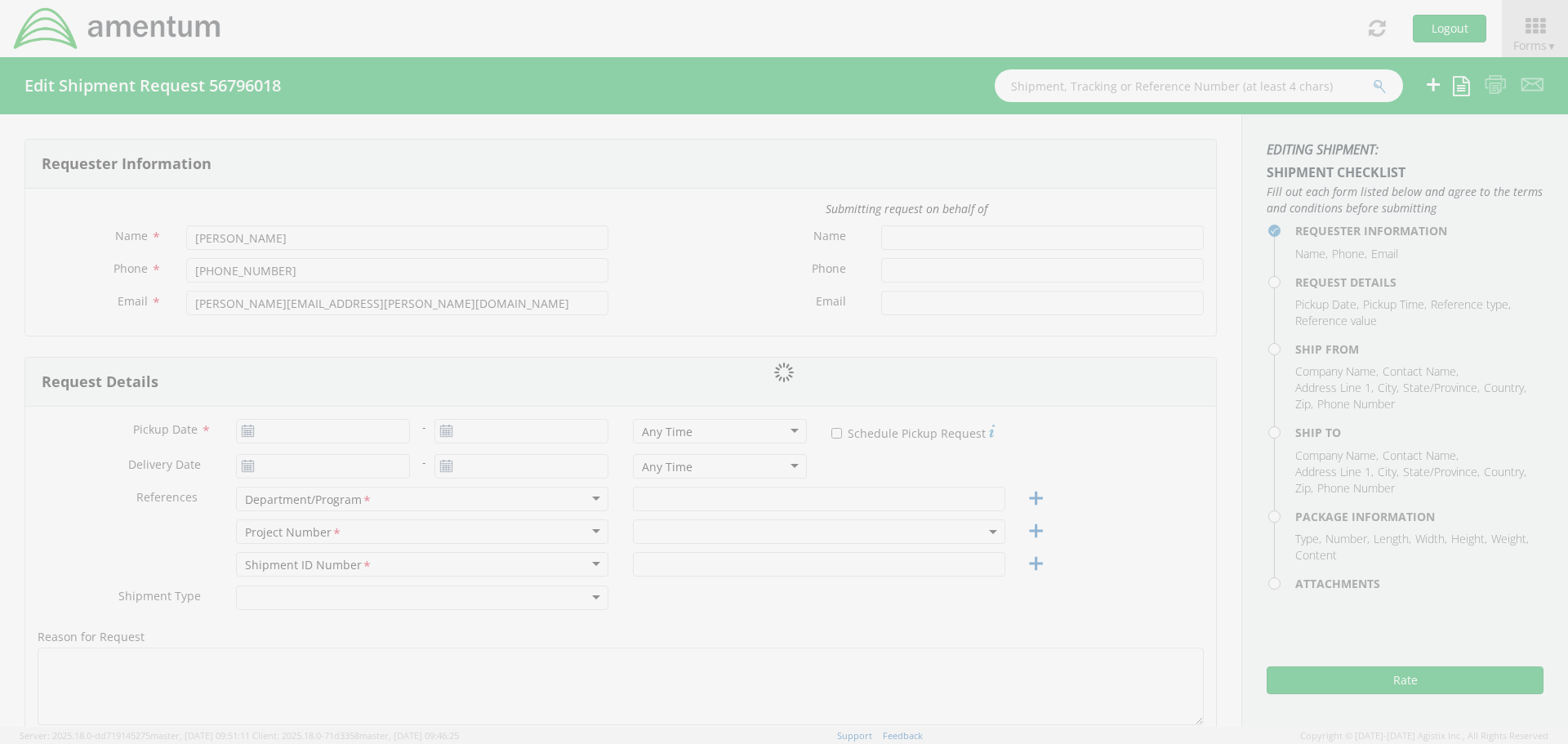
type input "[GEOGRAPHIC_DATA]"
type input "20701"
type input "[PERSON_NAME]"
type input "4437371314"
type input "[PERSON_NAME][EMAIL_ADDRESS][PERSON_NAME][DOMAIN_NAME]"
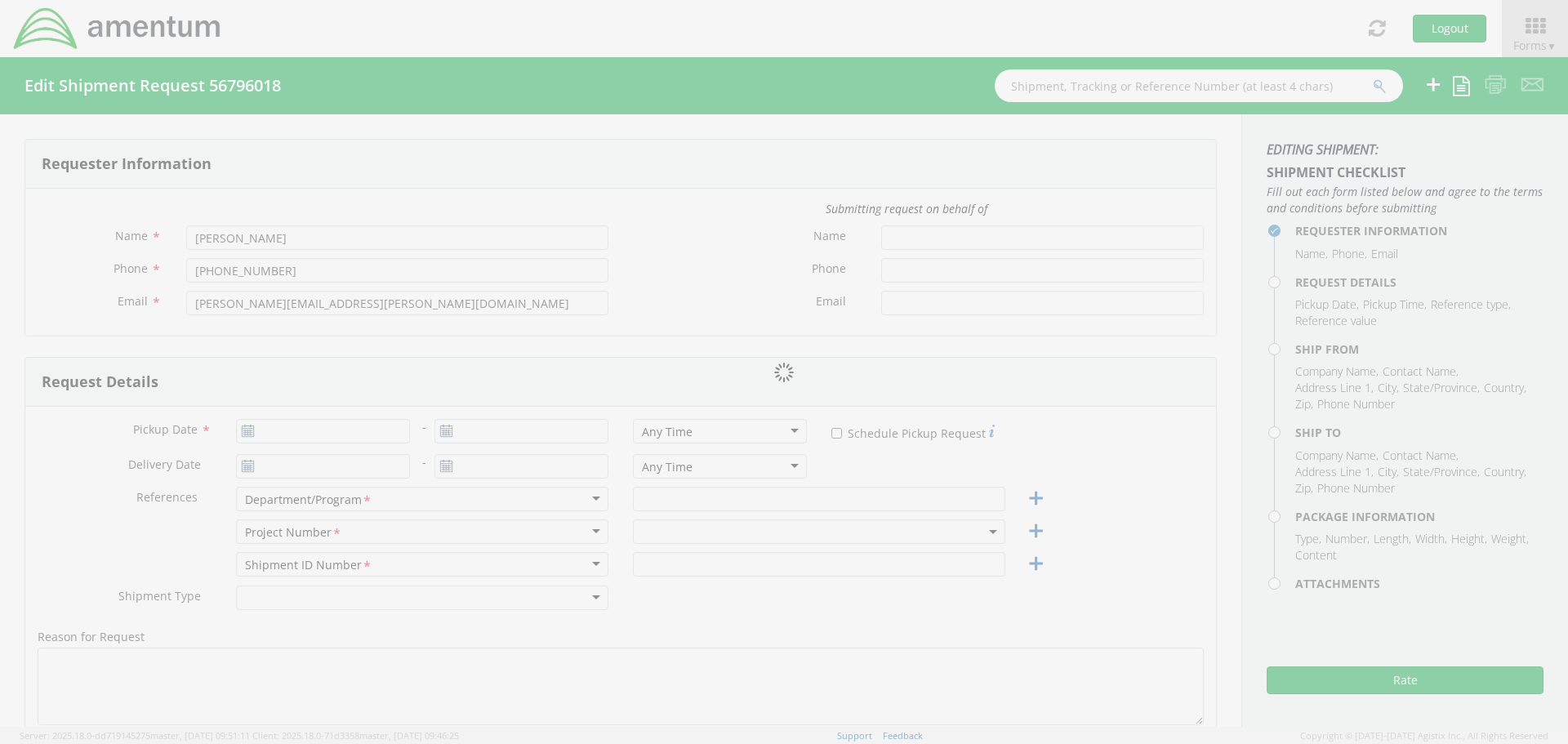
checkbox input "true"
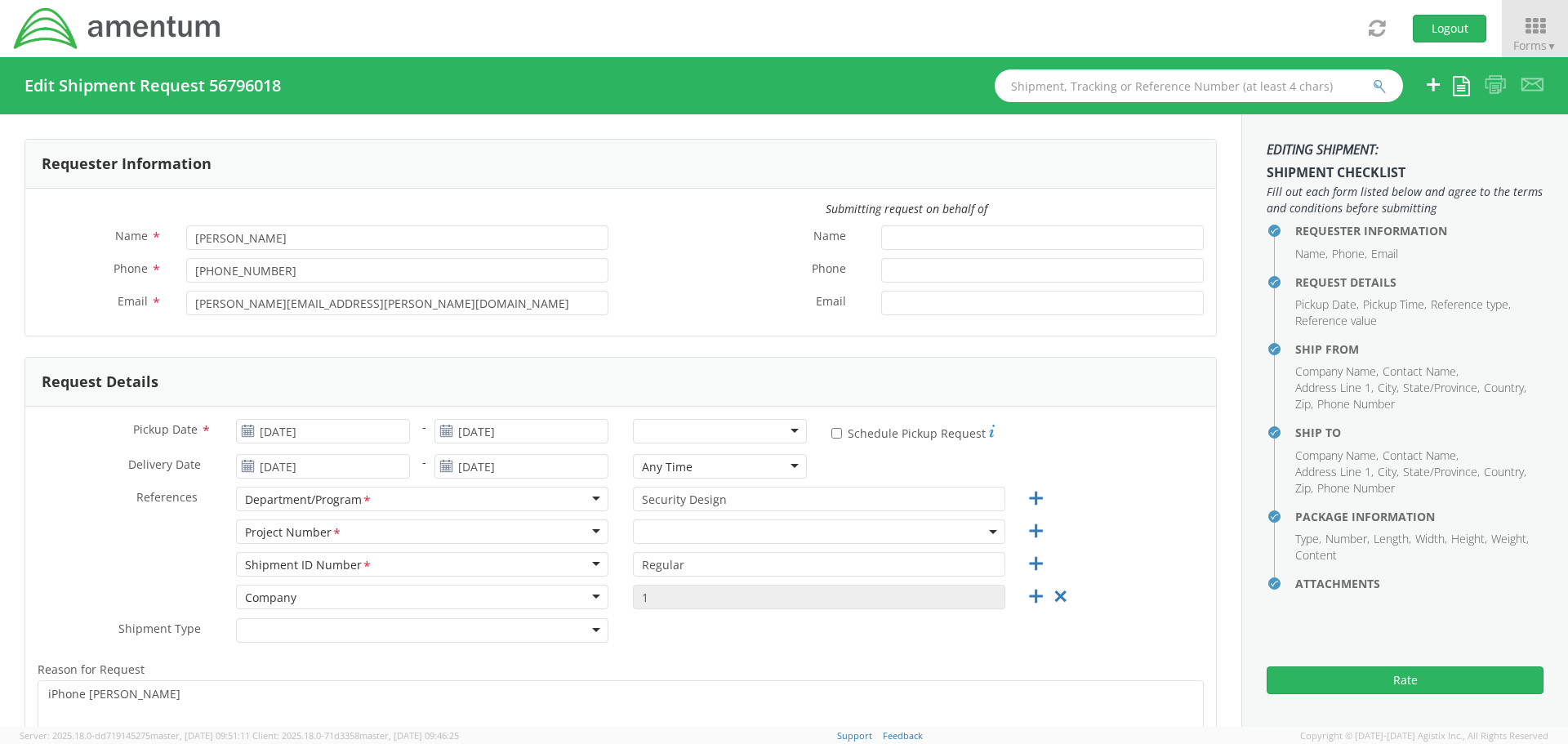
select select "4858.0001.2.61.91.000.04"
click at [346, 434] on input "[DATE]" at bounding box center [324, 431] width 174 height 24
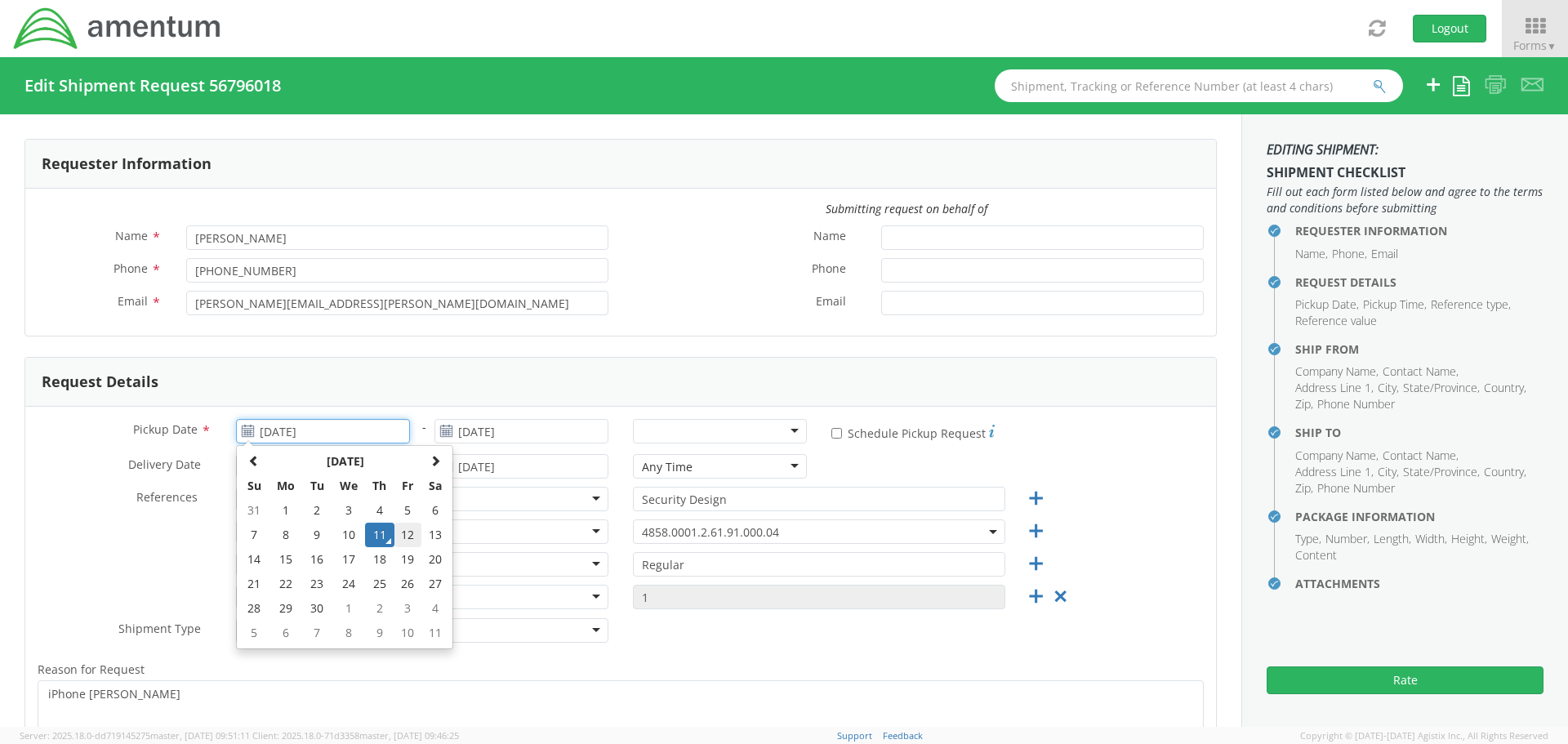
click at [410, 534] on td "12" at bounding box center [408, 535] width 28 height 24
type input "[DATE]"
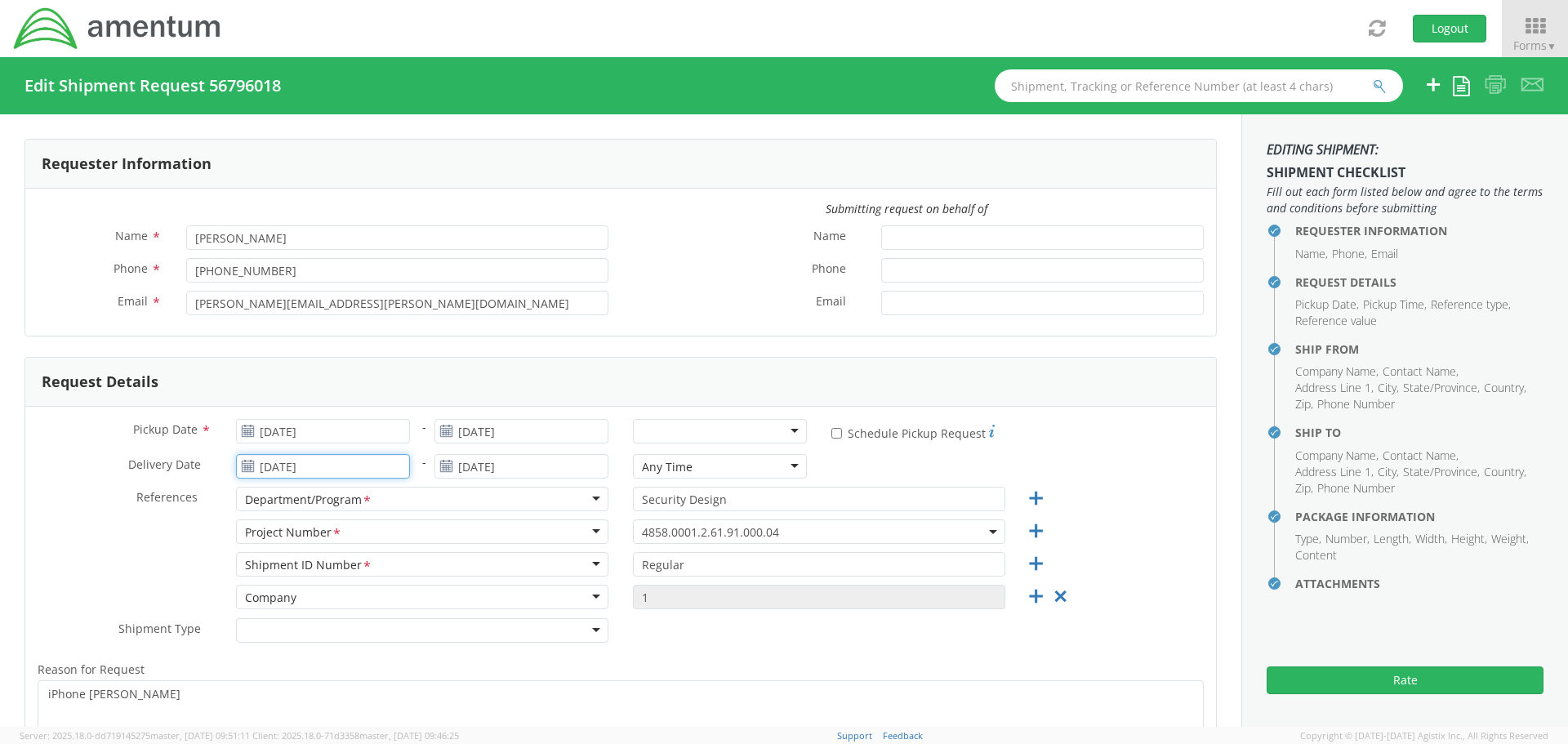
click at [372, 477] on input "[DATE]" at bounding box center [324, 467] width 174 height 24
click at [278, 361] on td "15" at bounding box center [286, 363] width 34 height 24
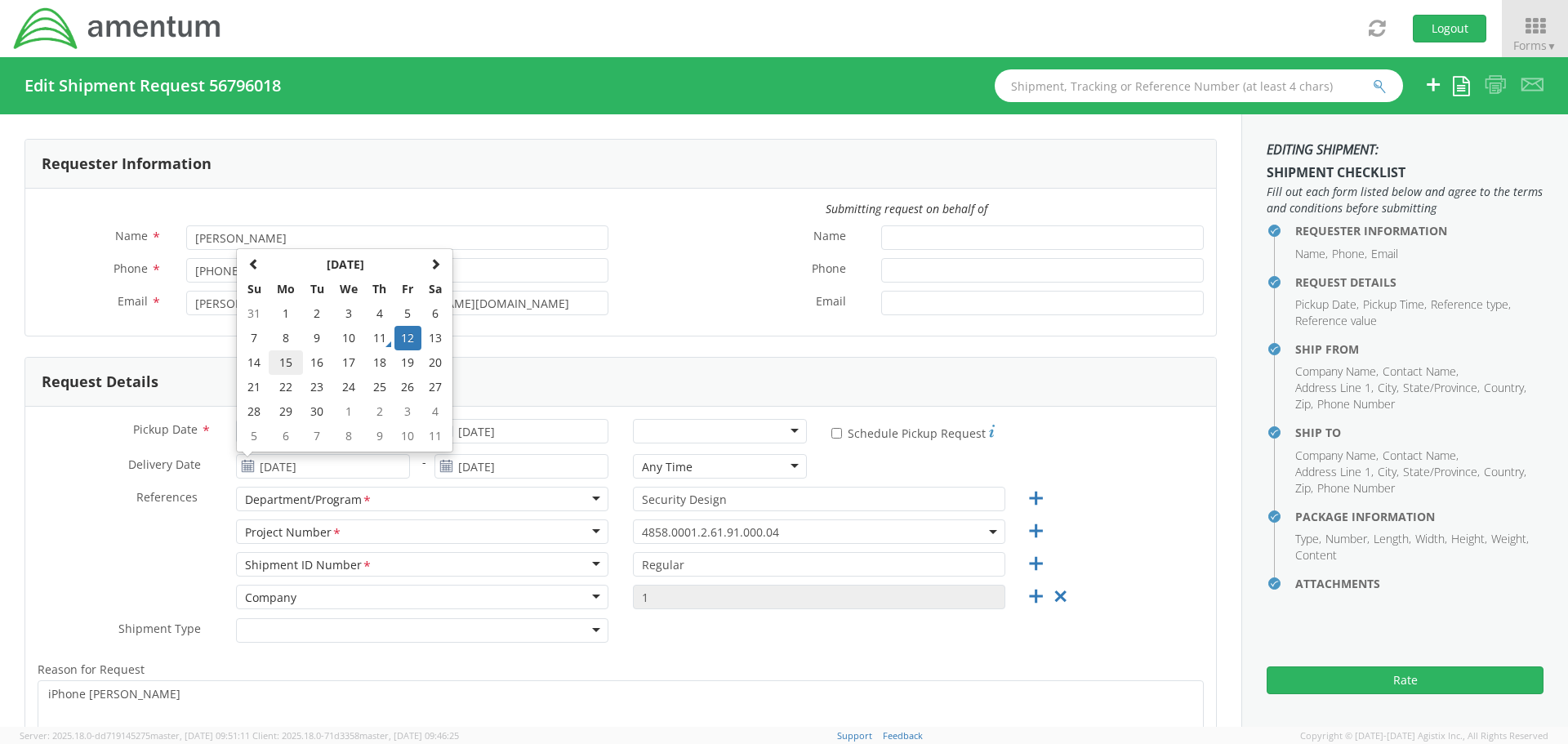
type input "[DATE]"
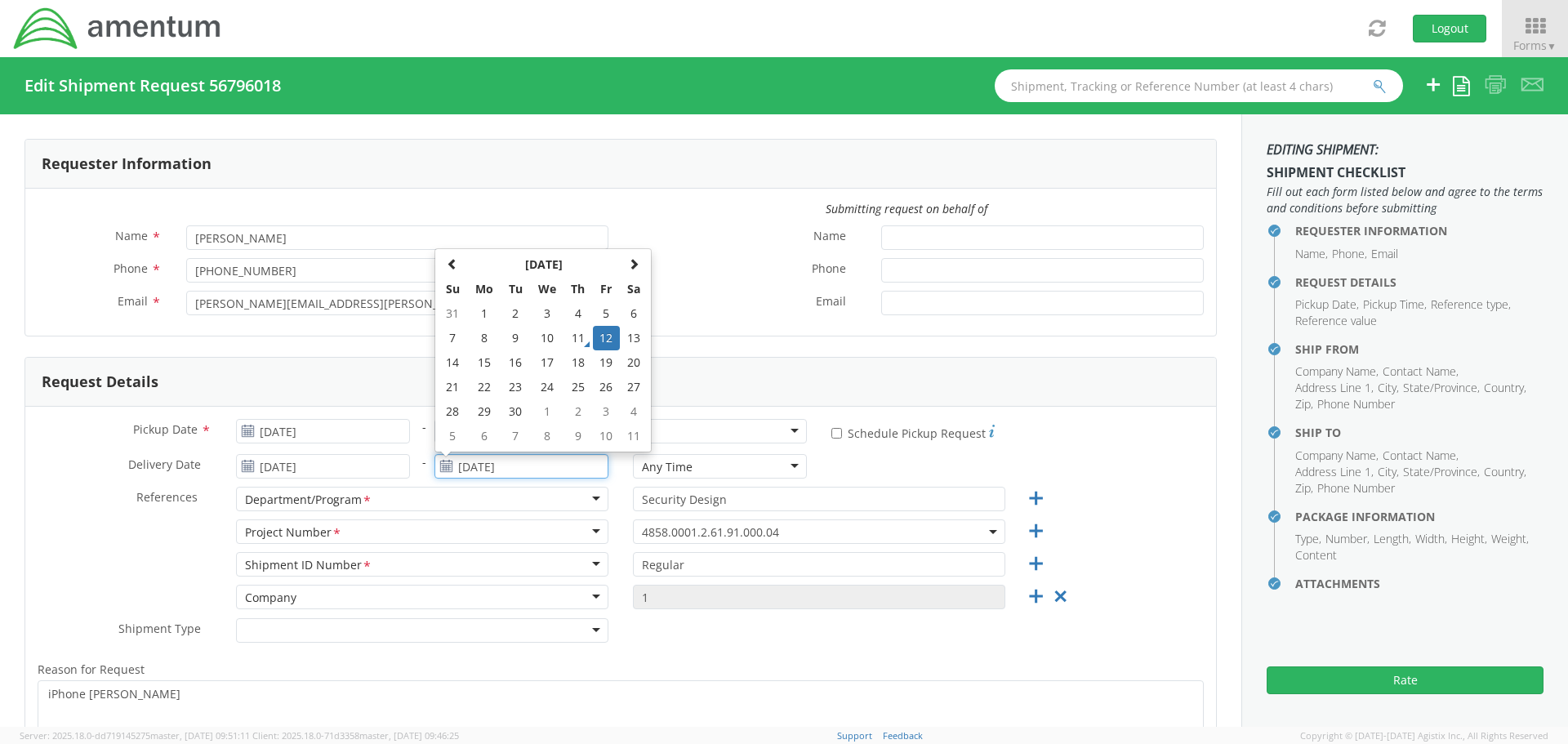
click at [467, 470] on input "[DATE]" at bounding box center [522, 467] width 174 height 24
click at [469, 360] on td "15" at bounding box center [484, 363] width 34 height 24
type input "[DATE]"
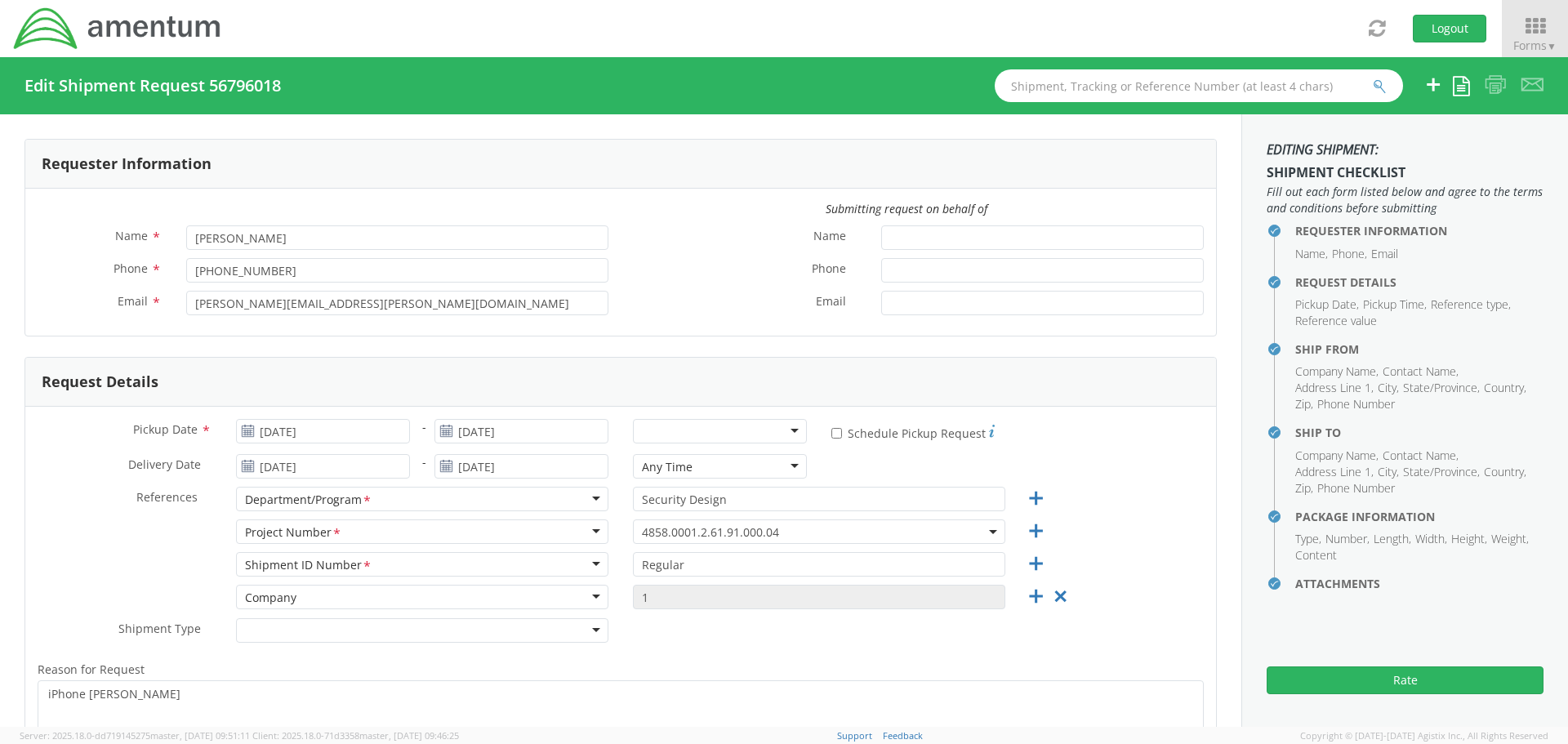
click at [757, 435] on div at bounding box center [720, 431] width 174 height 24
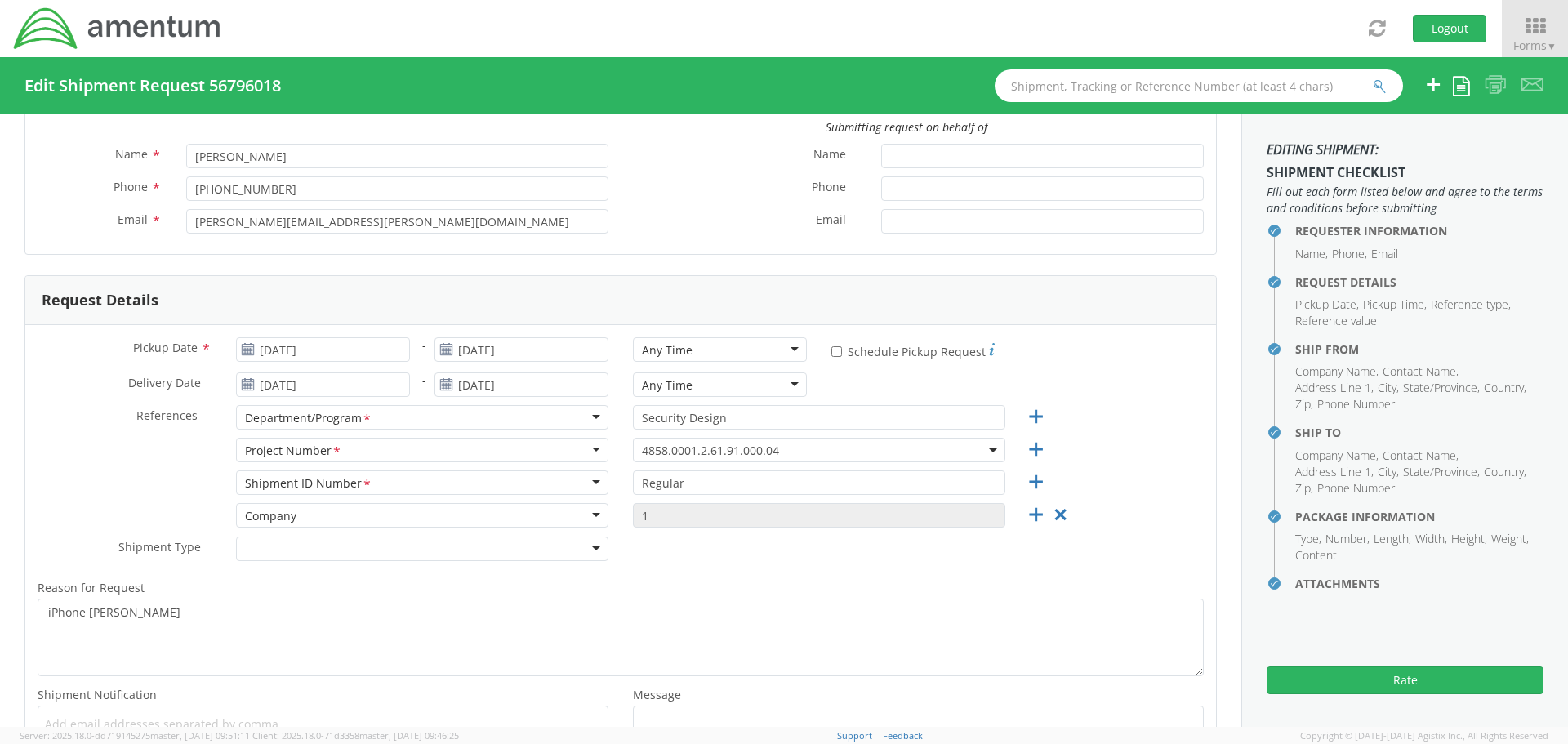
click at [551, 557] on div at bounding box center [423, 549] width 373 height 24
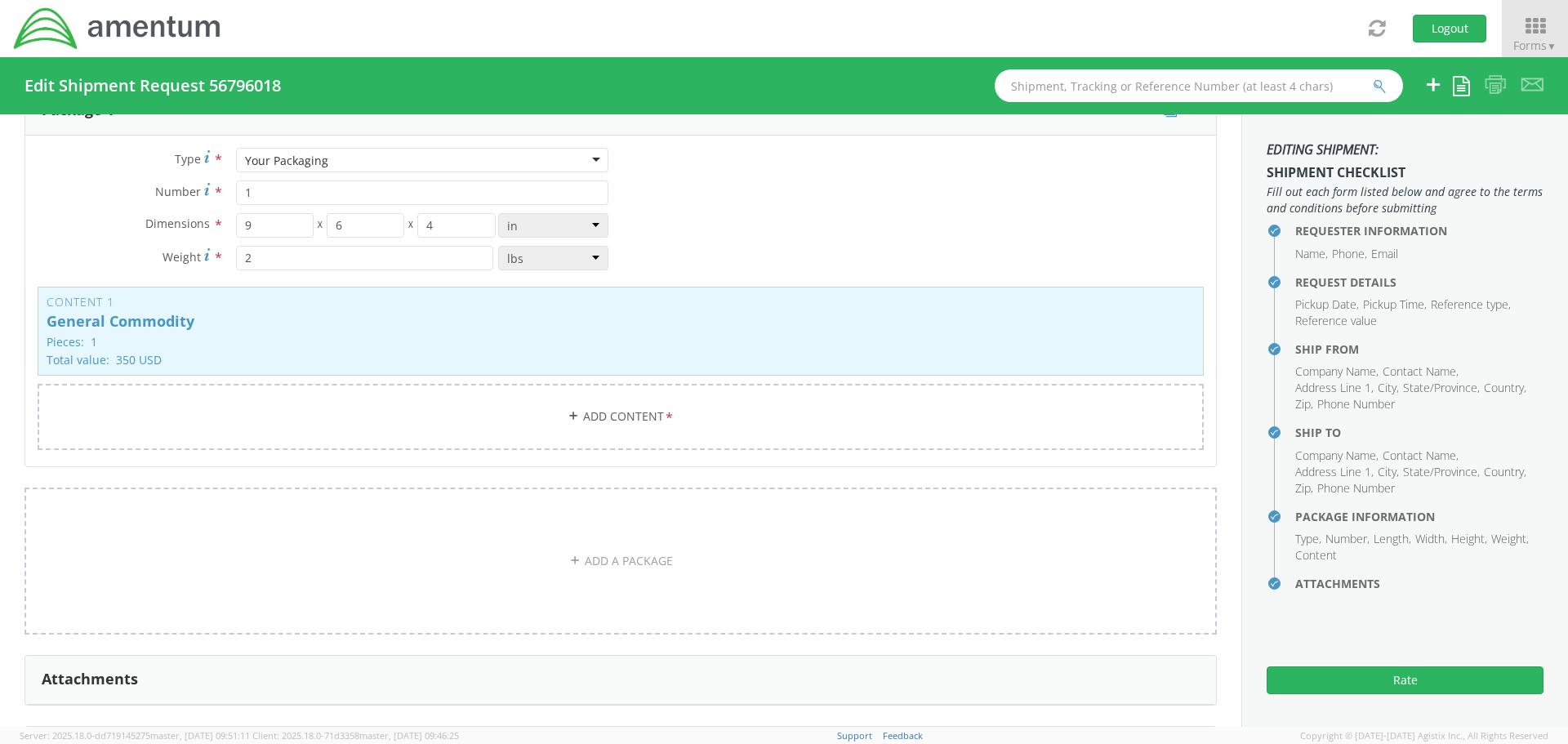
scroll to position [1470, 0]
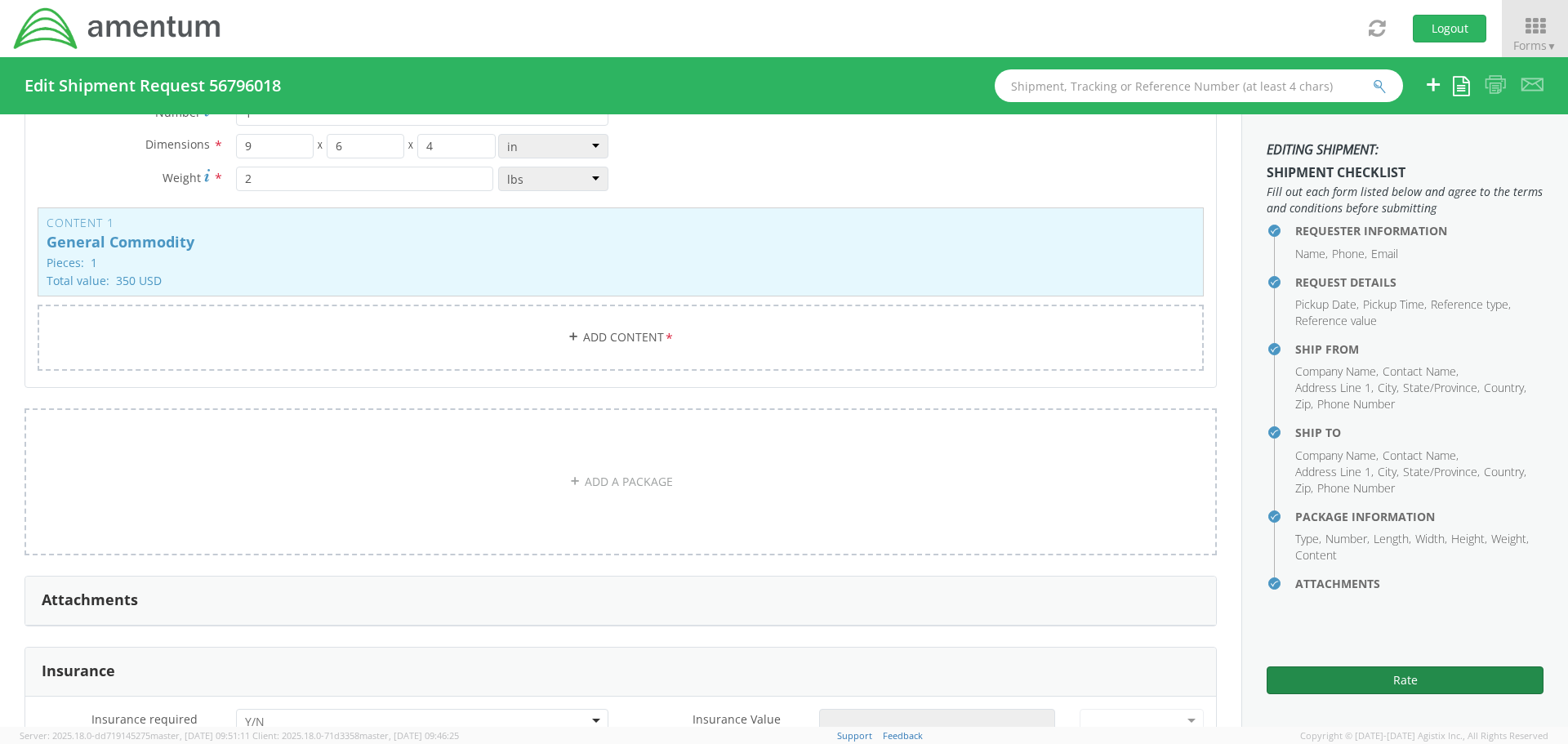
click at [1393, 687] on button "Rate" at bounding box center [1405, 681] width 277 height 28
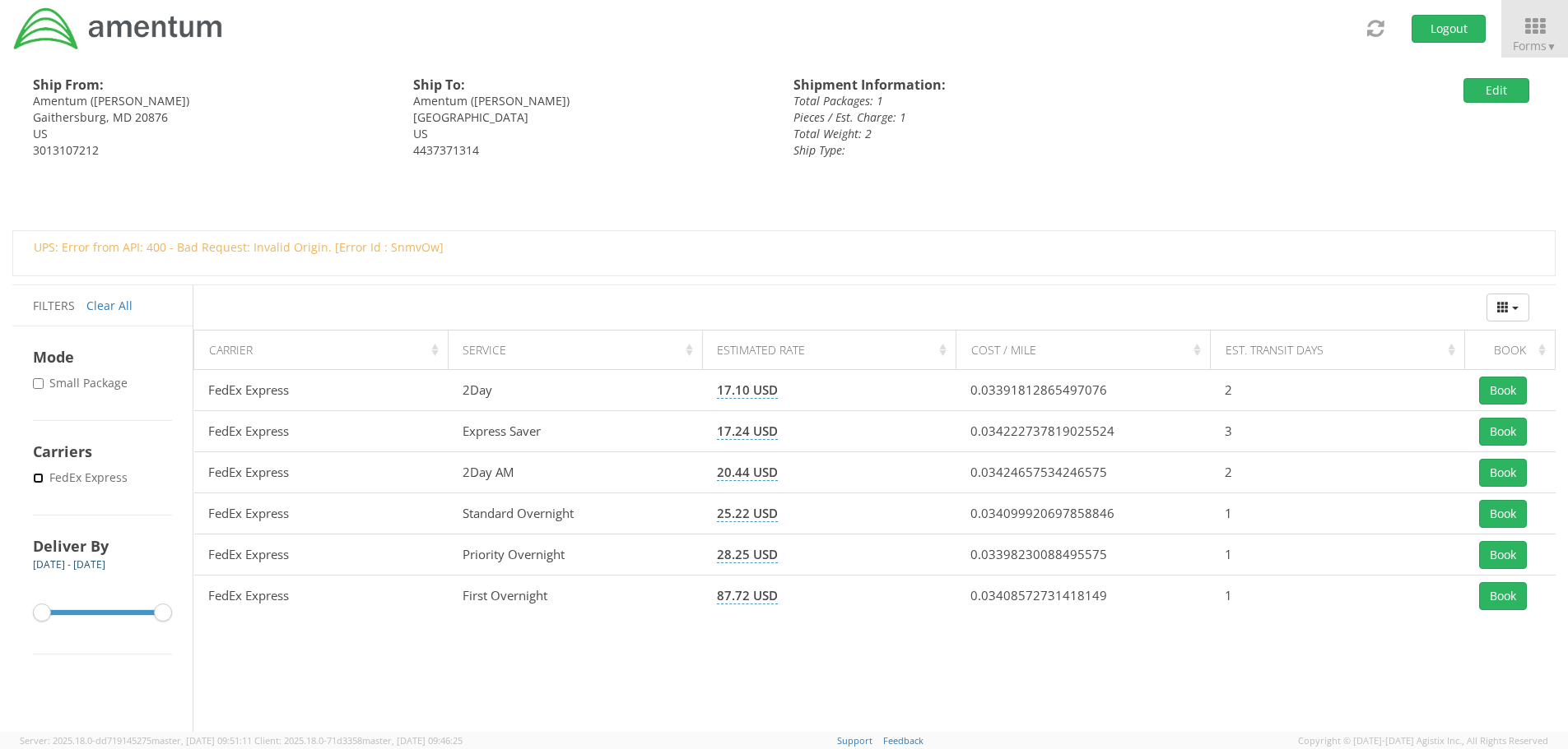
click at [36, 473] on input "* FedEx Express" at bounding box center [37, 477] width 10 height 10
checkbox input "true"
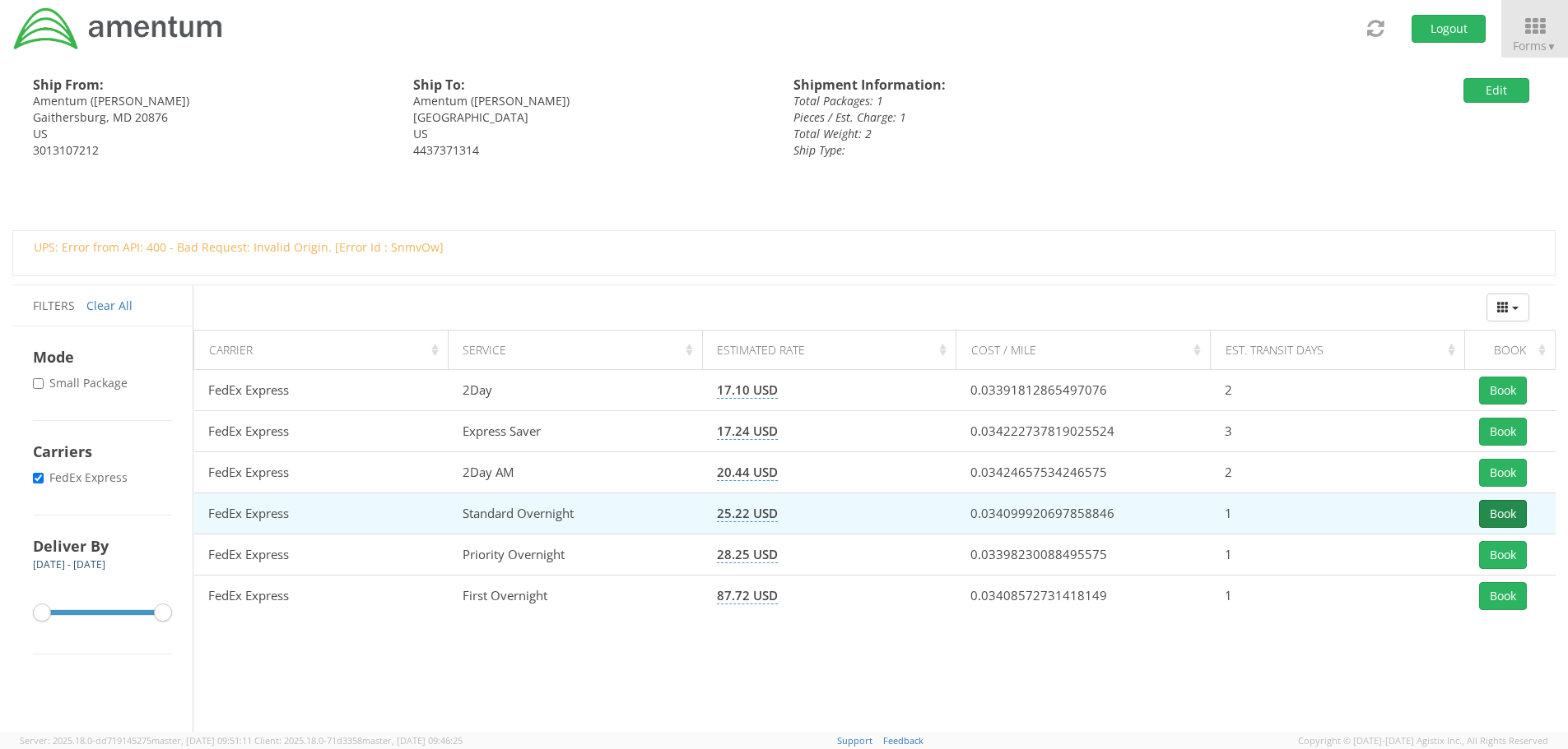
click at [1504, 513] on button "Book" at bounding box center [1503, 515] width 48 height 28
